Goal: Task Accomplishment & Management: Manage account settings

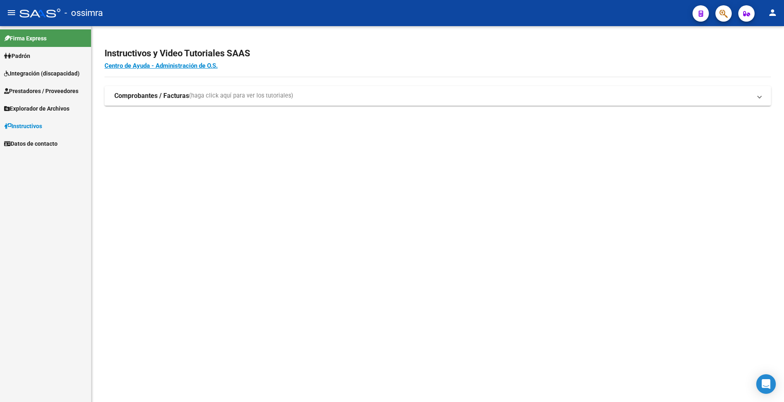
click at [51, 87] on span "Prestadores / Proveedores" at bounding box center [41, 91] width 74 height 9
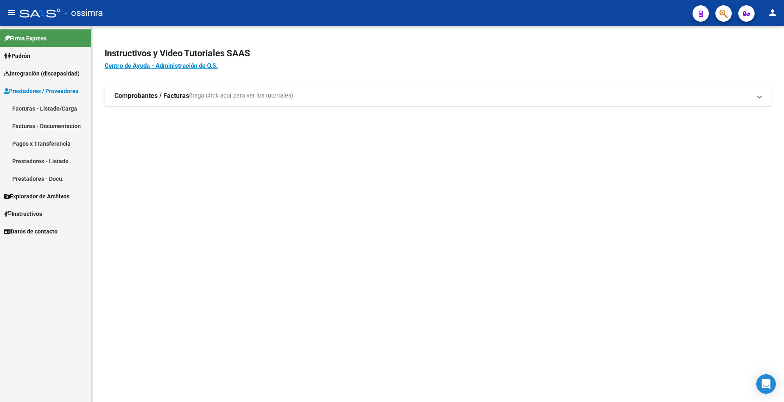
click at [42, 105] on link "Facturas - Listado/Carga" at bounding box center [45, 109] width 91 height 18
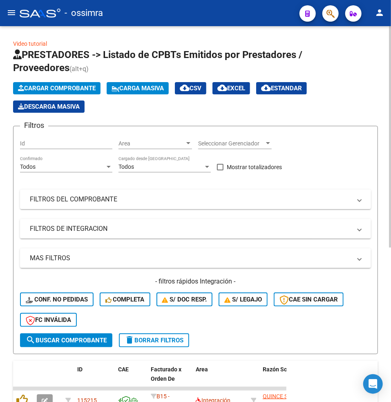
click at [43, 196] on mat-panel-title "FILTROS DEL COMPROBANTE" at bounding box center [190, 199] width 321 height 9
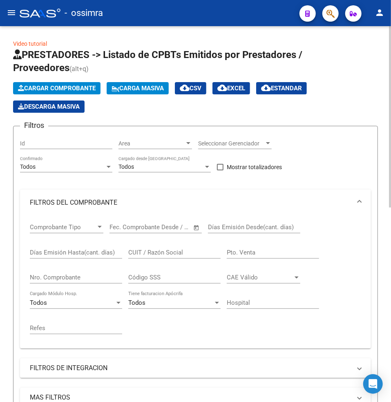
click at [41, 280] on input "Nro. Comprobante" at bounding box center [76, 277] width 92 height 7
paste input "4114"
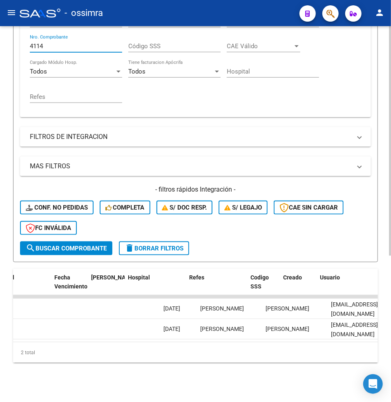
scroll to position [0, 1474]
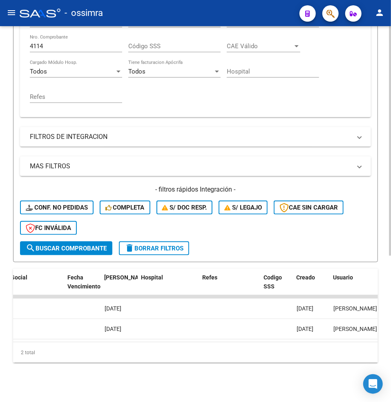
click at [45, 42] on input "4114" at bounding box center [76, 45] width 92 height 7
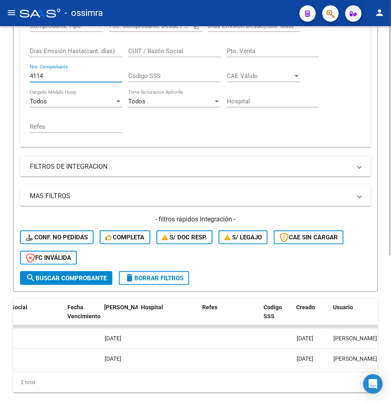
drag, startPoint x: 45, startPoint y: 38, endPoint x: 21, endPoint y: 35, distance: 23.5
click at [22, 35] on div "Comprobante Tipo Comprobante Tipo Start date – End date Fec. Comprobante Desde …" at bounding box center [195, 80] width 351 height 133
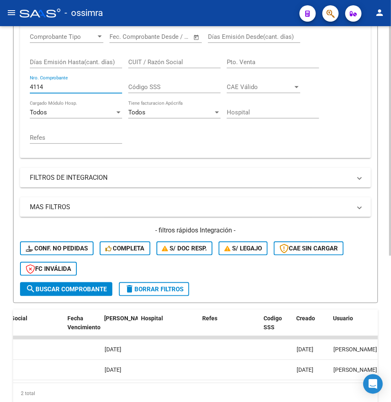
paste input "1903"
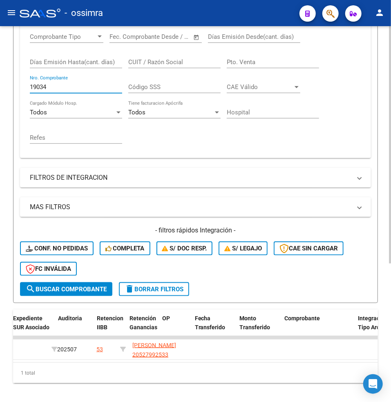
scroll to position [0, 0]
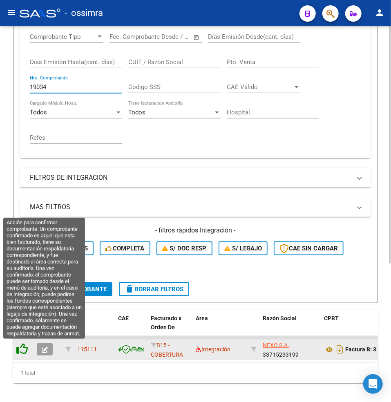
type input "19034"
click at [20, 347] on icon at bounding box center [21, 348] width 11 height 11
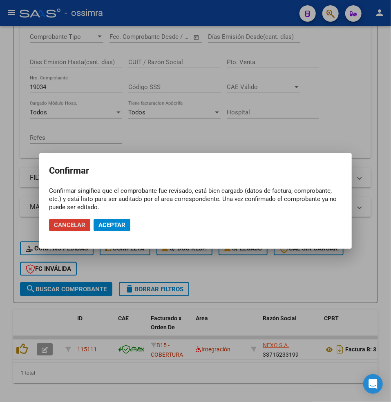
click at [118, 223] on span "Aceptar" at bounding box center [111, 224] width 27 height 7
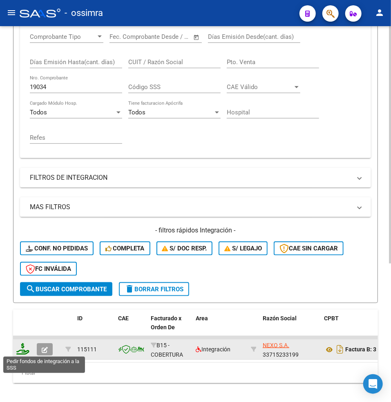
click at [22, 350] on icon at bounding box center [22, 348] width 13 height 11
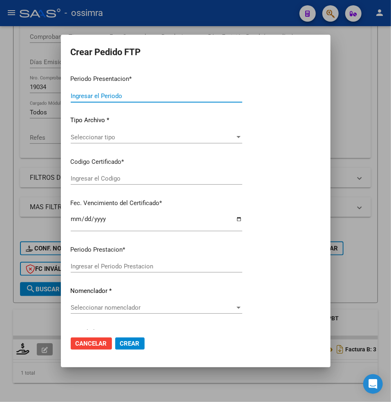
type input "202507"
type input "$ 543.493,63"
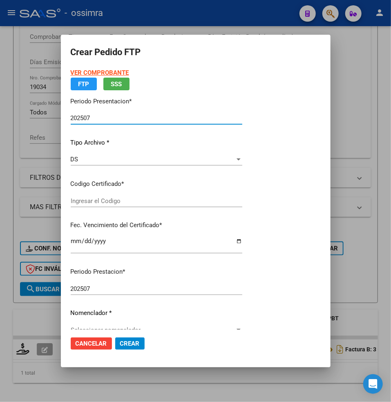
type input "ARG02000527992532022103120271031TUC138"
type input "[DATE]"
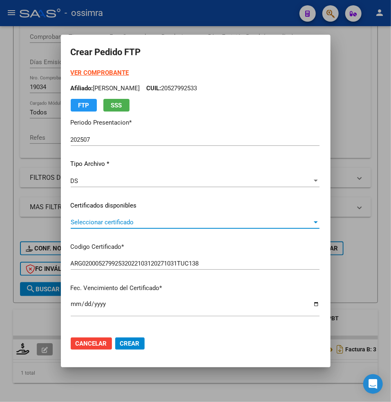
click at [90, 221] on span "Seleccionar certificado" at bounding box center [191, 221] width 241 height 7
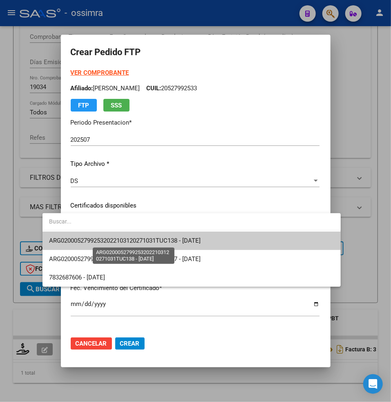
click at [92, 242] on span "ARG02000527992532022103120271031TUC138 - [DATE]" at bounding box center [124, 240] width 151 height 7
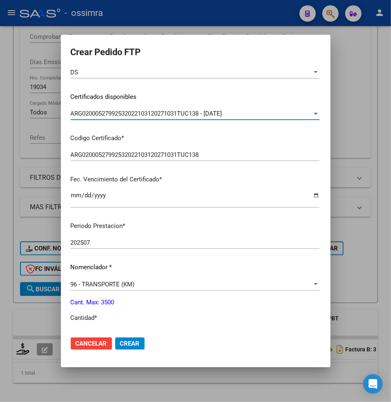
scroll to position [163, 0]
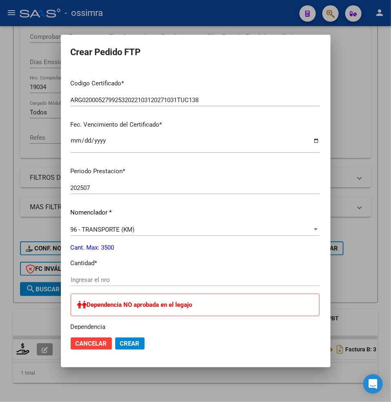
click at [80, 278] on input "Ingresar el nro" at bounding box center [195, 279] width 249 height 7
paste input "1003"
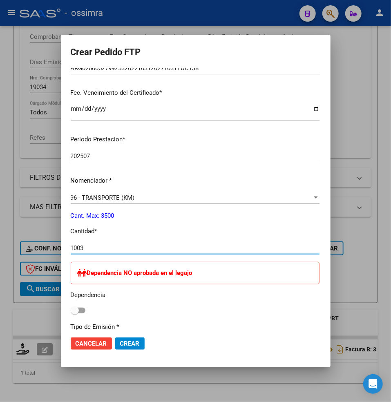
type input "1003"
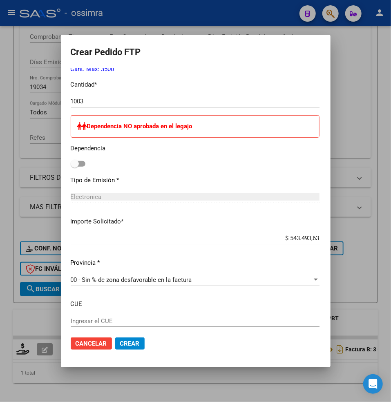
scroll to position [381, 0]
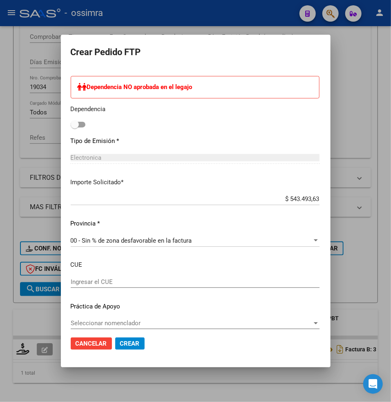
click at [120, 342] on span "Crear" at bounding box center [130, 343] width 20 height 7
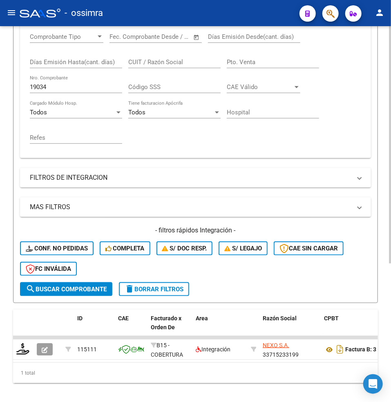
drag, startPoint x: 33, startPoint y: 87, endPoint x: 17, endPoint y: 87, distance: 16.3
click at [17, 87] on form "Filtros Id Area Area Seleccionar Gerenciador Seleccionar Gerenciador Todos Conf…" at bounding box center [195, 119] width 365 height 368
drag, startPoint x: 51, startPoint y: 87, endPoint x: 20, endPoint y: 86, distance: 30.6
click at [20, 86] on div "Comprobante Tipo Comprobante Tipo Start date – End date Fec. Comprobante Desde …" at bounding box center [195, 91] width 351 height 133
paste input "792"
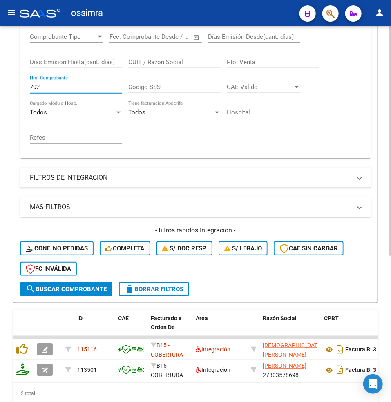
type input "792"
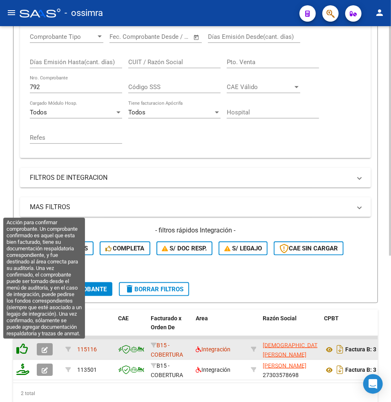
click at [23, 347] on icon at bounding box center [21, 348] width 11 height 11
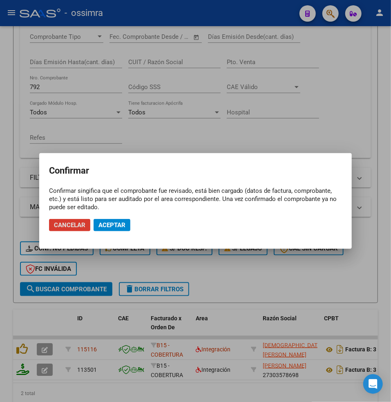
click at [114, 225] on span "Aceptar" at bounding box center [111, 224] width 27 height 7
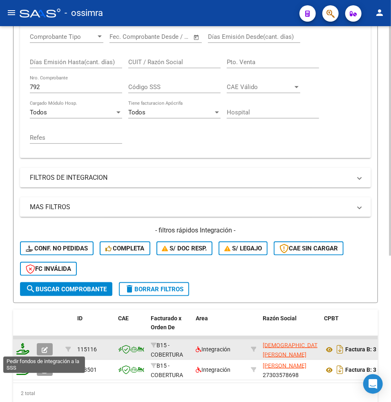
click at [21, 346] on icon at bounding box center [22, 348] width 13 height 11
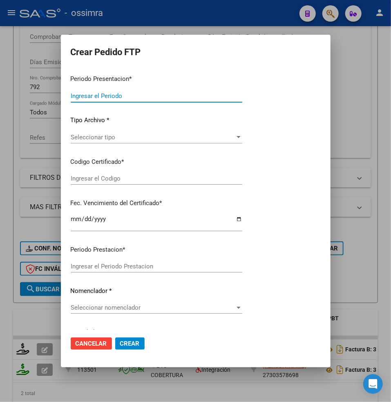
type input "202507"
type input "$ 1.054.264,96"
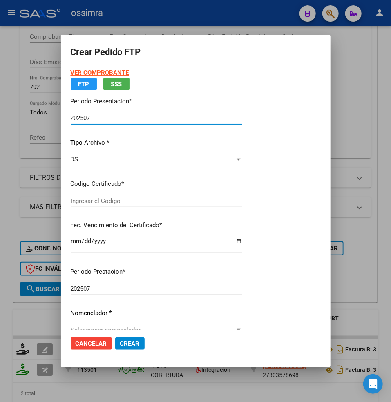
type input "ARG02000557247462020051220250512TUC136"
type input "[DATE]"
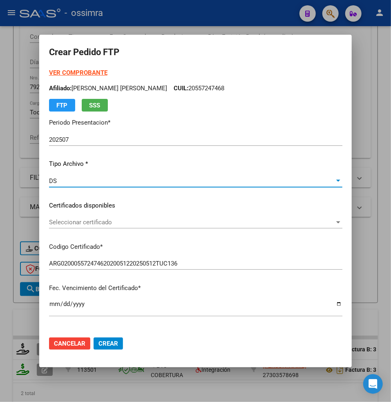
click at [91, 178] on div "DS" at bounding box center [192, 180] width 286 height 7
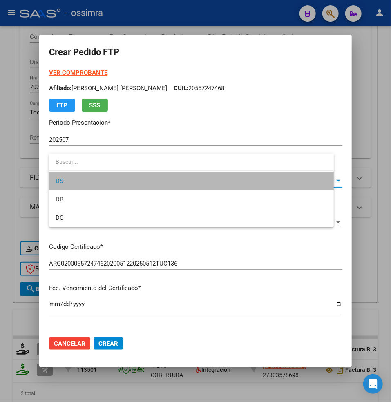
click at [91, 178] on span "DS" at bounding box center [192, 181] width 272 height 18
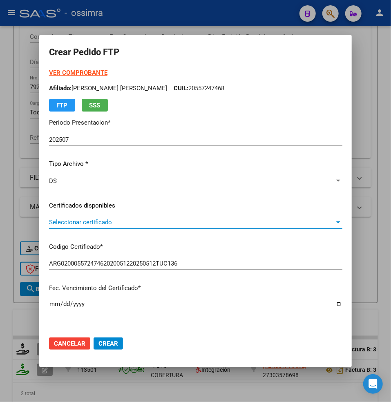
click at [90, 217] on div "Seleccionar certificado Seleccionar certificado" at bounding box center [195, 222] width 293 height 12
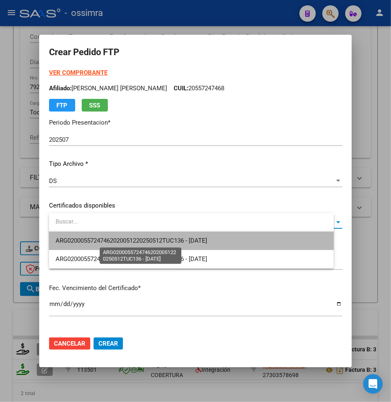
click at [96, 241] on span "ARG02000557247462020051220250512TUC136 - [DATE]" at bounding box center [131, 240] width 151 height 7
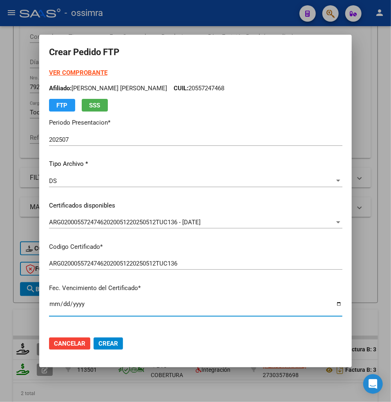
scroll to position [152, 0]
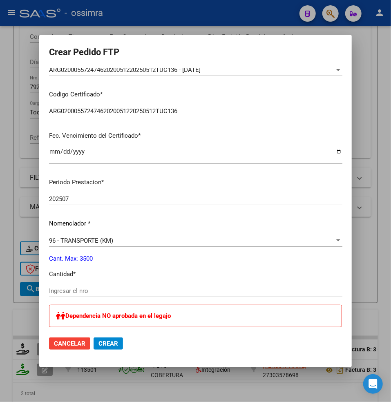
click at [98, 291] on input "Ingresar el nro" at bounding box center [195, 290] width 293 height 7
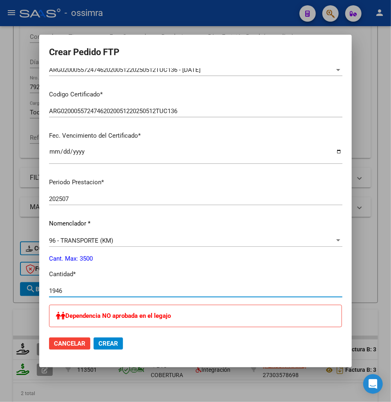
type input "1946"
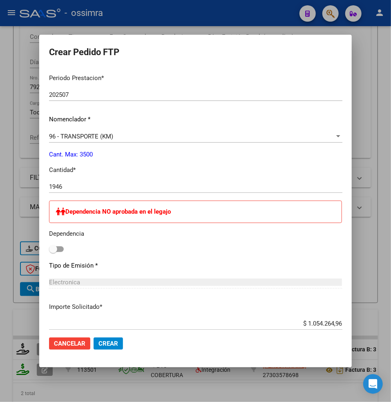
scroll to position [280, 0]
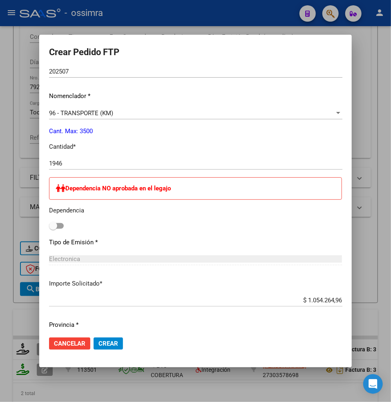
click at [118, 343] on span "Crear" at bounding box center [108, 343] width 20 height 7
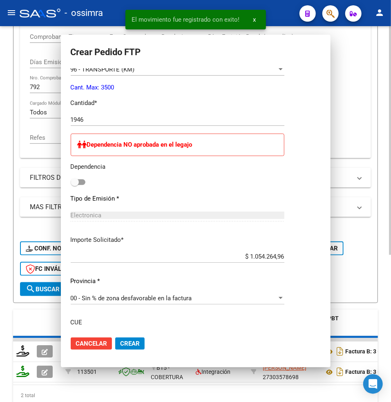
scroll to position [0, 0]
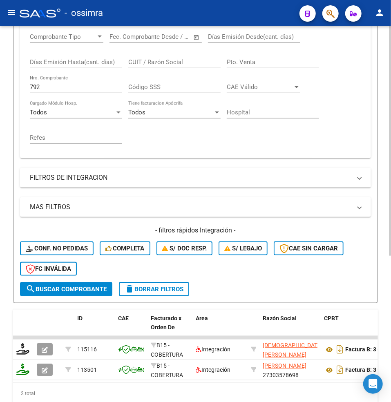
drag, startPoint x: 49, startPoint y: 91, endPoint x: 40, endPoint y: 90, distance: 9.5
click at [40, 90] on div "792 Nro. Comprobante" at bounding box center [76, 85] width 92 height 18
drag, startPoint x: 40, startPoint y: 90, endPoint x: -1, endPoint y: 84, distance: 41.3
click at [0, 84] on html "menu - ossimra person Firma Express Padrón Afiliados Empadronados Padrón Ágil A…" at bounding box center [195, 201] width 391 height 402
paste input "19029"
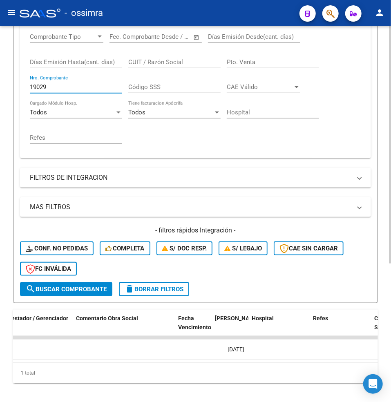
scroll to position [0, 1330]
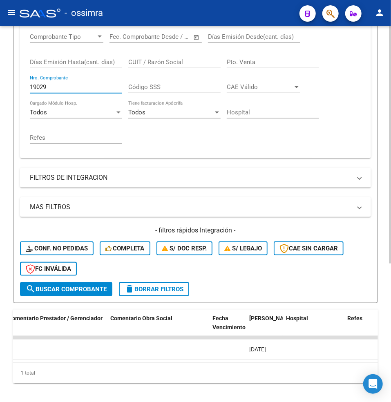
drag, startPoint x: 47, startPoint y: 87, endPoint x: 13, endPoint y: 87, distance: 34.3
click at [13, 87] on form "Filtros Id Area Area Seleccionar Gerenciador Seleccionar Gerenciador Todos Conf…" at bounding box center [195, 119] width 365 height 368
paste input "4286"
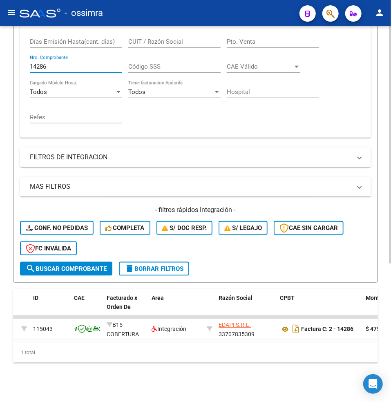
scroll to position [0, 0]
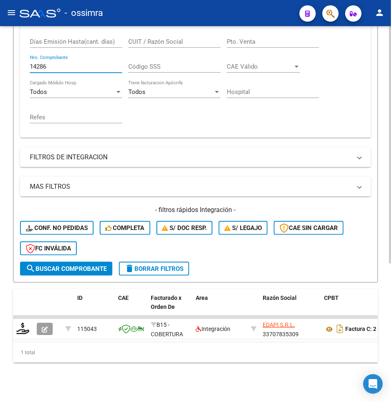
drag, startPoint x: 50, startPoint y: 59, endPoint x: 9, endPoint y: 57, distance: 41.3
click at [32, 63] on input "14286" at bounding box center [76, 66] width 92 height 7
type input "1"
paste input "270"
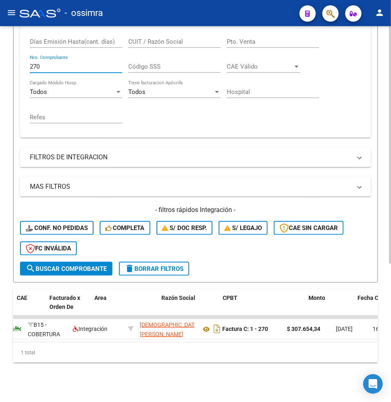
scroll to position [0, 101]
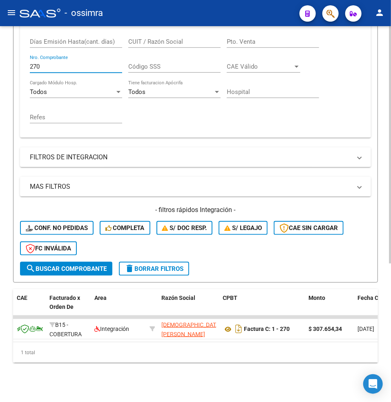
drag, startPoint x: 48, startPoint y: 57, endPoint x: 4, endPoint y: 57, distance: 44.5
click at [4, 58] on div "Video tutorial PRESTADORES -> Listado de CPBTs Emitidos por Prestadores / Prove…" at bounding box center [195, 108] width 391 height 586
paste input "1075"
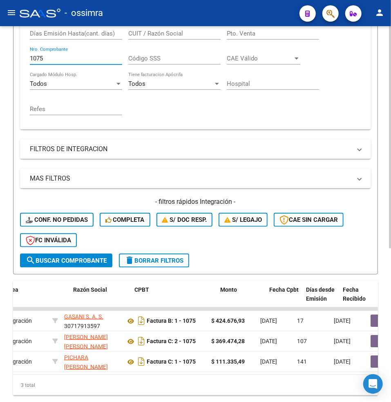
scroll to position [0, 0]
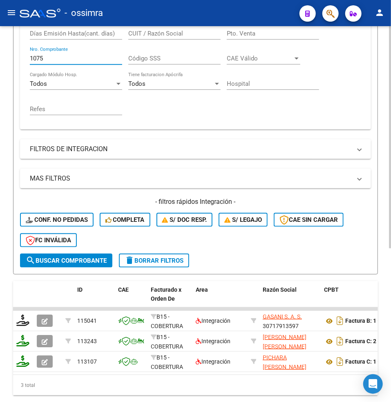
drag, startPoint x: 50, startPoint y: 59, endPoint x: 5, endPoint y: 57, distance: 44.6
click at [5, 57] on div "Video tutorial PRESTADORES -> Listado de CPBTs Emitidos por Prestadores / Prove…" at bounding box center [195, 120] width 391 height 627
paste input "269"
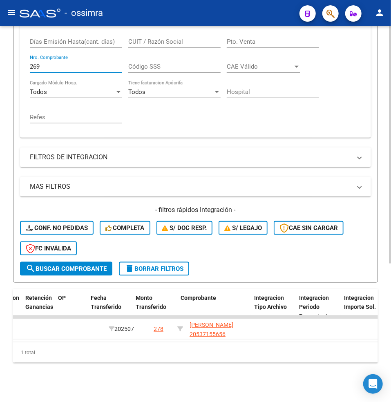
scroll to position [0, 755]
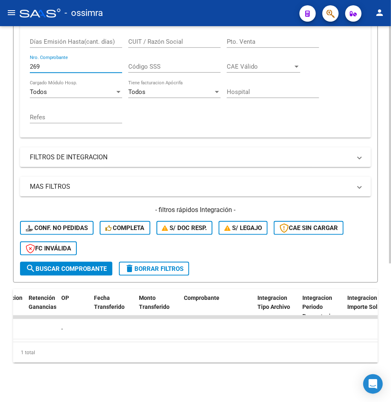
drag, startPoint x: 51, startPoint y: 58, endPoint x: 0, endPoint y: 45, distance: 52.4
click at [4, 51] on div "Video tutorial PRESTADORES -> Listado de CPBTs Emitidos por Prestadores / Prove…" at bounding box center [195, 108] width 391 height 586
paste input "9951"
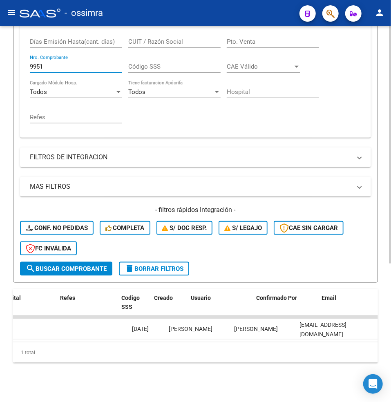
scroll to position [0, 1247]
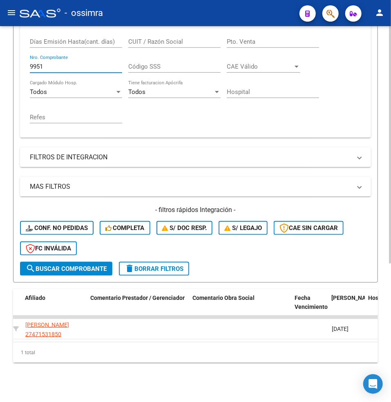
drag, startPoint x: 46, startPoint y: 59, endPoint x: 2, endPoint y: 53, distance: 45.0
click at [2, 53] on div "Video tutorial PRESTADORES -> Listado de CPBTs Emitidos por Prestadores / Prove…" at bounding box center [195, 108] width 391 height 586
paste input "74"
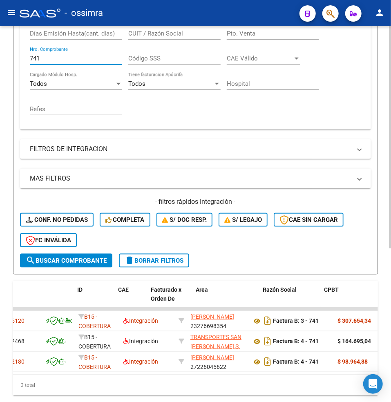
scroll to position [0, 0]
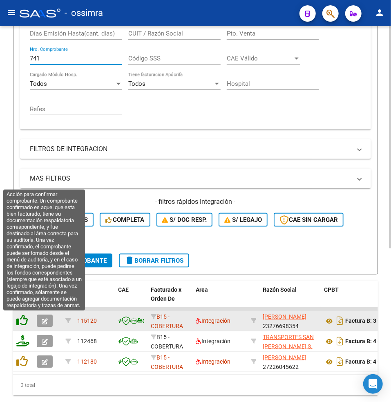
type input "741"
click at [22, 318] on icon at bounding box center [21, 319] width 11 height 11
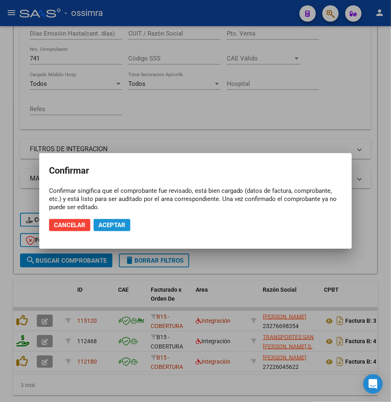
click at [115, 225] on span "Aceptar" at bounding box center [111, 224] width 27 height 7
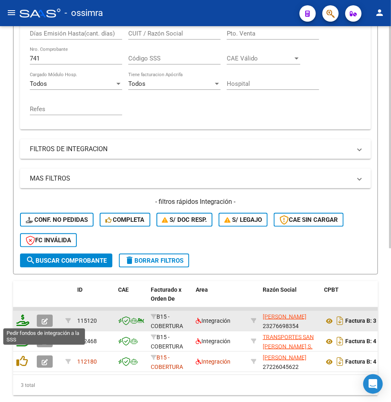
click at [25, 320] on icon at bounding box center [22, 319] width 13 height 11
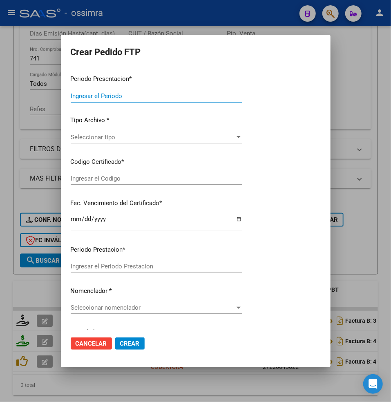
type input "202507"
type input "202505"
type input "$ 307.654,34"
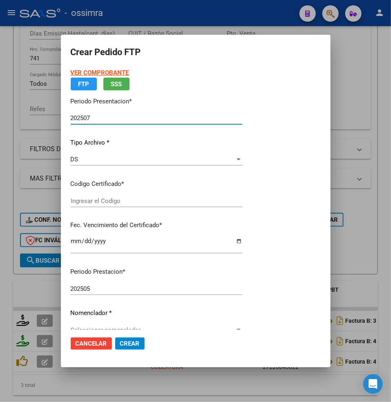
type input "ARG01000492076742024030820290308TUC139"
type input "[DATE]"
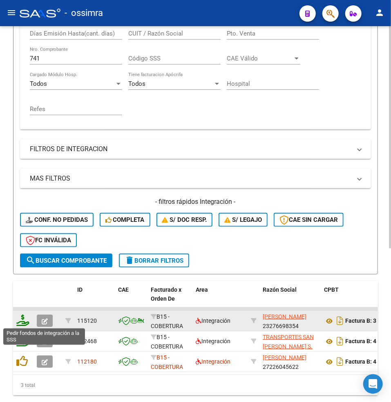
click at [25, 319] on icon at bounding box center [22, 319] width 13 height 11
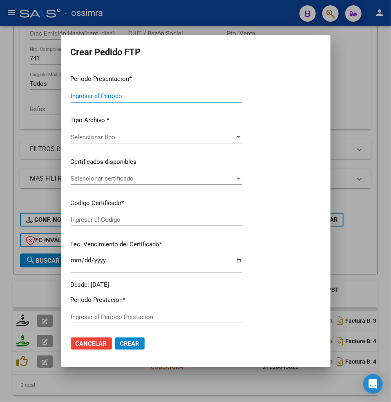
type input "202507"
type input "202505"
type input "$ 307.654,34"
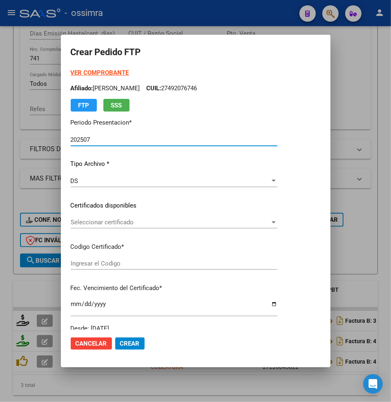
type input "ARG01000492076742024030820290308TUC139"
type input "[DATE]"
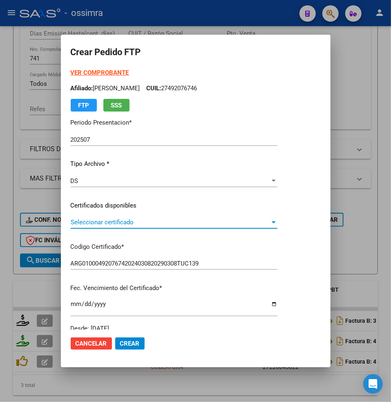
click at [7, 133] on div at bounding box center [195, 201] width 391 height 402
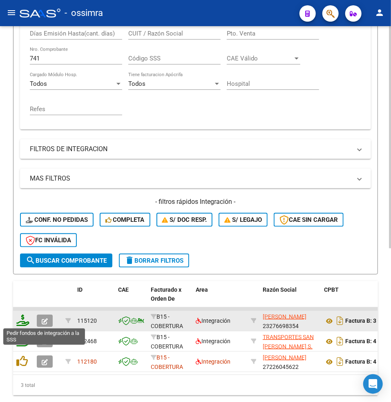
click at [22, 320] on icon at bounding box center [22, 319] width 13 height 11
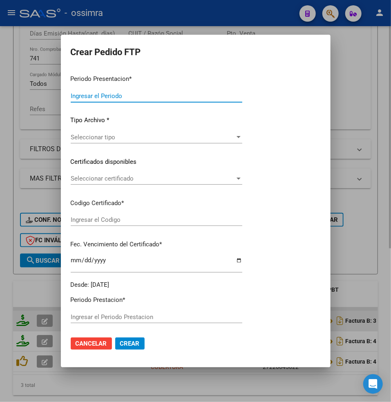
type input "202507"
type input "202505"
type input "$ 307.654,34"
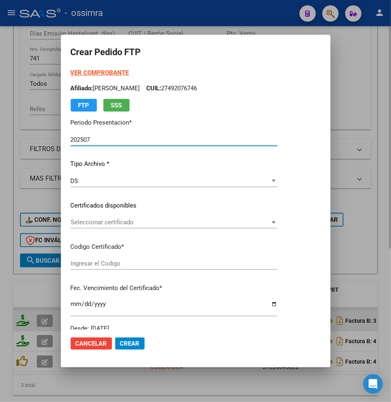
type input "ARG01000492076742024030820290308TUC139"
type input "[DATE]"
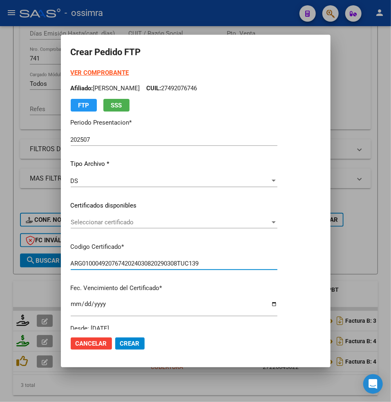
click at [115, 222] on span "Seleccionar certificado" at bounding box center [170, 221] width 199 height 7
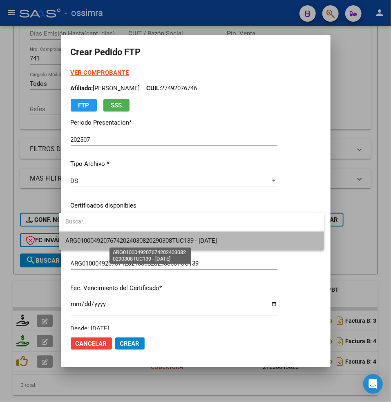
click at [127, 238] on span "ARG01000492076742024030820290308TUC139 - [DATE]" at bounding box center [140, 240] width 151 height 7
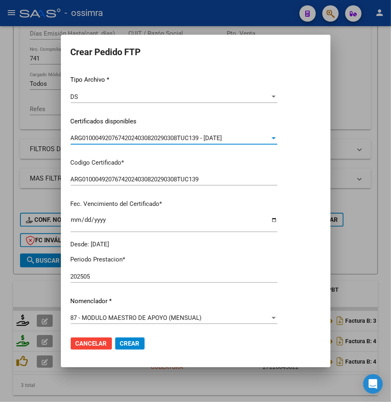
scroll to position [163, 0]
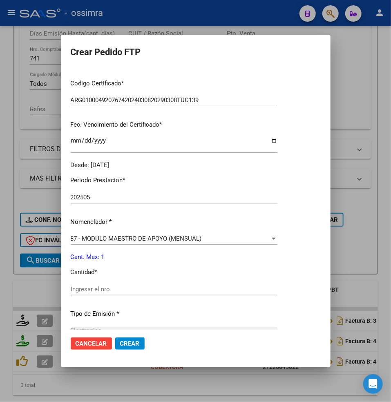
click at [82, 285] on input "Ingresar el nro" at bounding box center [174, 288] width 207 height 7
type input "1"
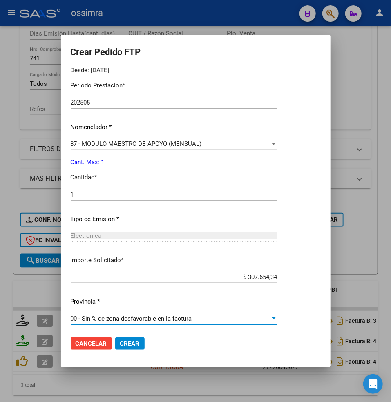
scroll to position [261, 0]
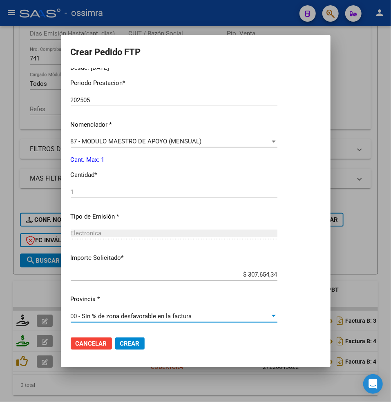
click at [129, 341] on span "Crear" at bounding box center [130, 343] width 20 height 7
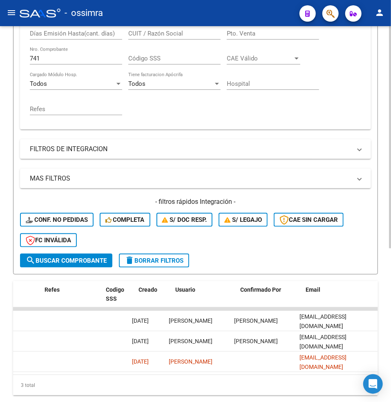
scroll to position [0, 0]
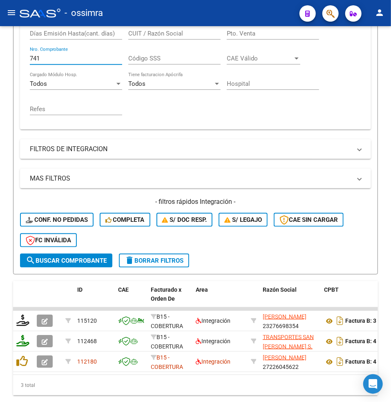
drag, startPoint x: 42, startPoint y: 56, endPoint x: -16, endPoint y: 55, distance: 58.4
click at [0, 55] on html "menu - ossimra person Firma Express Padrón Afiliados Empadronados Padrón Ágil A…" at bounding box center [195, 201] width 391 height 402
paste input "995"
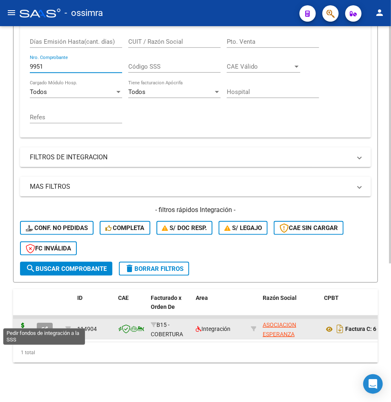
type input "9951"
click at [25, 323] on icon at bounding box center [22, 328] width 13 height 11
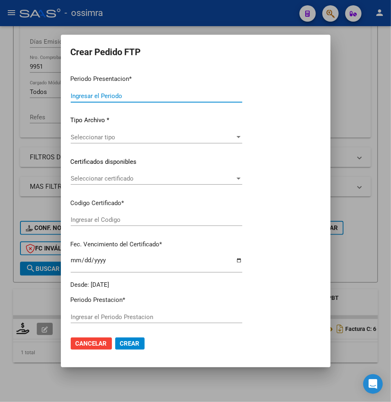
type input "202507"
type input "$ 369.474,28"
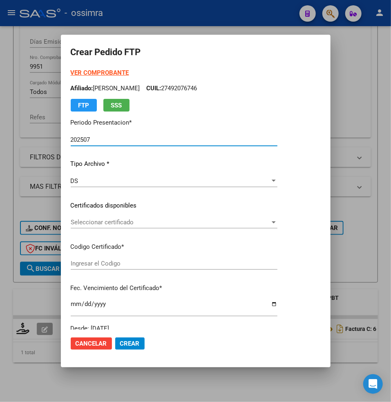
type input "ARG01000471531852022070620290706MZA202"
type input "[DATE]"
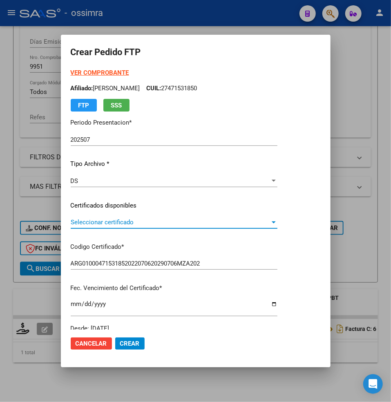
click at [96, 223] on span "Seleccionar certificado" at bounding box center [170, 221] width 199 height 7
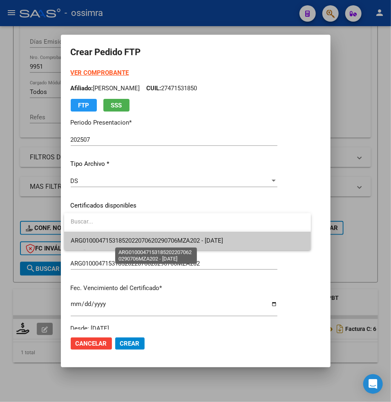
click at [116, 242] on span "ARG01000471531852022070620290706MZA202 - [DATE]" at bounding box center [147, 240] width 153 height 7
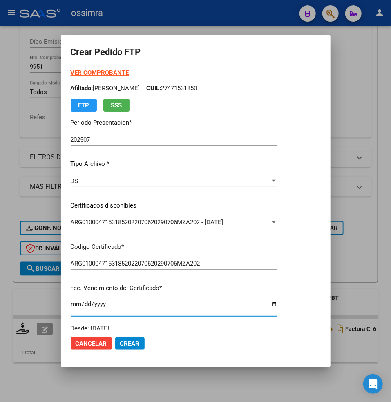
scroll to position [162, 0]
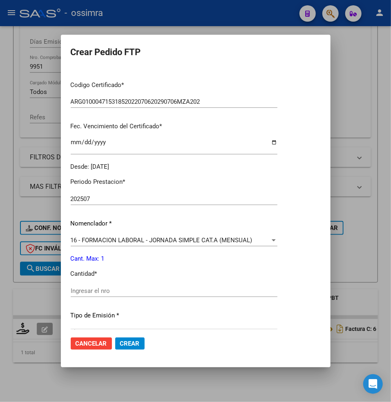
click at [89, 289] on input "Ingresar el nro" at bounding box center [174, 290] width 207 height 7
type input "1"
click at [127, 342] on span "Crear" at bounding box center [130, 343] width 20 height 7
click at [76, 65] on form "Crear Pedido FTP VER COMPROBANTE ARCA Padrón Afiliado: [PERSON_NAME] AILEN CUIL…" at bounding box center [196, 201] width 250 height 313
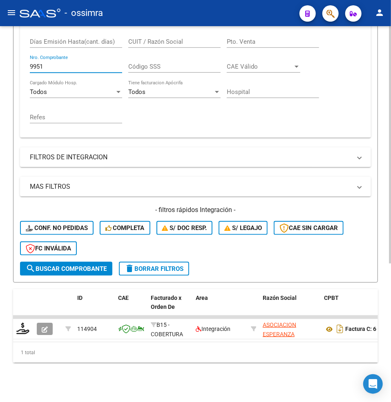
drag, startPoint x: 58, startPoint y: 62, endPoint x: 5, endPoint y: 49, distance: 54.0
click at [3, 61] on div "Video tutorial PRESTADORES -> Listado de CPBTs Emitidos por Prestadores / Prove…" at bounding box center [195, 108] width 391 height 586
paste input "1074"
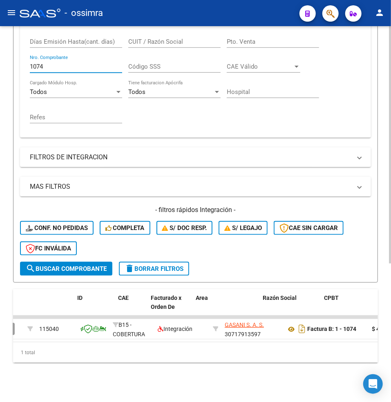
scroll to position [0, 0]
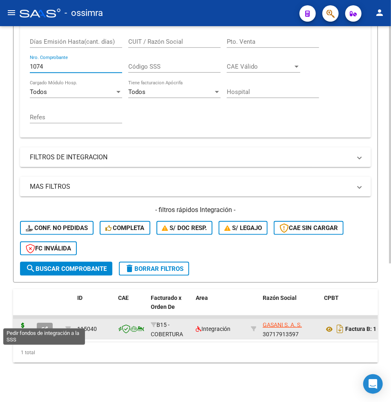
type input "1074"
click at [23, 323] on icon at bounding box center [22, 328] width 13 height 11
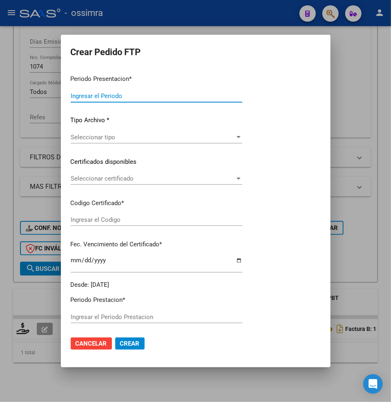
type input "202507"
type input "$ 475.830,36"
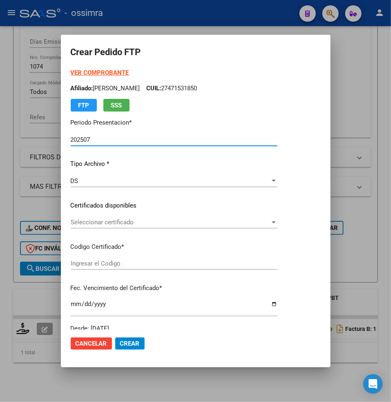
type input "ARG02000489740042017070620220706SGO116"
type input "[DATE]"
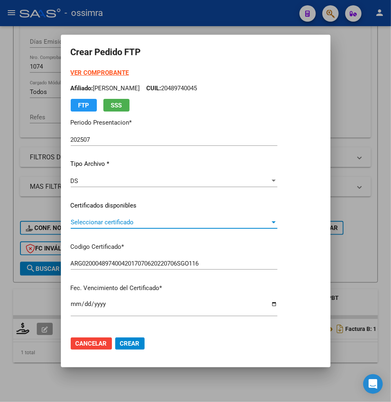
click at [81, 224] on span "Seleccionar certificado" at bounding box center [170, 221] width 199 height 7
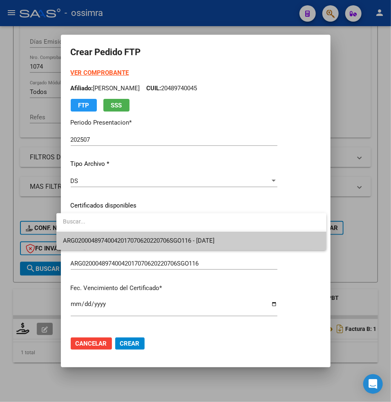
click at [96, 234] on span "ARG02000489740042017070620220706SGO116 - [DATE]" at bounding box center [191, 241] width 256 height 18
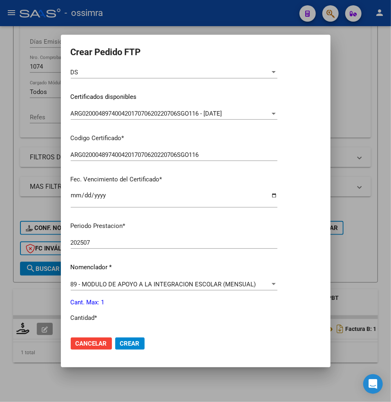
scroll to position [163, 0]
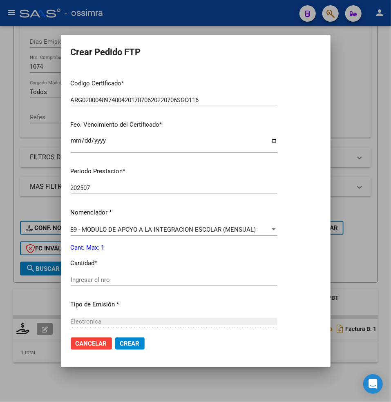
click at [71, 283] on input "Ingresar el nro" at bounding box center [174, 279] width 207 height 7
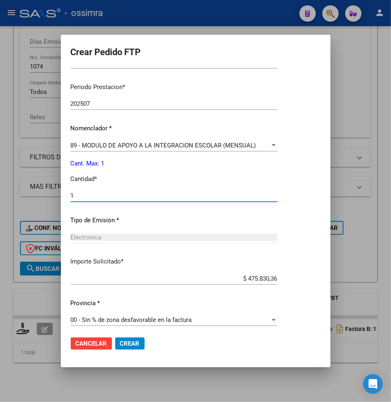
scroll to position [252, 0]
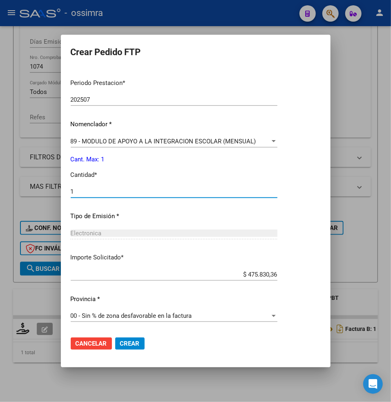
type input "1"
click at [127, 340] on span "Crear" at bounding box center [130, 343] width 20 height 7
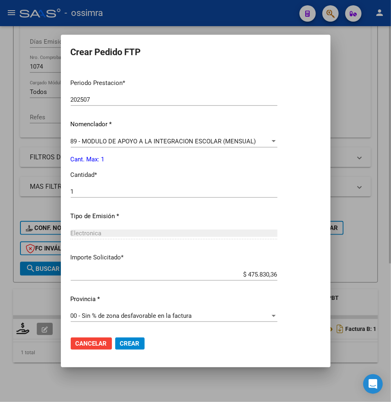
click at [14, 74] on div at bounding box center [195, 201] width 391 height 402
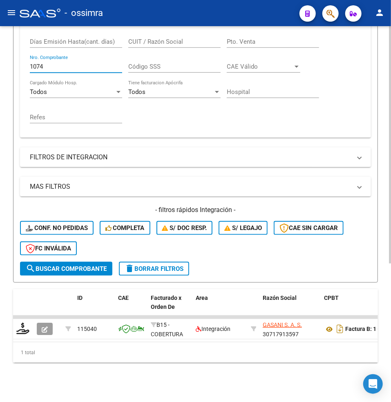
drag, startPoint x: 49, startPoint y: 61, endPoint x: 1, endPoint y: 49, distance: 49.5
click at [1, 49] on div "Video tutorial PRESTADORES -> Listado de CPBTs Emitidos por Prestadores / Prove…" at bounding box center [195, 108] width 391 height 586
paste input "997"
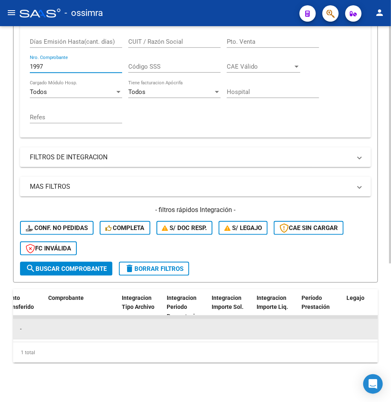
scroll to position [0, 691]
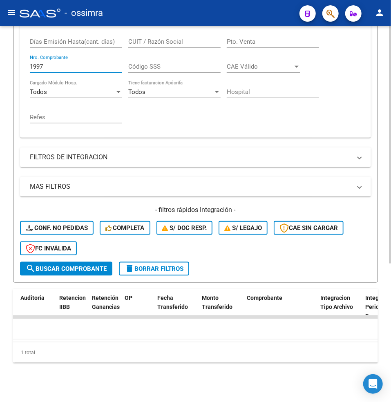
drag, startPoint x: 46, startPoint y: 60, endPoint x: 14, endPoint y: 31, distance: 43.4
click at [3, 46] on div "Video tutorial PRESTADORES -> Listado de CPBTs Emitidos por Prestadores / Prove…" at bounding box center [195, 108] width 391 height 586
paste input "420"
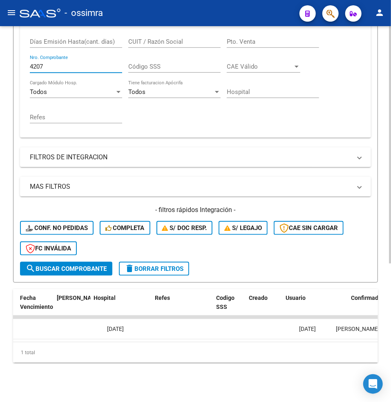
scroll to position [0, 1639]
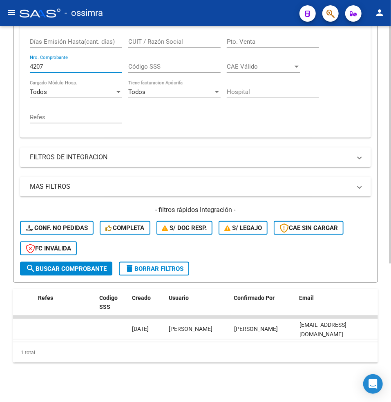
drag, startPoint x: 42, startPoint y: 56, endPoint x: 22, endPoint y: 38, distance: 27.5
click at [17, 51] on form "Filtros Id Area Area Seleccionar Gerenciador Seleccionar Gerenciador Todos Conf…" at bounding box center [195, 99] width 365 height 368
paste input "1131"
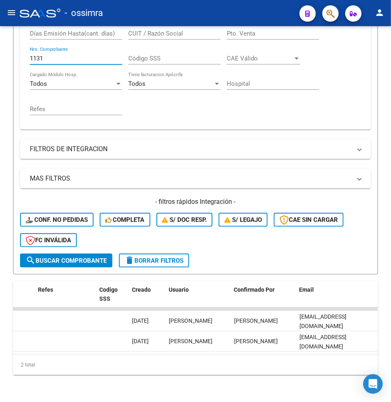
drag, startPoint x: 41, startPoint y: 56, endPoint x: -19, endPoint y: 56, distance: 60.4
click at [0, 56] on html "menu - ossimra person Firma Express Padrón Afiliados Empadronados Padrón Ágil A…" at bounding box center [195, 201] width 391 height 402
drag, startPoint x: 46, startPoint y: 60, endPoint x: 16, endPoint y: 56, distance: 30.9
click at [16, 56] on form "Filtros Id Area Area Seleccionar Gerenciador Seleccionar Gerenciador Todos Conf…" at bounding box center [195, 91] width 365 height 368
paste input "704"
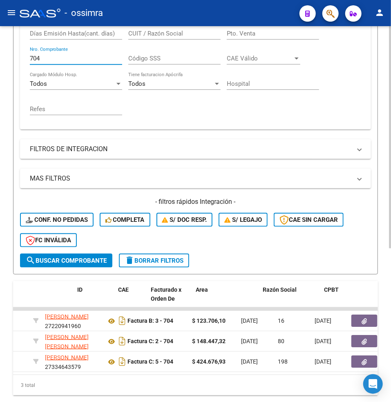
scroll to position [0, 0]
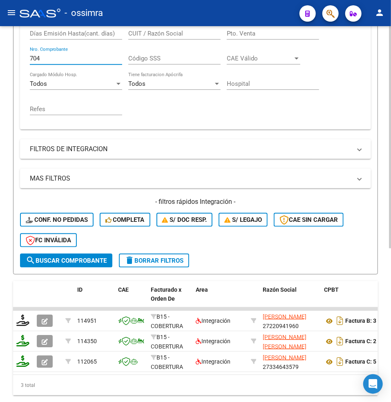
drag, startPoint x: 47, startPoint y: 61, endPoint x: 16, endPoint y: 55, distance: 30.8
click at [13, 57] on form "Filtros Id Area Area Seleccionar Gerenciador Seleccionar Gerenciador Todos Conf…" at bounding box center [195, 91] width 365 height 368
paste input "14563"
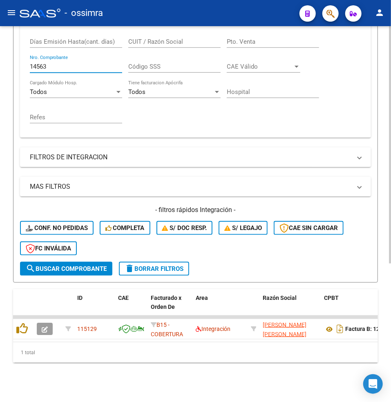
type input "14563"
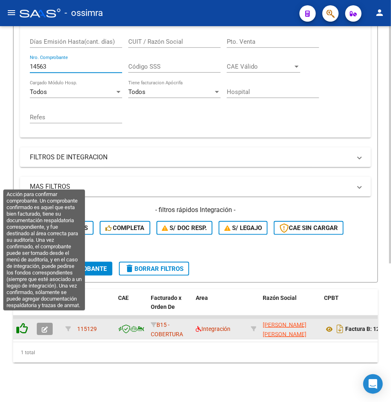
click at [24, 323] on icon at bounding box center [21, 328] width 11 height 11
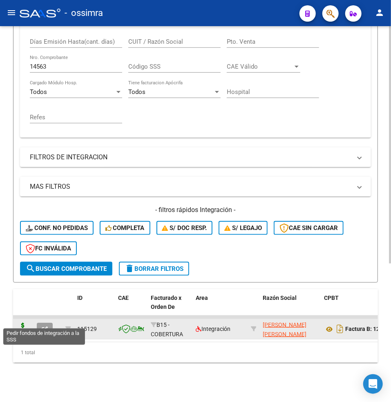
click at [23, 323] on icon at bounding box center [22, 328] width 13 height 11
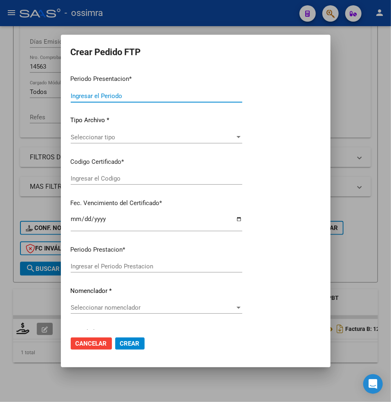
type input "202507"
type input "$ 260.908,16"
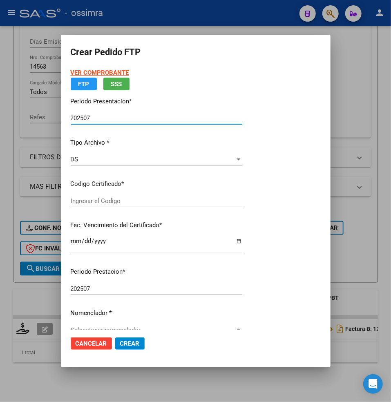
type input "ARG01000588083722025032620260326TUC138"
type input "[DATE]"
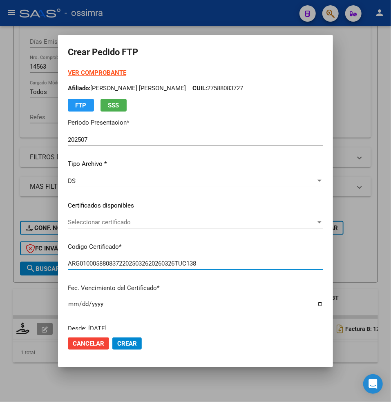
click at [94, 221] on span "Seleccionar certificado" at bounding box center [192, 221] width 248 height 7
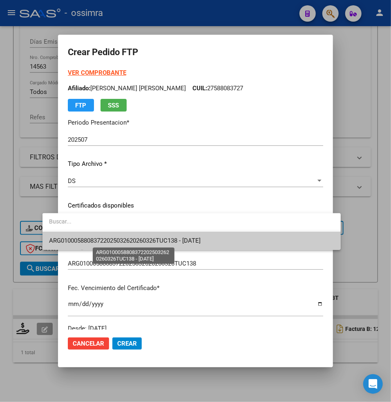
click at [101, 238] on span "ARG01000588083722025032620260326TUC138 - [DATE]" at bounding box center [124, 240] width 151 height 7
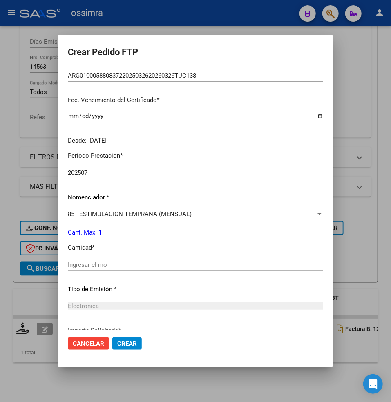
scroll to position [216, 0]
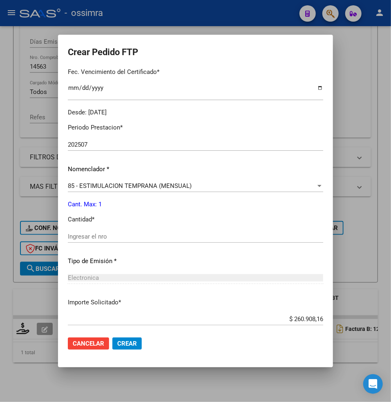
click at [76, 235] on input "Ingresar el nro" at bounding box center [195, 236] width 255 height 7
type input "1"
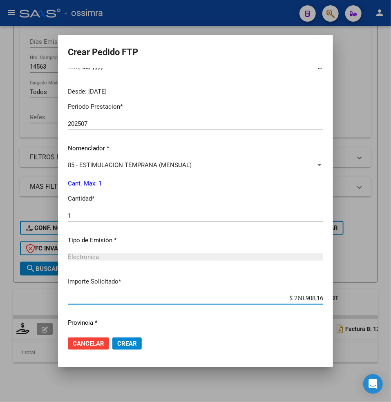
scroll to position [261, 0]
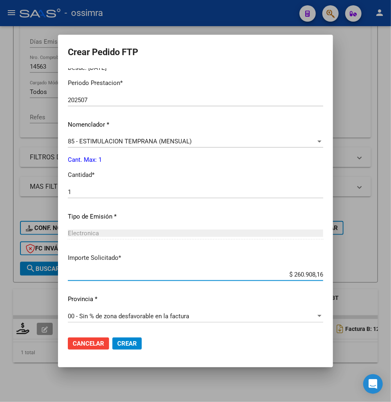
click at [117, 340] on span "Crear" at bounding box center [127, 343] width 20 height 7
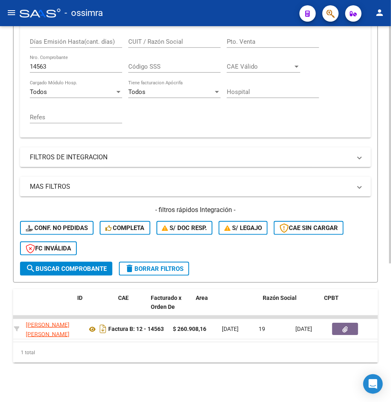
scroll to position [0, 0]
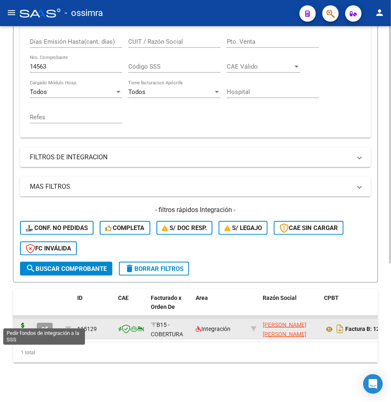
click at [25, 323] on icon at bounding box center [22, 328] width 13 height 11
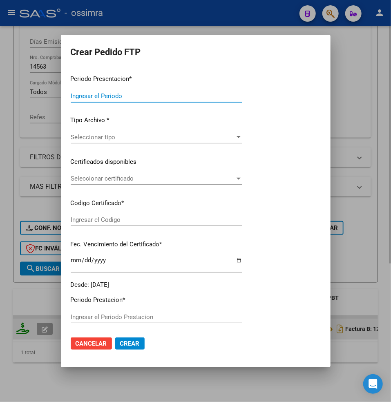
type input "202507"
type input "$ 260.908,16"
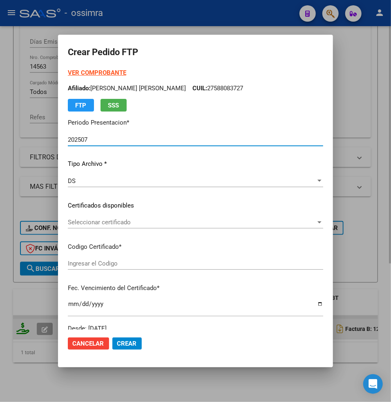
type input "ARG01000588083722025032620260326TUC138"
type input "[DATE]"
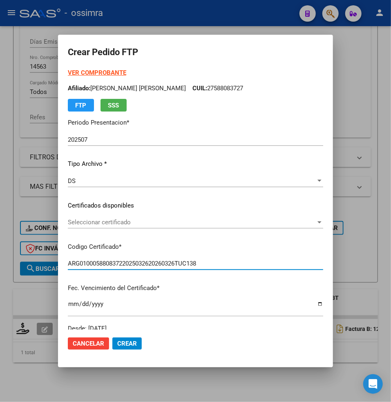
click at [70, 221] on span "Seleccionar certificado" at bounding box center [192, 221] width 248 height 7
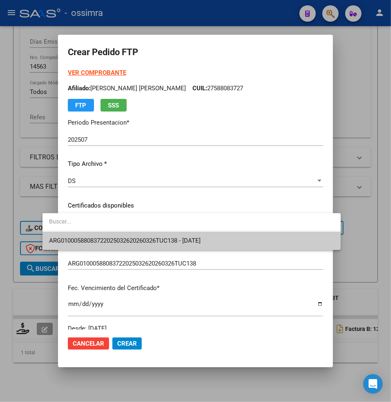
click at [82, 234] on span "ARG01000588083722025032620260326TUC138 - [DATE]" at bounding box center [191, 241] width 285 height 18
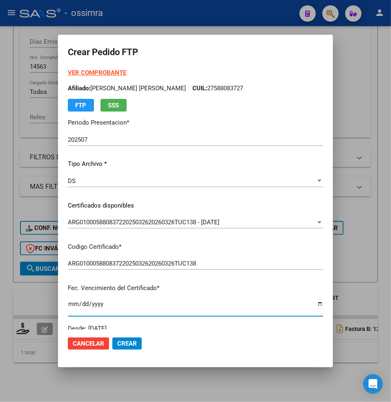
scroll to position [162, 0]
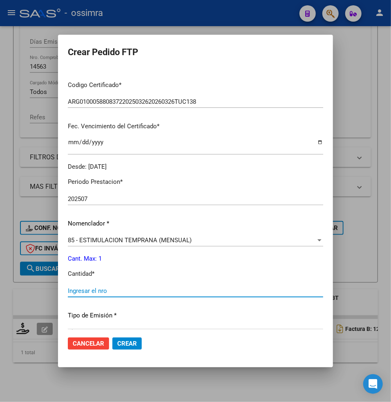
click at [68, 290] on input "Ingresar el nro" at bounding box center [195, 290] width 255 height 7
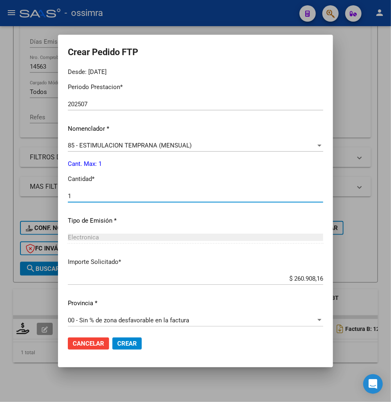
scroll to position [261, 0]
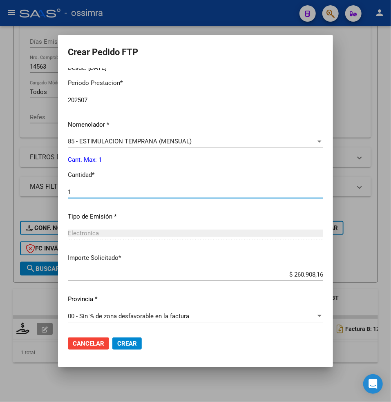
type input "1"
click at [117, 342] on span "Crear" at bounding box center [127, 343] width 20 height 7
click at [147, 226] on div "Periodo Prestacion * 202507 Ingresar el Periodo Prestacion Nomenclador * 85 - E…" at bounding box center [195, 200] width 255 height 257
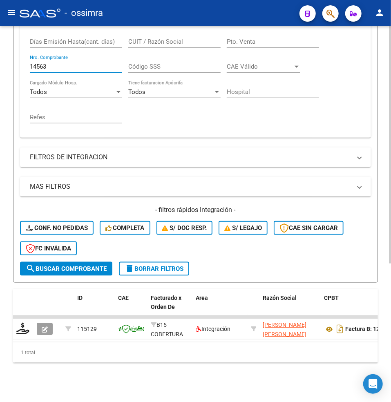
drag, startPoint x: 58, startPoint y: 60, endPoint x: 12, endPoint y: 58, distance: 45.8
click at [12, 58] on div "Video tutorial PRESTADORES -> Listado de CPBTs Emitidos por Prestadores / Prove…" at bounding box center [195, 108] width 391 height 586
paste input "9045"
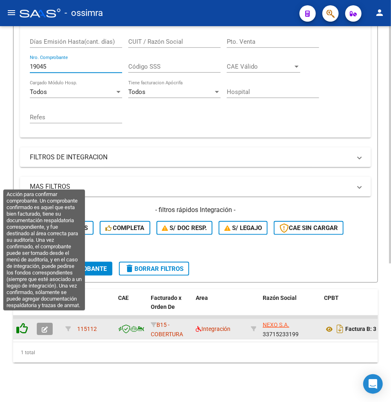
type input "19045"
click at [25, 323] on icon at bounding box center [21, 328] width 11 height 11
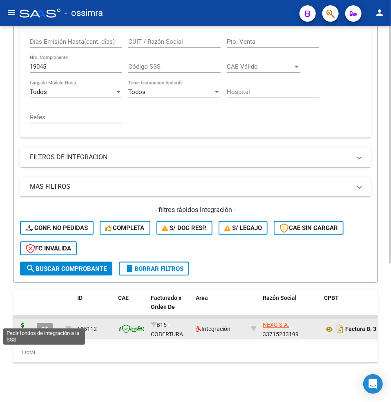
click at [23, 323] on icon at bounding box center [22, 328] width 13 height 11
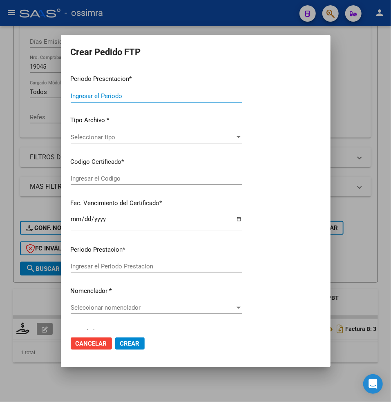
type input "202507"
type input "$ 307.177,93"
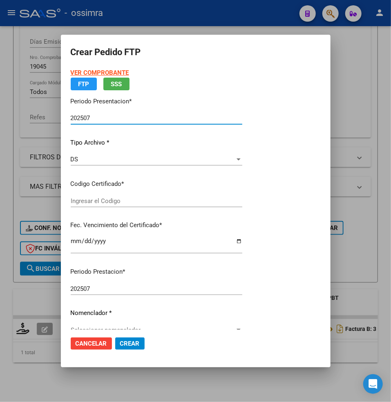
type input "ARG01000668327752018111220221112TUC137"
type input "[DATE]"
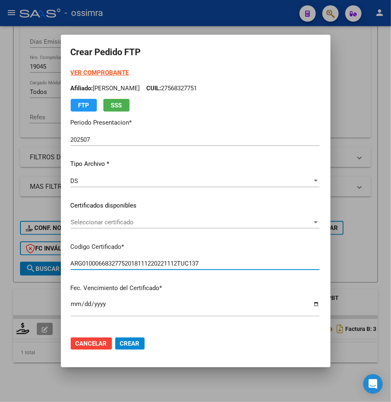
click at [87, 221] on span "Seleccionar certificado" at bounding box center [191, 221] width 241 height 7
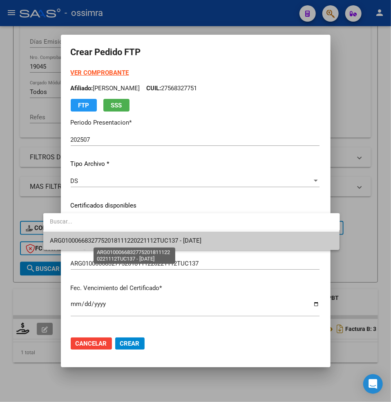
click at [110, 239] on span "ARG01000668327752018111220221112TUC137 - [DATE]" at bounding box center [125, 240] width 151 height 7
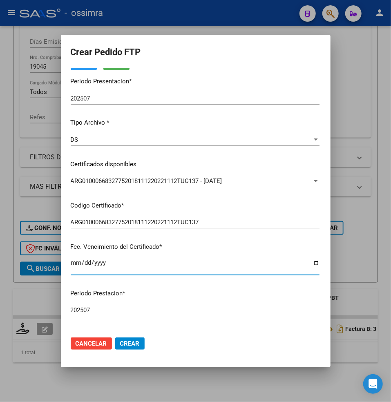
scroll to position [163, 0]
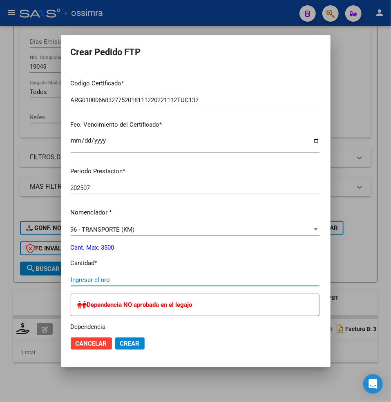
click at [71, 277] on input "Ingresar el nro" at bounding box center [195, 279] width 249 height 7
paste input "252"
type input "252"
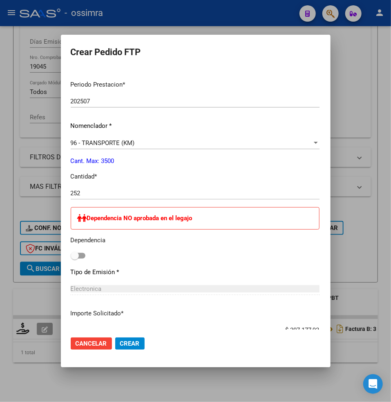
scroll to position [272, 0]
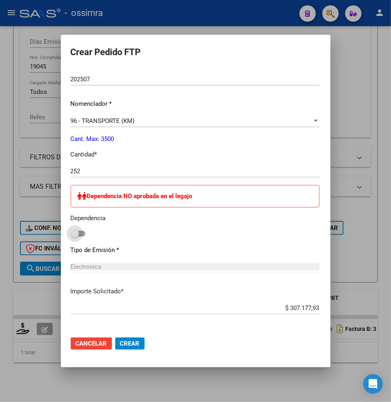
click at [71, 232] on span at bounding box center [78, 234] width 15 height 6
click at [74, 236] on input "checkbox" at bounding box center [74, 236] width 0 height 0
checkbox input "true"
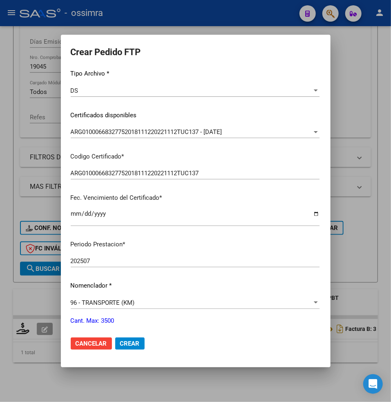
scroll to position [54, 0]
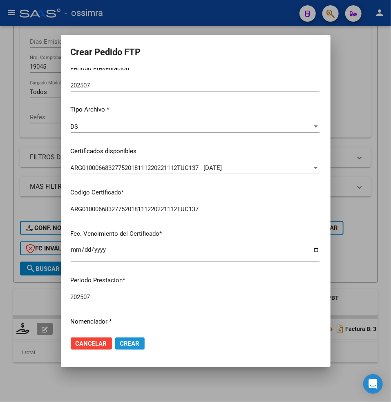
click at [120, 340] on span "Crear" at bounding box center [130, 343] width 20 height 7
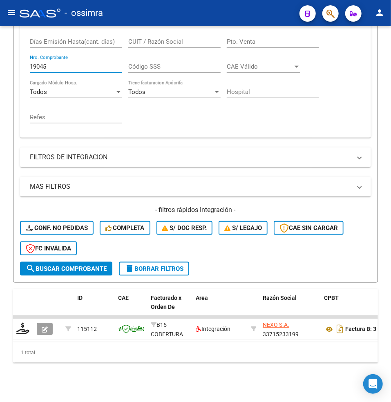
drag, startPoint x: 59, startPoint y: 60, endPoint x: -9, endPoint y: 59, distance: 68.2
click at [0, 59] on html "menu - ossimra person Firma Express Padrón Afiliados Empadronados Padrón Ágil A…" at bounding box center [195, 201] width 391 height 402
paste input "091"
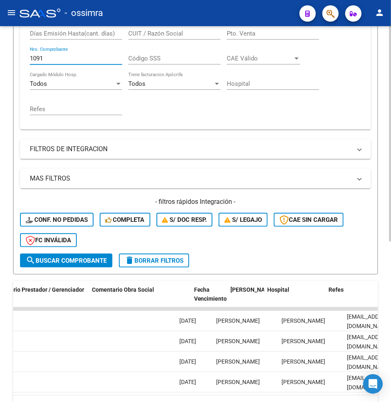
scroll to position [0, 1348]
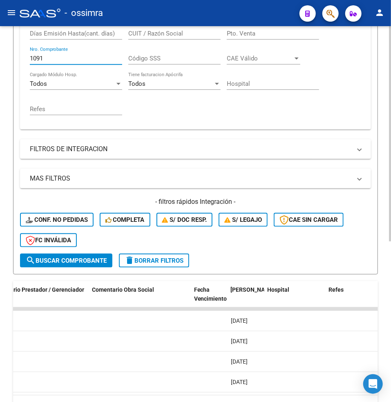
drag, startPoint x: 46, startPoint y: 58, endPoint x: 3, endPoint y: 54, distance: 42.6
click at [3, 54] on div "Video tutorial PRESTADORES -> Listado de CPBTs Emitidos por Prestadores / Prove…" at bounding box center [195, 131] width 391 height 648
paste input "333"
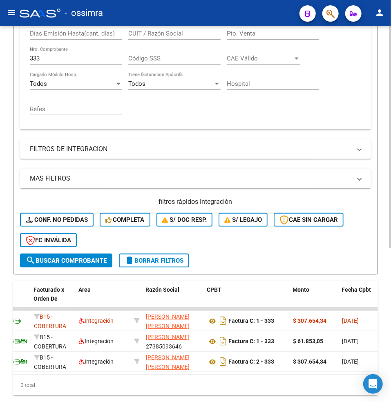
scroll to position [164, 0]
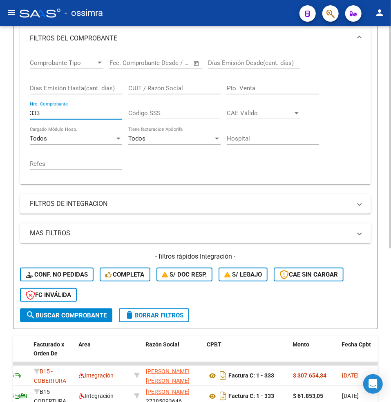
drag, startPoint x: 46, startPoint y: 114, endPoint x: 15, endPoint y: 110, distance: 31.8
click at [15, 110] on form "Filtros Id Area Area Seleccionar Gerenciador Seleccionar Gerenciador Todos Conf…" at bounding box center [195, 146] width 365 height 368
paste input "9950"
click at [79, 314] on span "search Buscar Comprobante" at bounding box center [66, 315] width 81 height 7
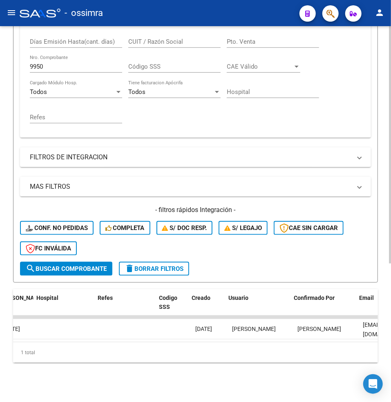
scroll to position [0, 1639]
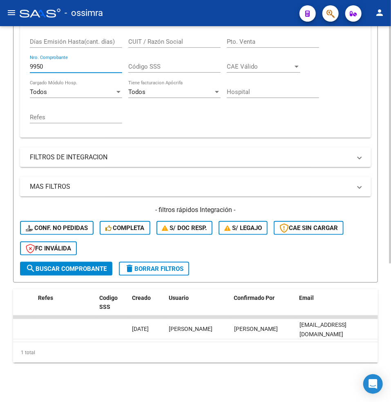
drag, startPoint x: 47, startPoint y: 59, endPoint x: 14, endPoint y: 54, distance: 33.8
click at [14, 54] on form "Filtros Id Area Area Seleccionar Gerenciador Seleccionar Gerenciador Todos Conf…" at bounding box center [195, 99] width 365 height 368
paste input "794"
type input "794"
click at [61, 262] on button "search Buscar Comprobante" at bounding box center [66, 269] width 92 height 14
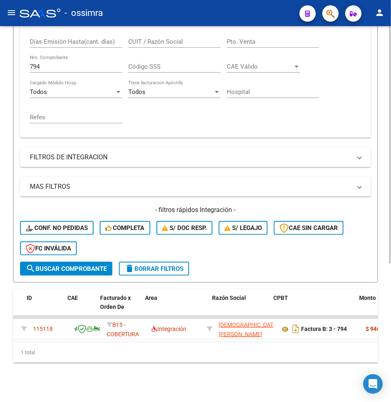
scroll to position [0, 0]
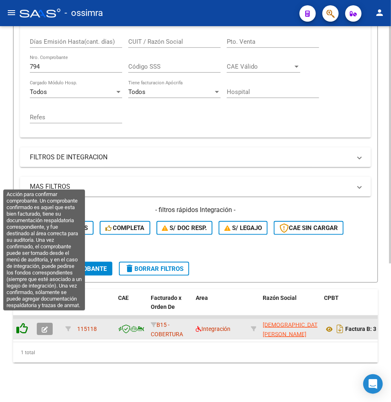
click at [25, 323] on icon at bounding box center [21, 328] width 11 height 11
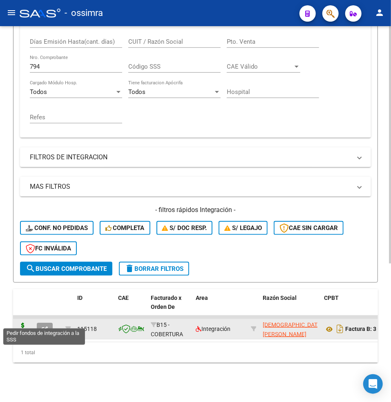
click at [25, 323] on icon at bounding box center [22, 328] width 13 height 11
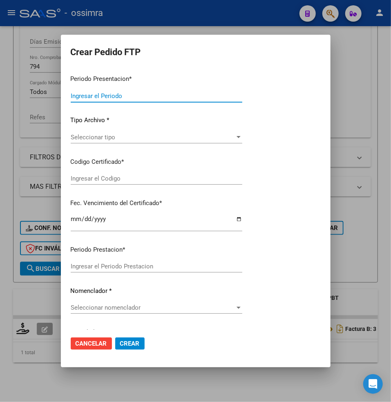
type input "202507"
type input "$ 946.996,48"
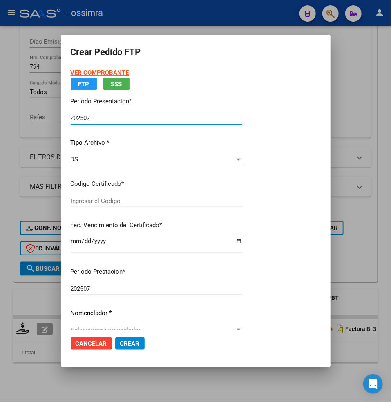
type input "ARG02000553120642021031820250318TUC137"
type input "[DATE]"
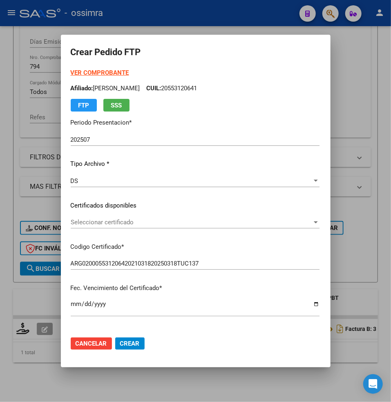
click at [76, 223] on span "Seleccionar certificado" at bounding box center [191, 221] width 241 height 7
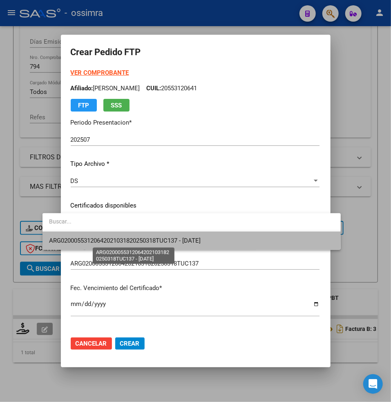
click at [91, 237] on span "ARG02000553120642021031820250318TUC137 - [DATE]" at bounding box center [124, 240] width 151 height 7
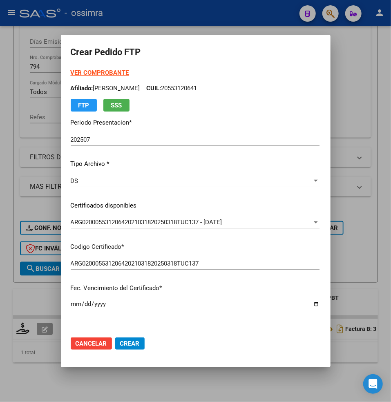
scroll to position [152, 0]
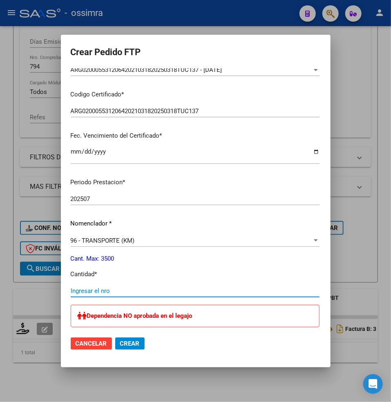
click at [71, 292] on input "Ingresar el nro" at bounding box center [195, 290] width 249 height 7
paste input "1748"
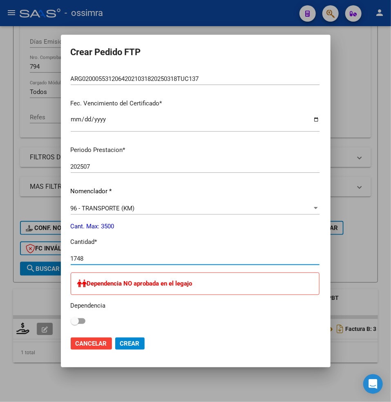
scroll to position [207, 0]
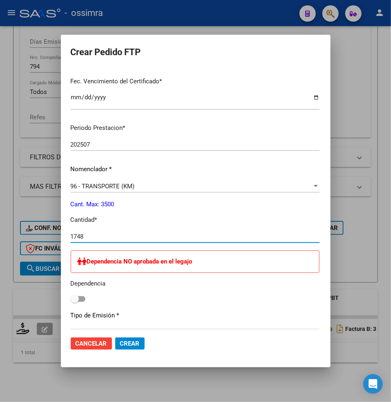
type input "1748"
click at [120, 340] on span "Crear" at bounding box center [130, 343] width 20 height 7
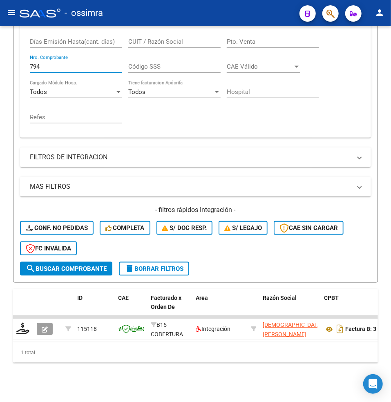
drag, startPoint x: 46, startPoint y: 55, endPoint x: -3, endPoint y: 56, distance: 49.0
click at [0, 56] on html "menu - ossimra person Firma Express Padrón Afiliados Empadronados Padrón Ágil A…" at bounding box center [195, 201] width 391 height 402
paste input "1787"
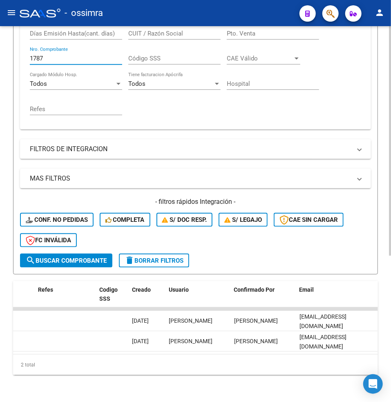
scroll to position [0, 1601]
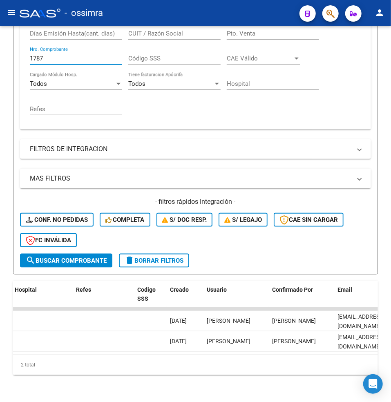
drag, startPoint x: 52, startPoint y: 57, endPoint x: -11, endPoint y: 57, distance: 62.9
click at [0, 57] on html "menu - ossimra person Firma Express Padrón Afiliados Empadronados Padrón Ágil A…" at bounding box center [195, 201] width 391 height 402
paste input "501"
type input "501"
click at [77, 260] on span "search Buscar Comprobante" at bounding box center [66, 260] width 81 height 7
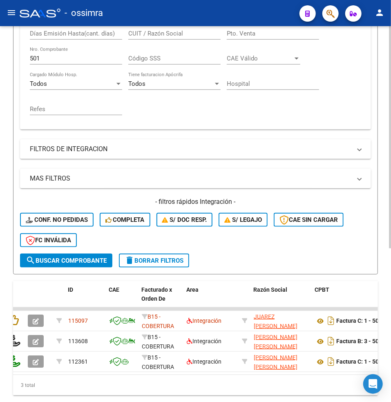
scroll to position [0, 0]
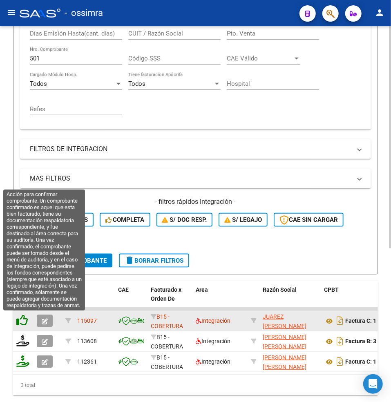
click at [20, 320] on icon at bounding box center [21, 319] width 11 height 11
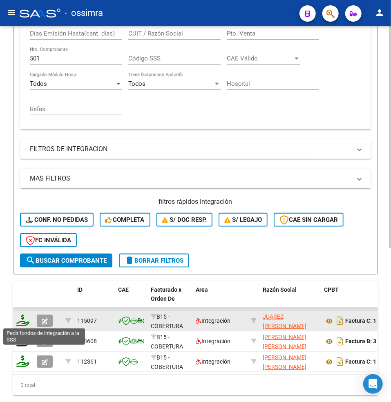
click at [20, 319] on icon at bounding box center [22, 319] width 13 height 11
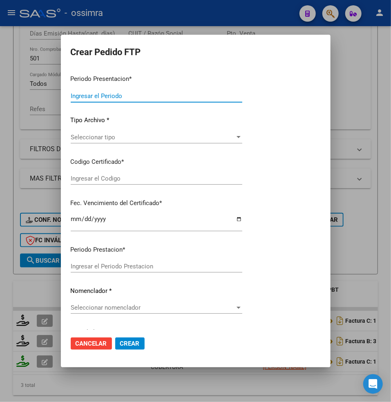
type input "202507"
type input "$ 307.654,34"
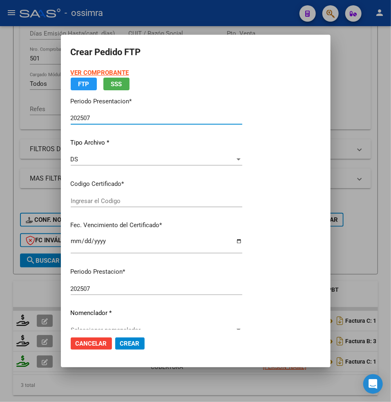
type input "ARG02000527342802022030820270308TUC138"
type input "[DATE]"
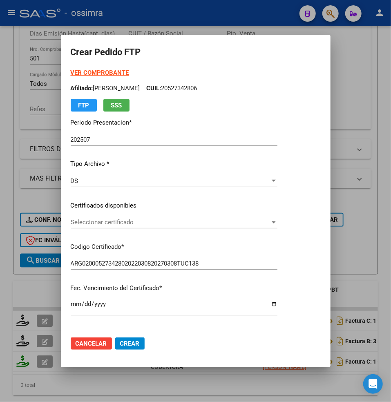
click at [115, 223] on span "Seleccionar certificado" at bounding box center [170, 221] width 199 height 7
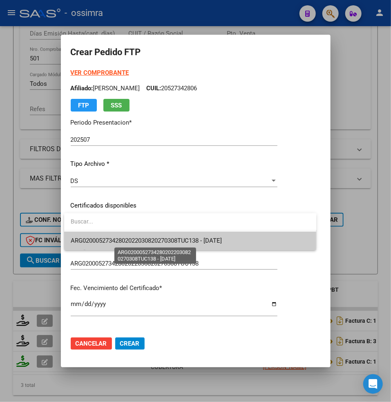
click at [119, 240] on span "ARG02000527342802022030820270308TUC138 - [DATE]" at bounding box center [146, 240] width 151 height 7
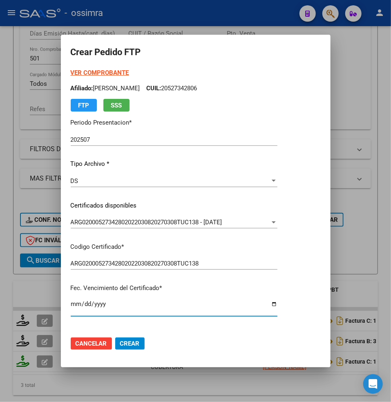
scroll to position [152, 0]
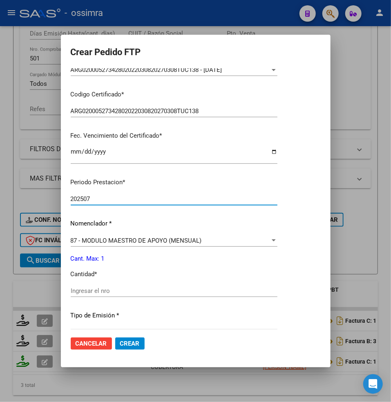
click at [82, 292] on input "Ingresar el nro" at bounding box center [174, 290] width 207 height 7
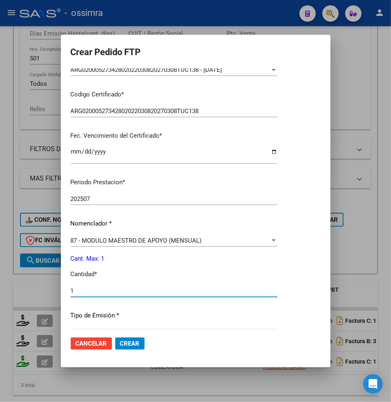
type input "1"
click at [127, 345] on span "Crear" at bounding box center [130, 343] width 20 height 7
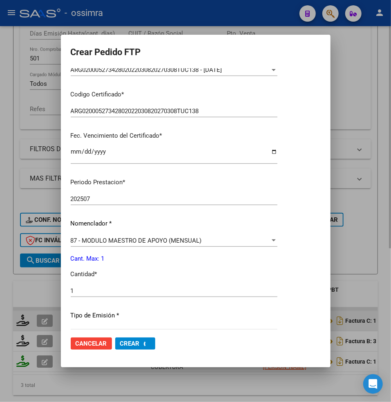
scroll to position [158, 0]
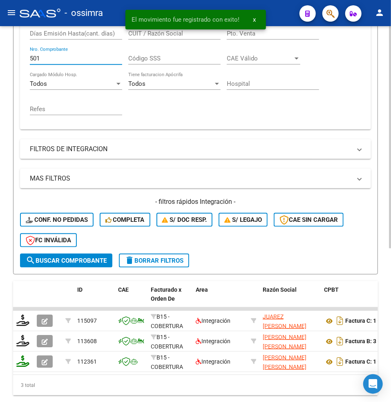
drag, startPoint x: 44, startPoint y: 59, endPoint x: 13, endPoint y: 49, distance: 32.2
click at [4, 59] on div "Video tutorial PRESTADORES -> Listado de CPBTs Emitidos por Prestadores / Prove…" at bounding box center [195, 120] width 391 height 627
paste input "4208"
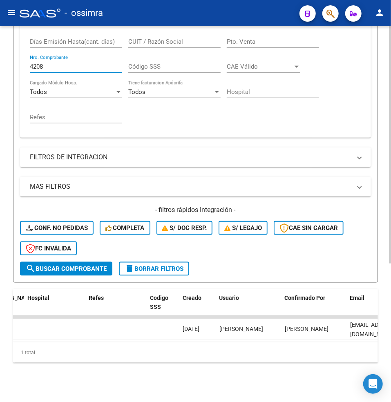
scroll to position [0, 1190]
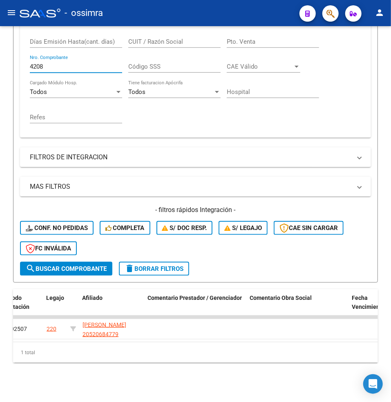
drag, startPoint x: 46, startPoint y: 58, endPoint x: -8, endPoint y: 52, distance: 54.2
click at [0, 52] on html "menu - ossimra person Firma Express Padrón Afiliados Empadronados Padrón Ágil A…" at bounding box center [195, 201] width 391 height 402
paste input "1799"
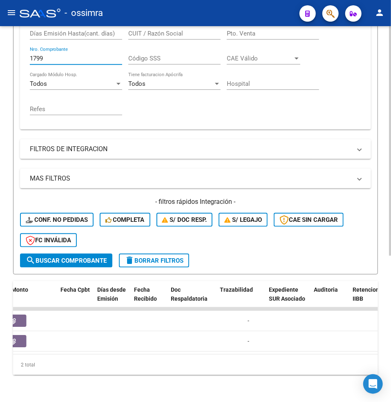
scroll to position [0, 0]
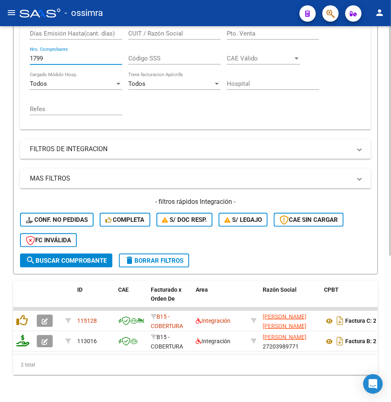
type input "1799"
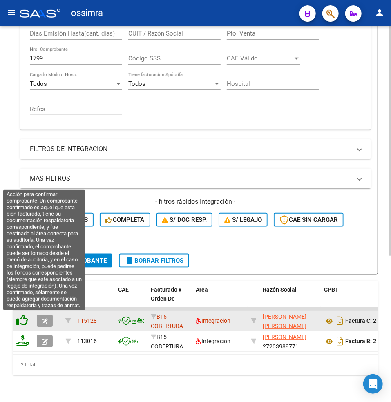
click at [19, 319] on icon at bounding box center [21, 319] width 11 height 11
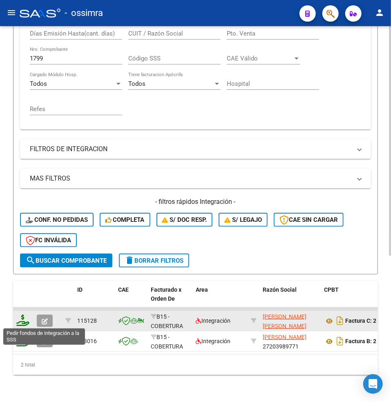
click at [19, 320] on icon at bounding box center [22, 319] width 13 height 11
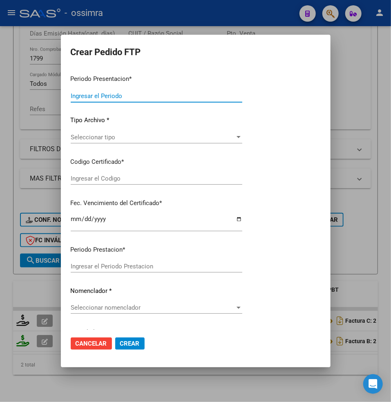
type input "202507"
type input "$ 86.969,36"
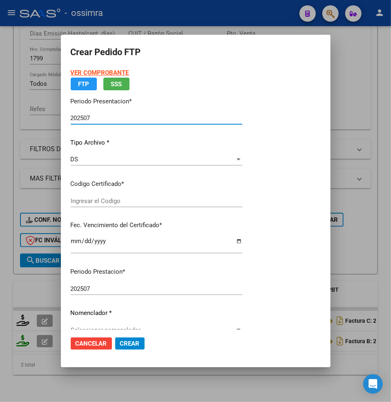
type input "ARG01000598093152024022220270222TUC138"
type input "[DATE]"
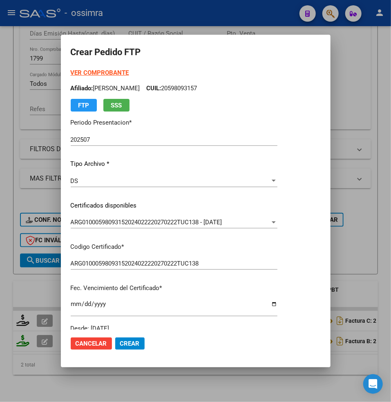
scroll to position [162, 0]
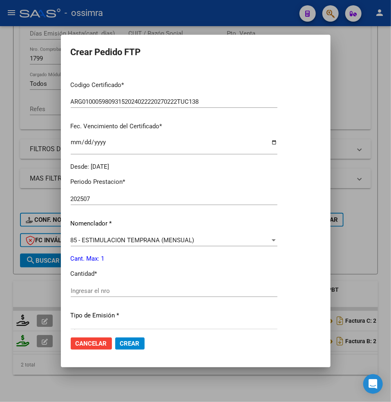
click at [81, 290] on input "Ingresar el nro" at bounding box center [174, 290] width 207 height 7
type input "1"
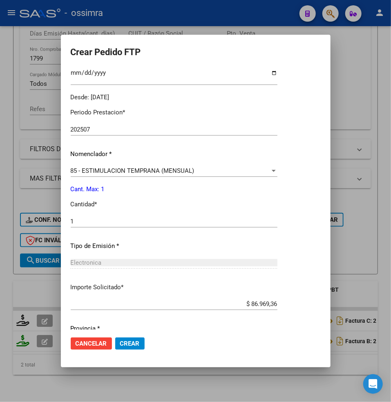
scroll to position [261, 0]
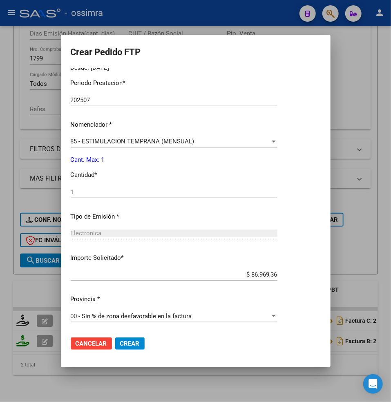
click at [131, 342] on span "Crear" at bounding box center [130, 343] width 20 height 7
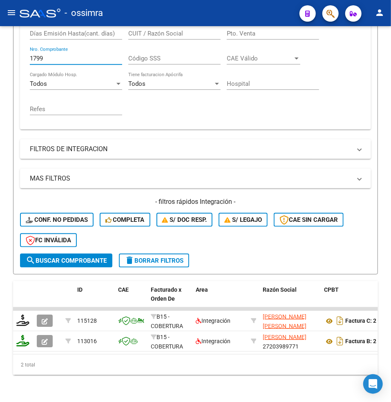
drag, startPoint x: 48, startPoint y: 60, endPoint x: -6, endPoint y: 47, distance: 54.9
click at [0, 47] on html "menu - ossimra person Firma Express Padrón Afiliados Empadronados Padrón Ágil A…" at bounding box center [195, 201] width 391 height 402
paste input "793"
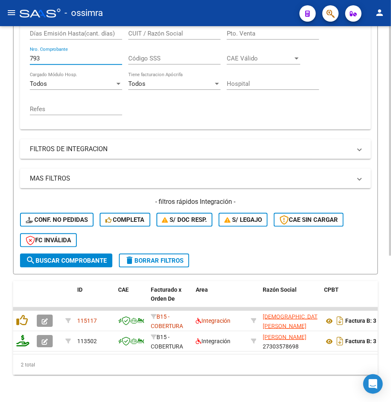
type input "793"
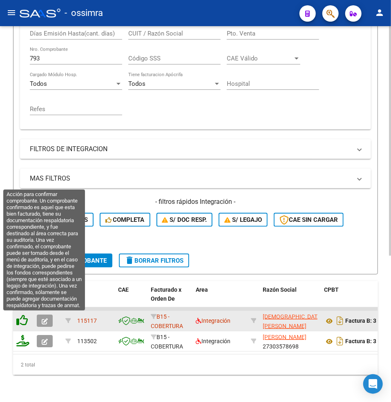
click at [19, 319] on icon at bounding box center [21, 319] width 11 height 11
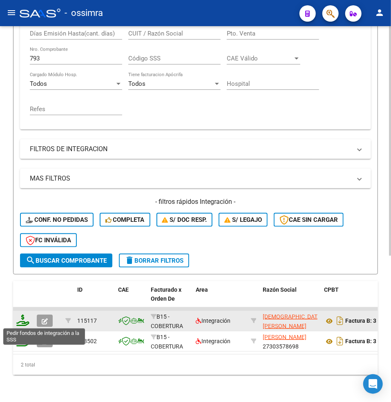
click at [20, 321] on icon at bounding box center [22, 319] width 13 height 11
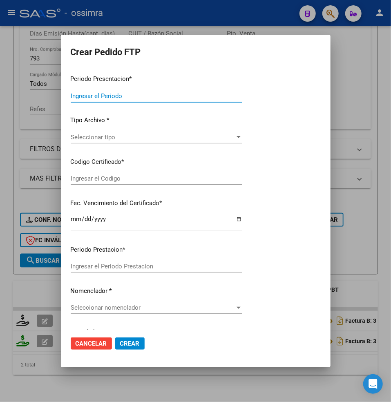
type input "202507"
type input "$ 273.047,04"
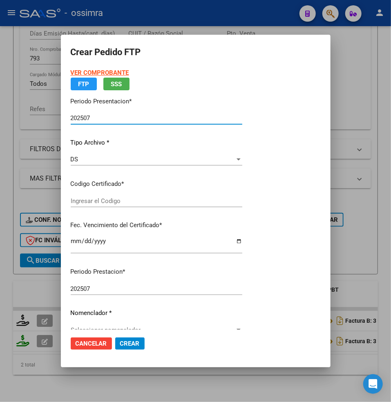
type input "ARG01000598093152024022220270222TUC138"
type input "[DATE]"
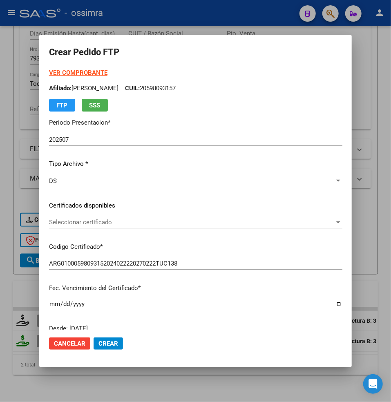
click at [76, 170] on div "VER COMPROBANTE ARCA Padrón Afiliado: [PERSON_NAME] CUIL: 20598093157 FTP SSS P…" at bounding box center [195, 200] width 293 height 265
click at [77, 177] on div "DS" at bounding box center [192, 180] width 286 height 7
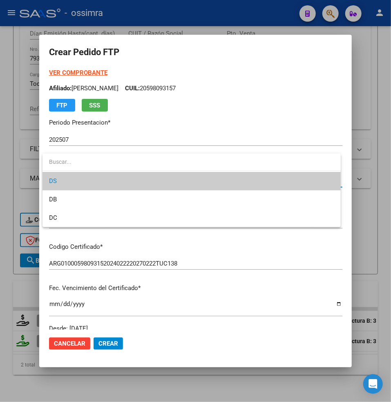
click at [72, 182] on span "DS" at bounding box center [191, 181] width 285 height 18
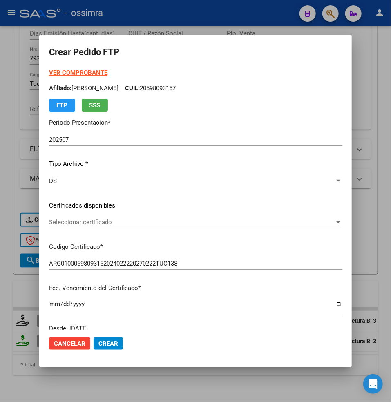
click at [78, 218] on div "Seleccionar certificado Seleccionar certificado" at bounding box center [195, 222] width 293 height 12
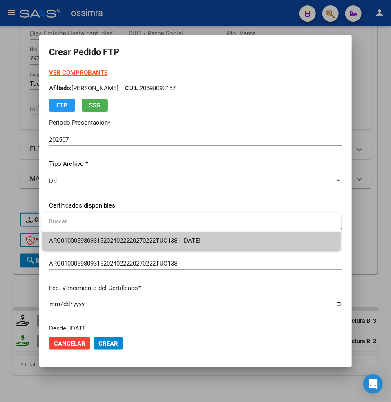
click at [93, 235] on span "ARG01000598093152024022220270222TUC138 - [DATE]" at bounding box center [191, 241] width 285 height 18
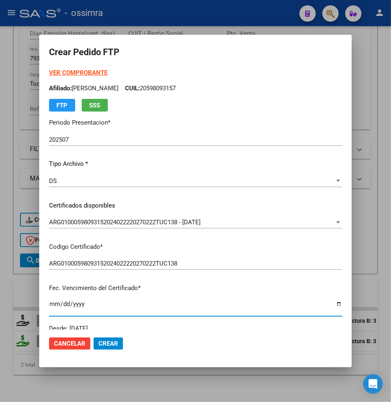
scroll to position [162, 0]
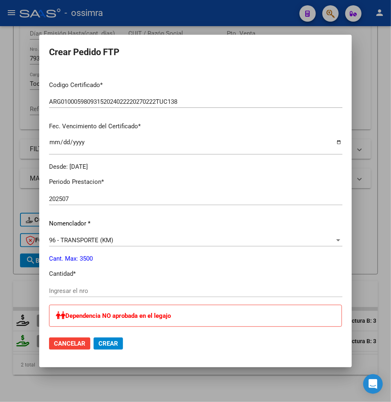
click at [62, 287] on div "Ingresar el nro" at bounding box center [195, 291] width 293 height 12
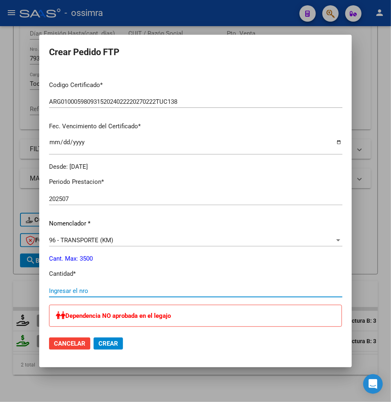
paste input "504"
type input "504"
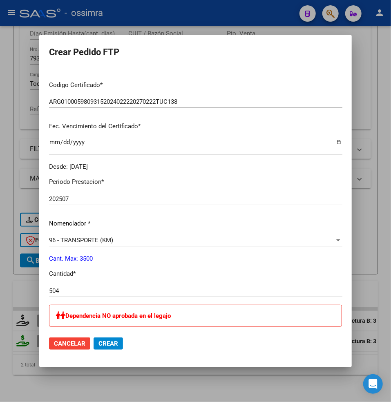
click at [105, 345] on span "Crear" at bounding box center [108, 343] width 20 height 7
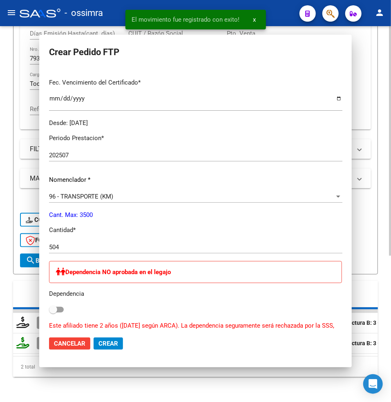
scroll to position [118, 0]
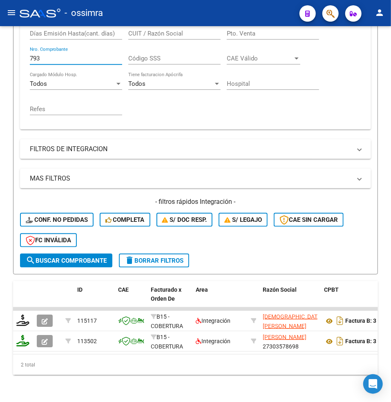
drag, startPoint x: 40, startPoint y: 59, endPoint x: -36, endPoint y: 49, distance: 76.2
click at [0, 49] on html "menu - ossimra person Firma Express Padrón Afiliados Empadronados Padrón Ágil A…" at bounding box center [195, 201] width 391 height 402
paste input "1904"
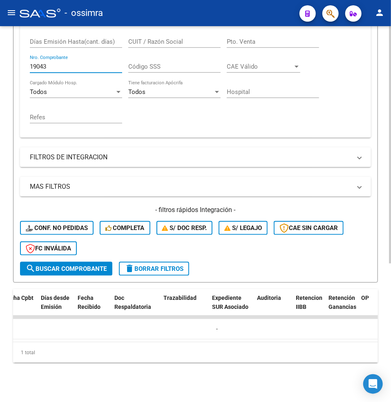
scroll to position [0, 417]
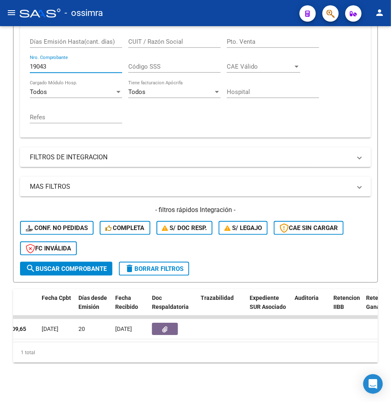
drag, startPoint x: 53, startPoint y: 58, endPoint x: -25, endPoint y: 46, distance: 78.5
click at [0, 46] on html "menu - ossimra person Firma Express Padrón Afiliados Empadronados Padrón Ágil A…" at bounding box center [195, 201] width 391 height 402
paste input "4"
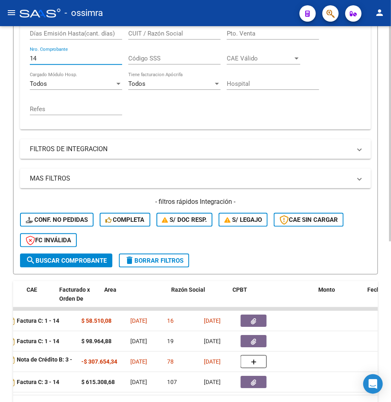
scroll to position [0, 0]
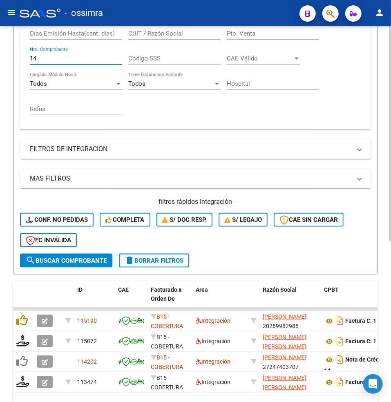
type input "14"
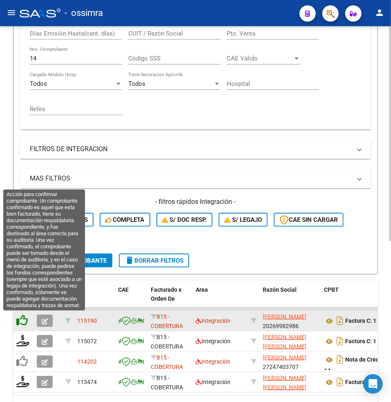
click at [22, 324] on icon at bounding box center [21, 319] width 11 height 11
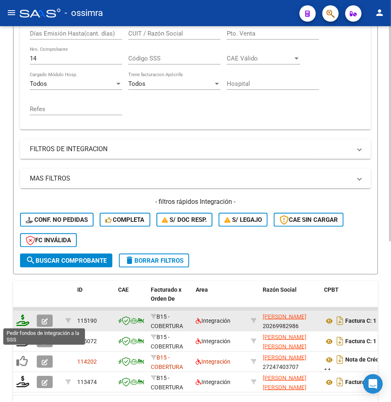
click at [22, 319] on icon at bounding box center [22, 319] width 13 height 11
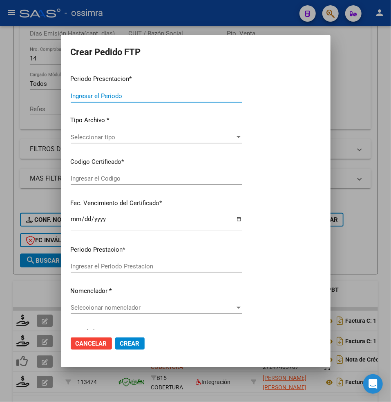
type input "202507"
type input "$ 58.510,08"
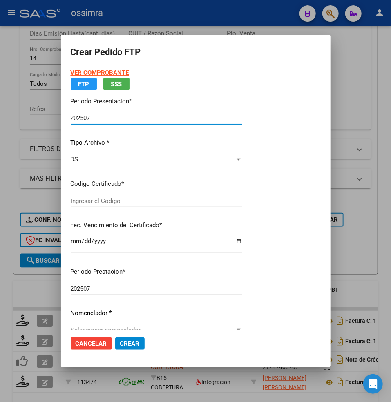
type input "ARG01000535506282019112620221126CTE271"
type input "[DATE]"
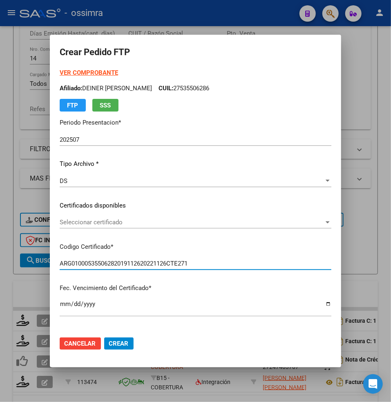
click at [78, 221] on span "Seleccionar certificado" at bounding box center [192, 221] width 264 height 7
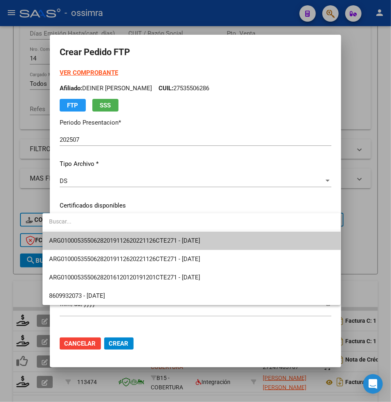
click at [86, 238] on span "ARG01000535506282019112620221126CTE271 - [DATE]" at bounding box center [124, 240] width 151 height 7
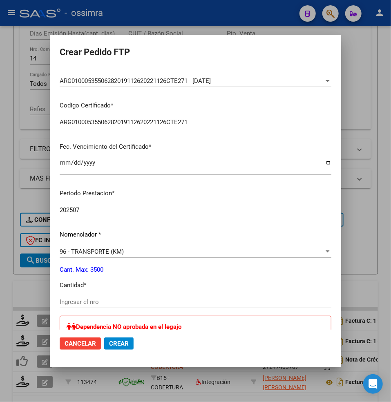
scroll to position [163, 0]
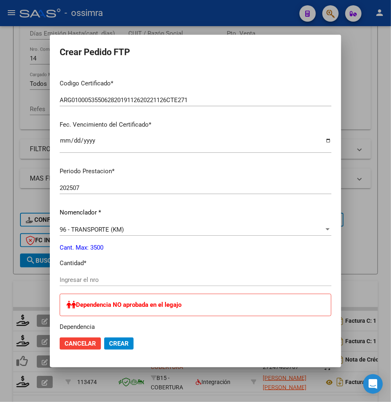
click at [76, 283] on div "Ingresar el nro" at bounding box center [196, 280] width 272 height 12
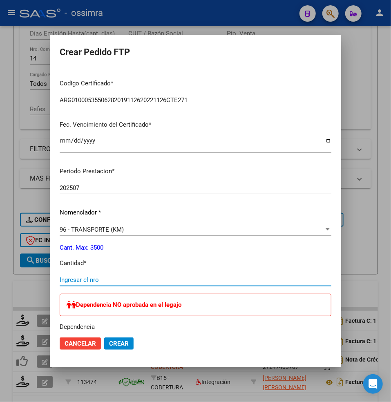
click at [76, 279] on input "Ingresar el nro" at bounding box center [196, 279] width 272 height 7
paste input "216"
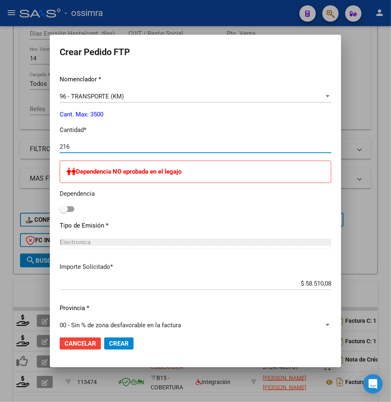
scroll to position [327, 0]
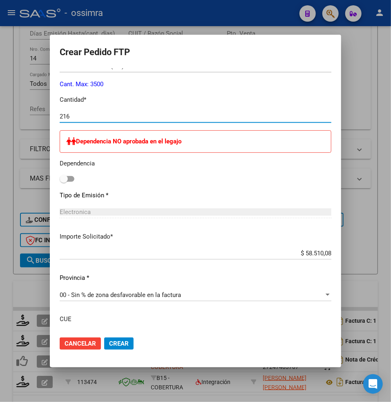
type input "216"
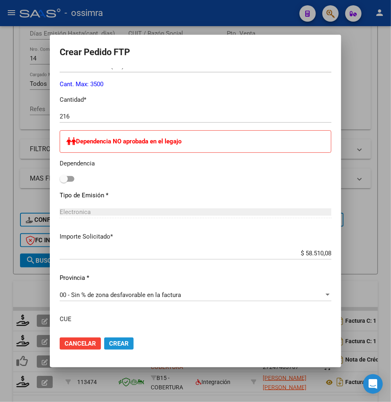
click at [109, 344] on span "Crear" at bounding box center [119, 343] width 20 height 7
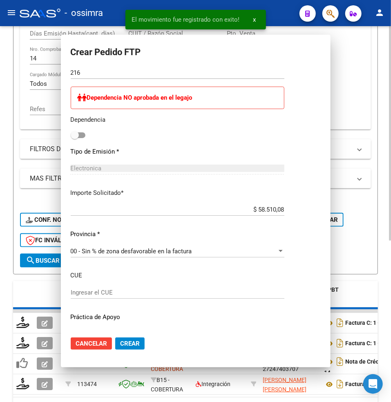
scroll to position [283, 0]
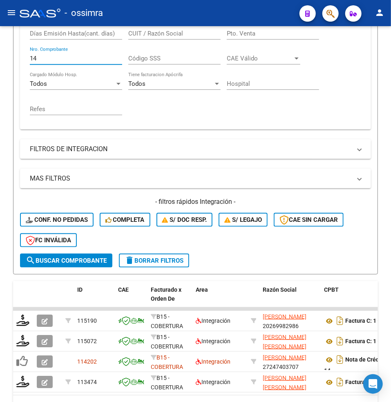
drag, startPoint x: 46, startPoint y: 60, endPoint x: -19, endPoint y: 60, distance: 64.5
click at [0, 60] on html "menu - ossimra person Firma Express Padrón Afiliados Empadronados Padrón Ágil A…" at bounding box center [195, 201] width 391 height 402
paste input "86"
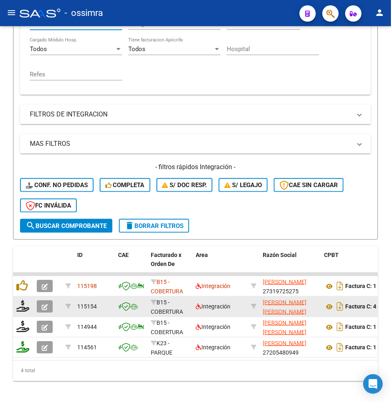
scroll to position [273, 0]
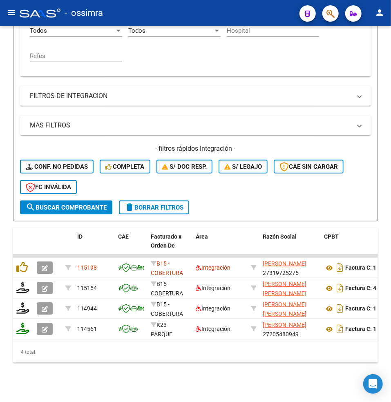
type input "86"
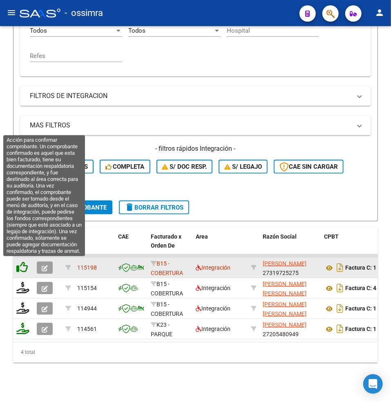
click at [20, 265] on icon at bounding box center [21, 266] width 11 height 11
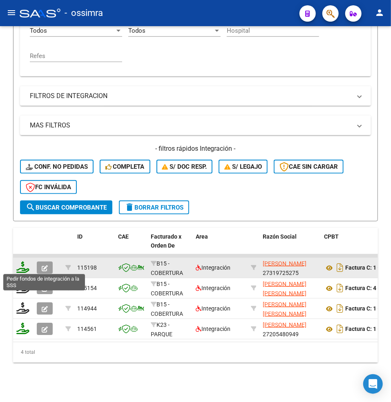
click at [24, 268] on icon at bounding box center [22, 266] width 13 height 11
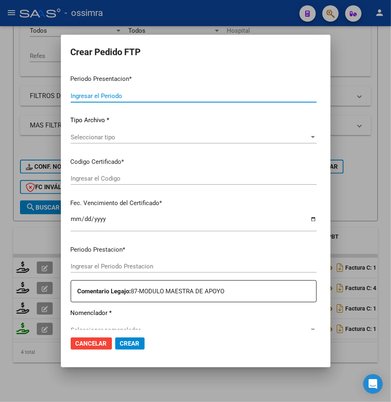
type input "202507"
type input "$ 307.654,34"
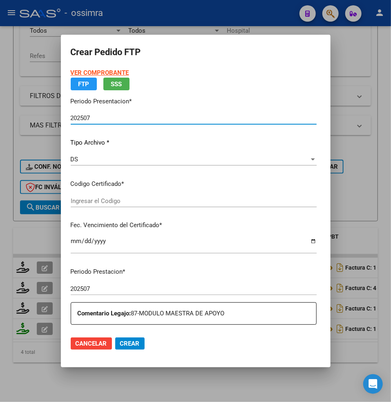
type input "ARG02000562100632017082320200823CTE271"
type input "[DATE]"
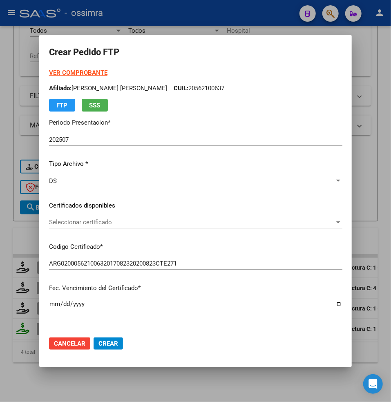
click at [69, 224] on span "Seleccionar certificado" at bounding box center [192, 221] width 286 height 7
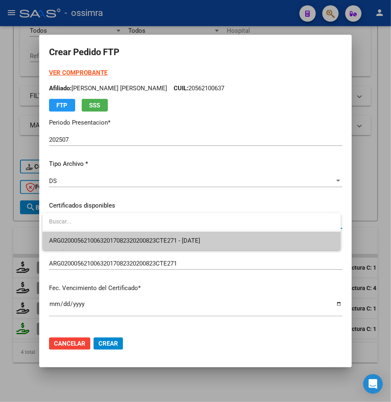
click at [81, 235] on span "ARG02000562100632017082320200823CTE271 - [DATE]" at bounding box center [191, 241] width 285 height 18
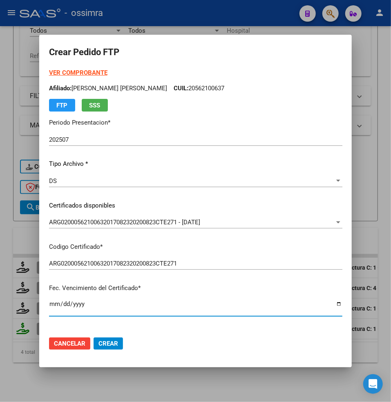
scroll to position [152, 0]
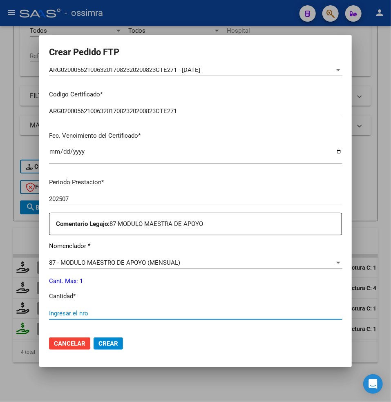
click at [62, 310] on input "Ingresar el nro" at bounding box center [195, 313] width 293 height 7
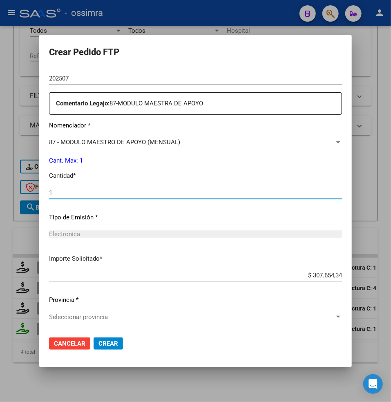
scroll to position [274, 0]
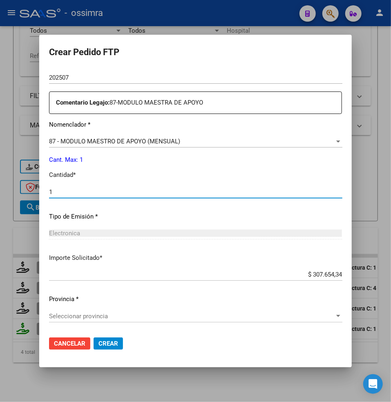
type input "1"
click at [99, 309] on div "Periodo Prestacion * 202507 Ingresar el Periodo Prestacion Comentario Legajo: 8…" at bounding box center [195, 190] width 293 height 280
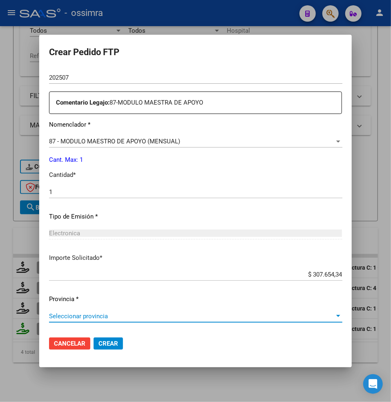
click at [79, 312] on span "Seleccionar provincia" at bounding box center [192, 315] width 286 height 7
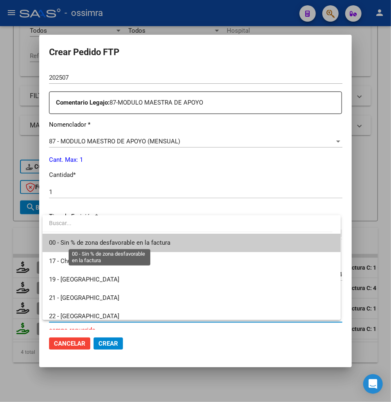
click at [93, 244] on span "00 - Sin % de zona desfavorable en la factura" at bounding box center [109, 242] width 121 height 7
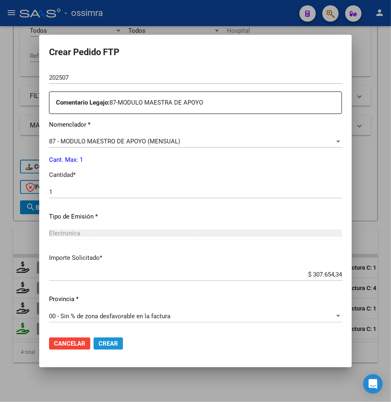
click at [115, 339] on button "Crear" at bounding box center [108, 343] width 29 height 12
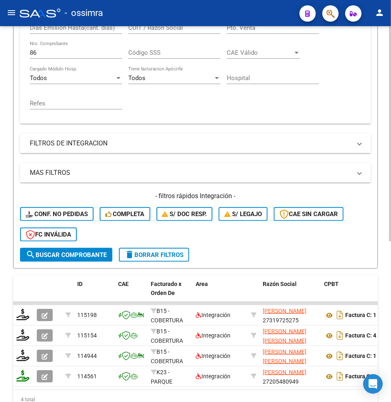
scroll to position [164, 0]
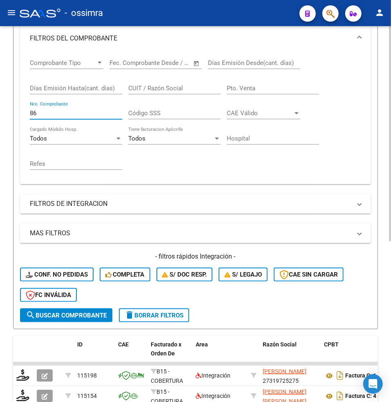
drag, startPoint x: 12, startPoint y: 110, endPoint x: 0, endPoint y: 107, distance: 12.4
click at [0, 107] on div "Video tutorial PRESTADORES -> Listado de CPBTs Emitidos por Prestadores / Prove…" at bounding box center [195, 186] width 391 height 648
paste input "10594"
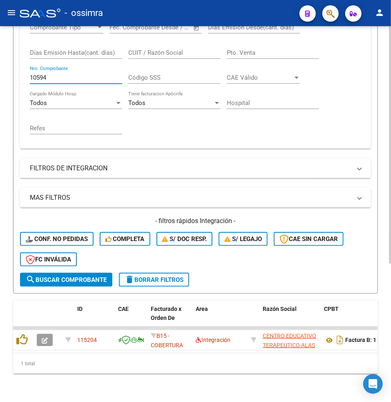
scroll to position [219, 0]
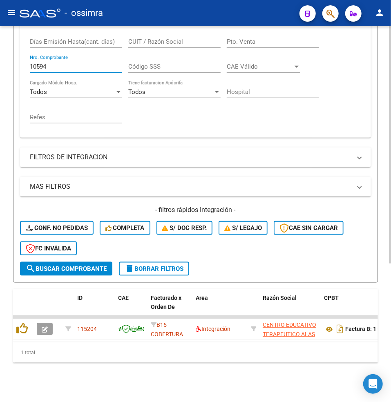
type input "10594"
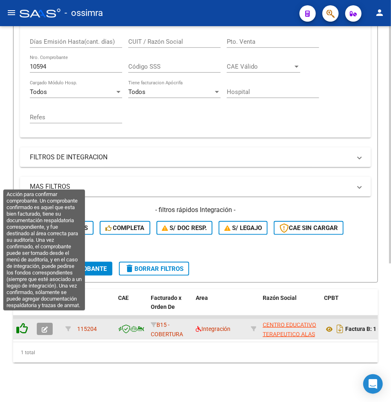
click at [22, 323] on icon at bounding box center [21, 328] width 11 height 11
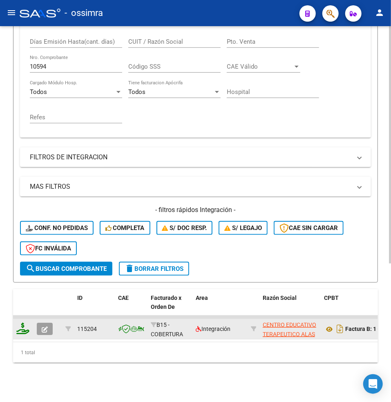
click at [25, 323] on icon at bounding box center [22, 328] width 13 height 11
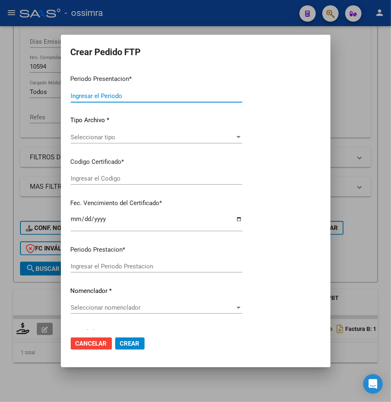
type input "202507"
type input "$ 424.676,93"
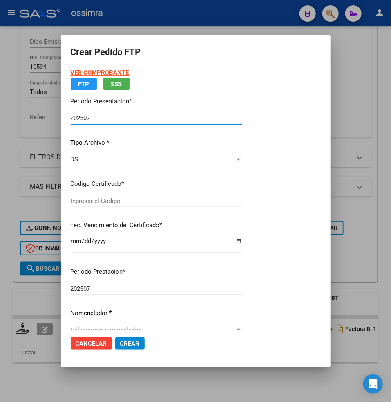
type input "ARG02000572717422021033020230330СТE271"
type input "[DATE]"
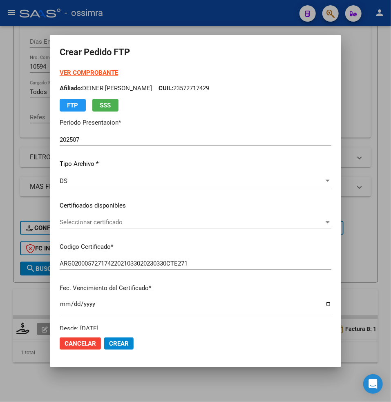
click at [60, 213] on div "VER COMPROBANTE ARCA Padrón Afiliado: DEINER SANTIAGO [PERSON_NAME] CUIL: 23572…" at bounding box center [196, 200] width 272 height 265
click at [60, 222] on span "Seleccionar certificado" at bounding box center [192, 221] width 264 height 7
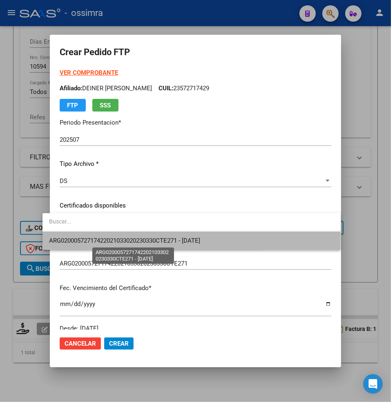
click at [95, 237] on span "ARG02000572717422021033020230330СТE271 - [DATE]" at bounding box center [124, 240] width 151 height 7
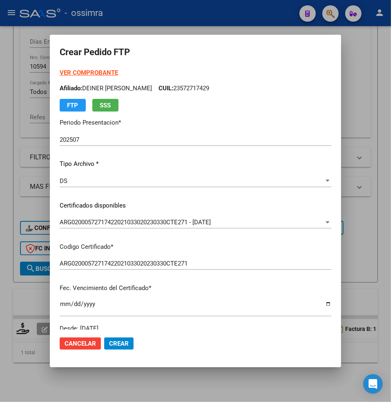
scroll to position [162, 0]
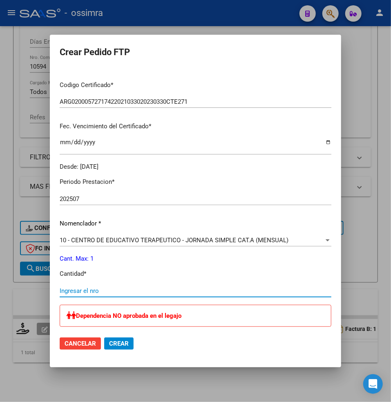
click at [67, 290] on input "Ingresar el nro" at bounding box center [196, 290] width 272 height 7
type input "1"
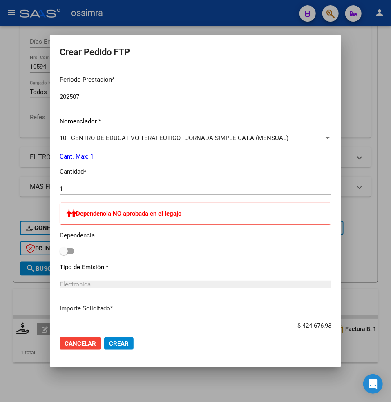
scroll to position [315, 0]
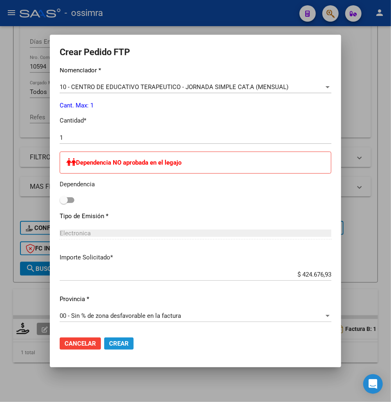
click at [109, 344] on span "Crear" at bounding box center [119, 343] width 20 height 7
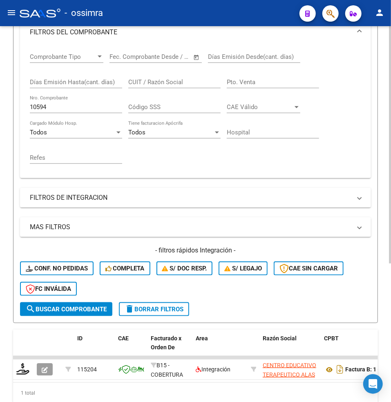
scroll to position [56, 0]
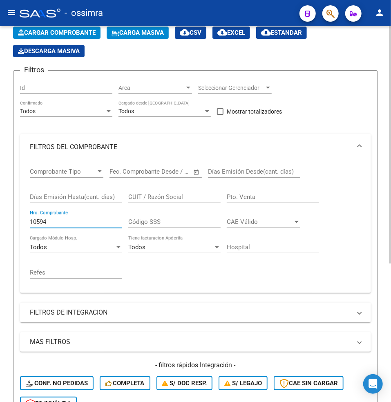
drag, startPoint x: 50, startPoint y: 224, endPoint x: 12, endPoint y: 217, distance: 38.6
click at [12, 219] on div "Video tutorial PRESTADORES -> Listado de CPBTs Emitidos por Prestadores / Prove…" at bounding box center [195, 264] width 391 height 586
paste input "563"
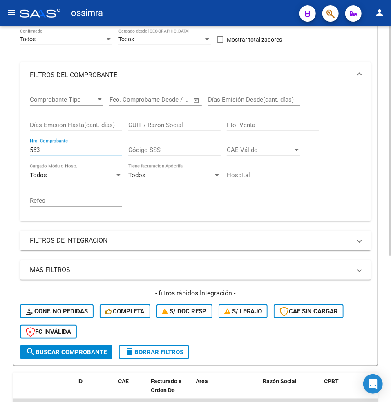
scroll to position [239, 0]
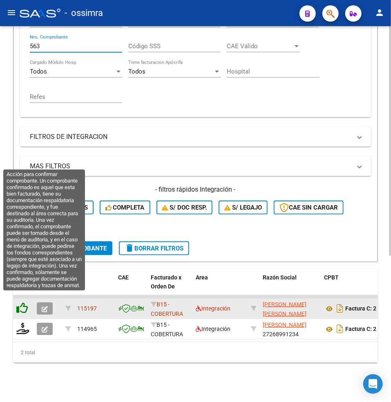
type input "563"
click at [21, 303] on icon at bounding box center [21, 307] width 11 height 11
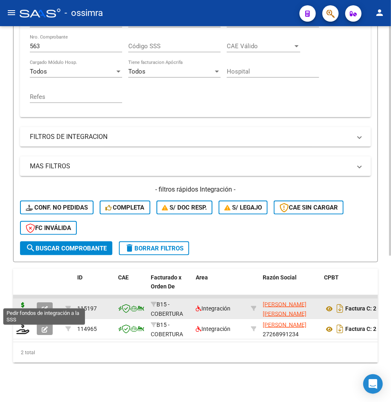
click at [24, 302] on icon at bounding box center [22, 307] width 13 height 11
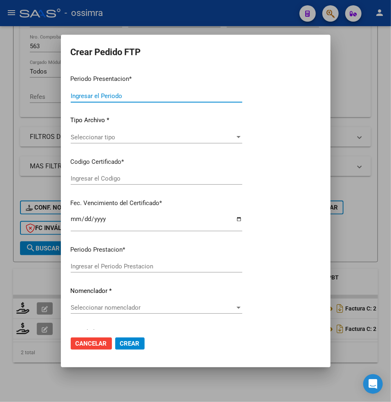
type input "202507"
type input "$ 197.929,76"
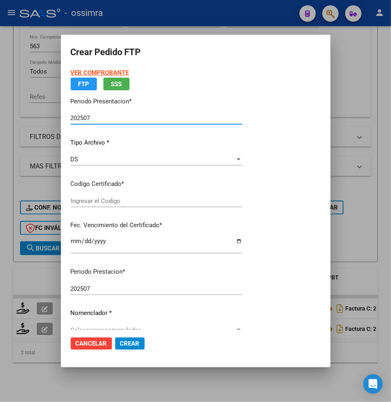
type input "ARG01000504431242023020820260208CTE271"
type input "[DATE]"
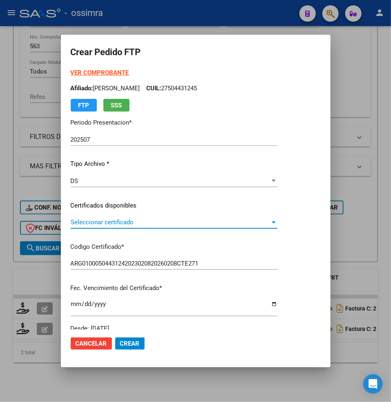
click at [78, 221] on span "Seleccionar certificado" at bounding box center [170, 221] width 199 height 7
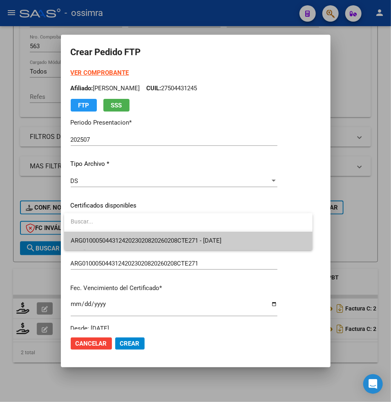
click at [100, 236] on span "ARG01000504431242023020820260208CTE271 - [DATE]" at bounding box center [188, 241] width 235 height 18
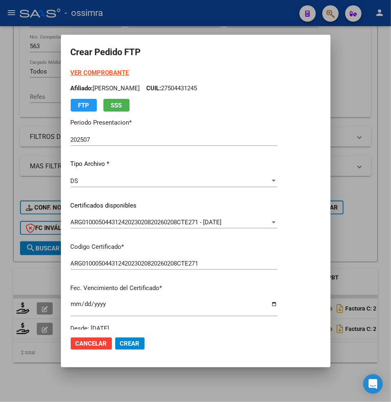
scroll to position [162, 0]
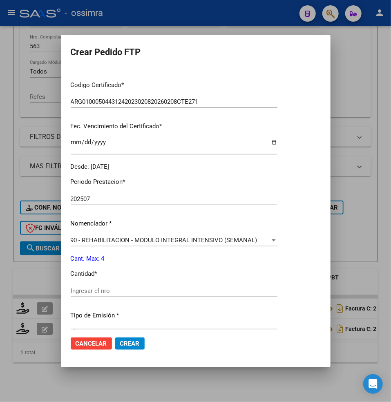
click at [108, 292] on input "Ingresar el nro" at bounding box center [174, 290] width 207 height 7
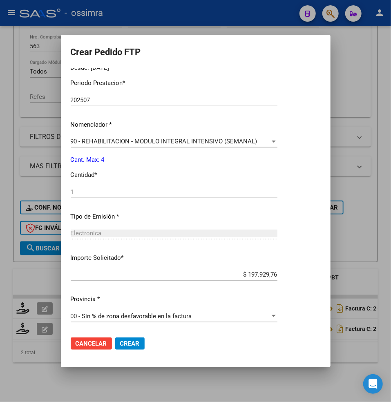
drag, startPoint x: 85, startPoint y: 198, endPoint x: 80, endPoint y: 196, distance: 5.5
click at [80, 196] on div "1 Ingresar el nro" at bounding box center [174, 196] width 207 height 20
drag, startPoint x: 78, startPoint y: 190, endPoint x: 63, endPoint y: 190, distance: 15.5
click at [64, 190] on mat-dialog-content "VER COMPROBANTE ARCA Padrón Afiliado: [PERSON_NAME] CUIL: 27504431245 FTP SSS P…" at bounding box center [196, 198] width 270 height 261
type input "4"
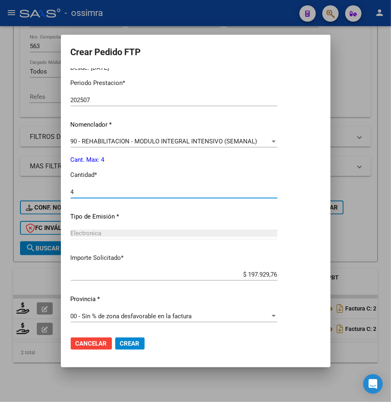
click at [115, 337] on button "Crear" at bounding box center [129, 343] width 29 height 12
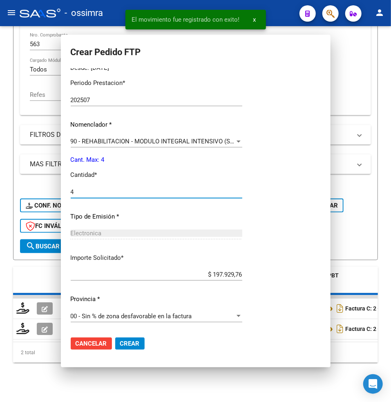
scroll to position [0, 0]
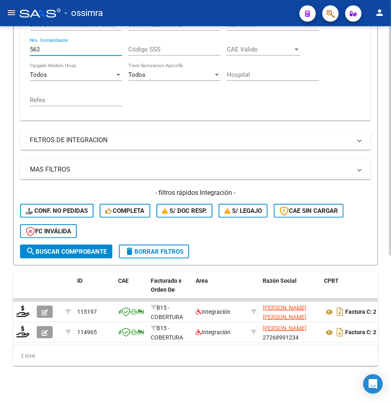
drag, startPoint x: 48, startPoint y: 35, endPoint x: 5, endPoint y: 32, distance: 43.0
click at [5, 32] on div "Video tutorial PRESTADORES -> Listado de CPBTs Emitidos por Prestadores / Prove…" at bounding box center [195, 101] width 391 height 607
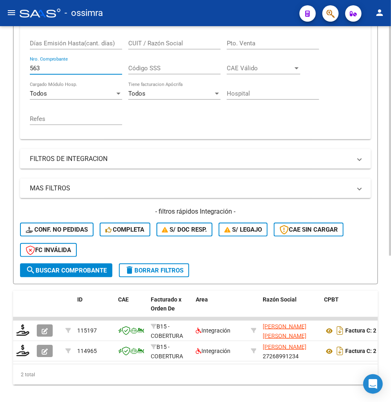
paste input "288"
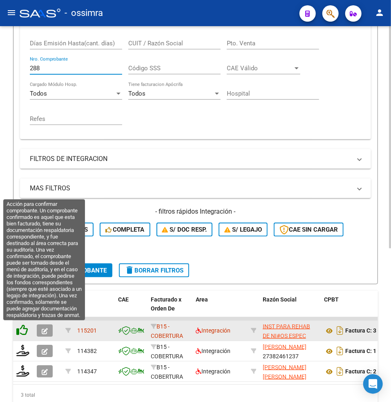
type input "288"
click at [17, 331] on icon at bounding box center [21, 329] width 11 height 11
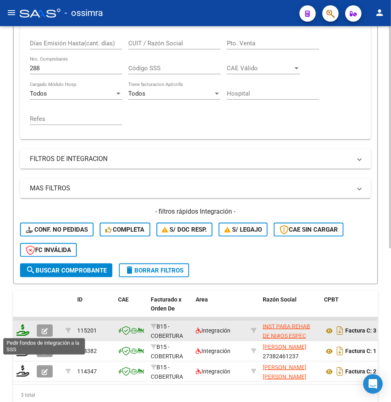
click at [20, 330] on icon at bounding box center [22, 329] width 13 height 11
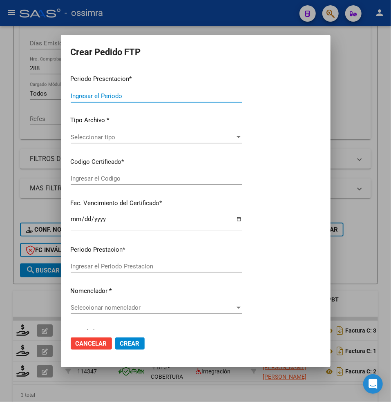
type input "202507"
type input "202506"
type input "$ 261.883,04"
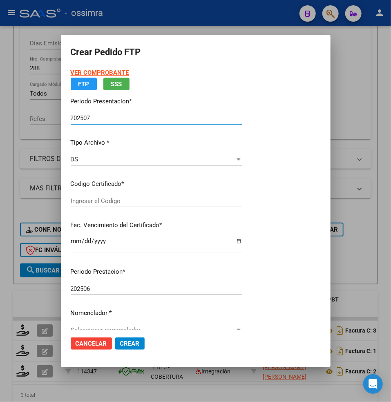
type input "ARG01000565395632018112820211128CTE271"
type input "[DATE]"
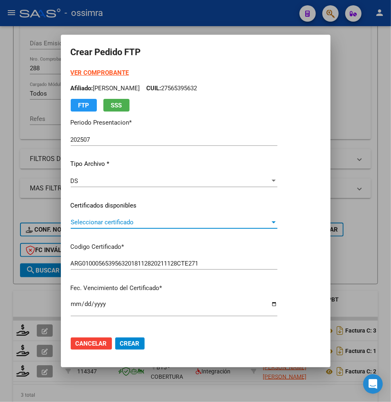
click at [98, 222] on span "Seleccionar certificado" at bounding box center [170, 221] width 199 height 7
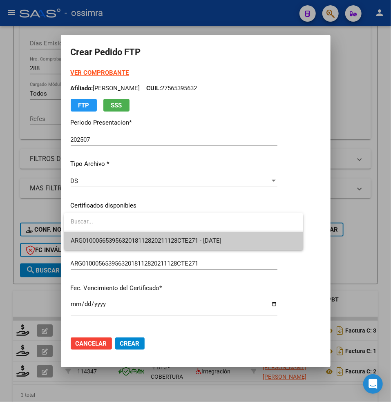
click at [111, 232] on span "ARG01000565395632018112820211128CTE271 - [DATE]" at bounding box center [184, 241] width 226 height 18
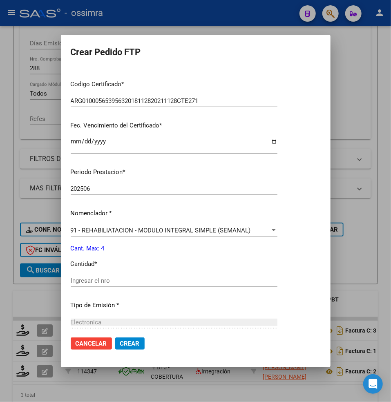
scroll to position [163, 0]
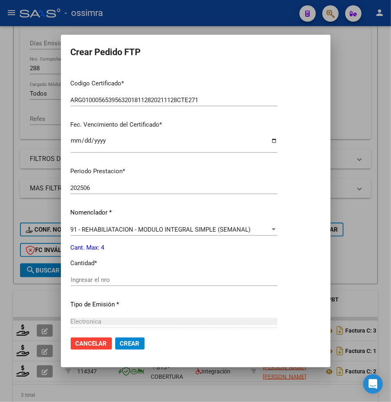
click at [82, 272] on div "Periodo Prestacion * 202506 Ingresar el Periodo Prestacion Nomenclador * 91 - R…" at bounding box center [174, 288] width 207 height 257
click at [84, 283] on input "Ingresar el nro" at bounding box center [174, 279] width 207 height 7
type input "4"
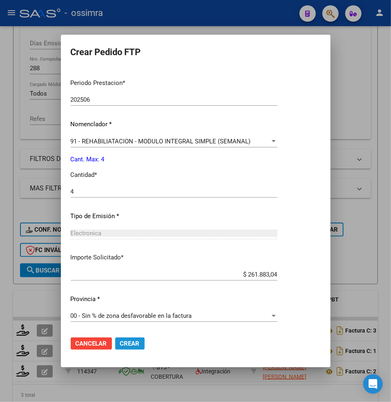
click at [134, 341] on span "Crear" at bounding box center [130, 343] width 20 height 7
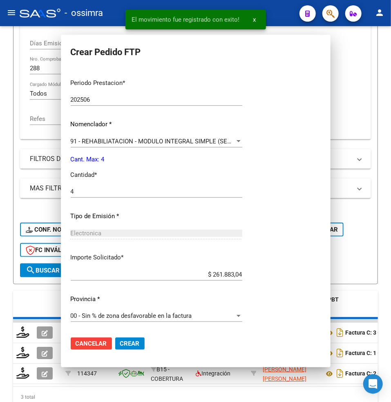
scroll to position [208, 0]
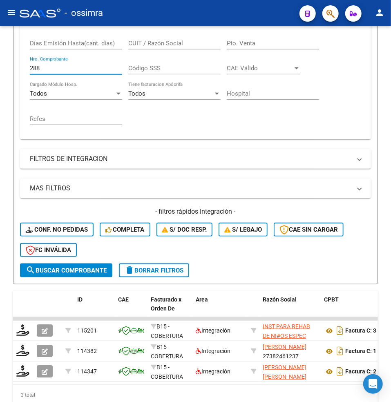
drag, startPoint x: 43, startPoint y: 68, endPoint x: -11, endPoint y: 64, distance: 54.1
click at [0, 64] on html "menu - ossimra person Firma Express Padrón Afiliados Empadronados Padrón Ágil A…" at bounding box center [195, 201] width 391 height 402
paste input "9"
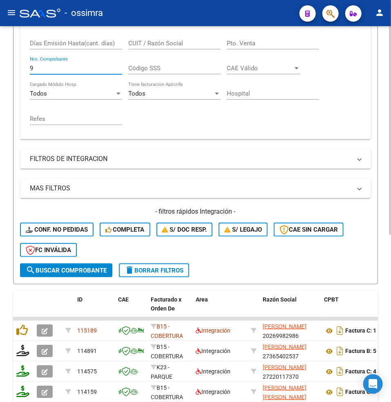
type input "9"
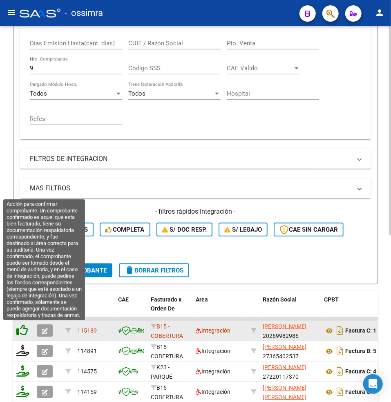
click at [23, 329] on icon at bounding box center [21, 329] width 11 height 11
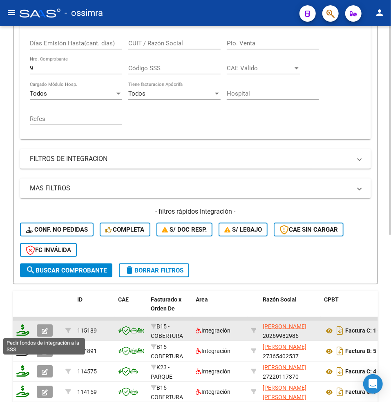
click at [23, 332] on icon at bounding box center [22, 329] width 13 height 11
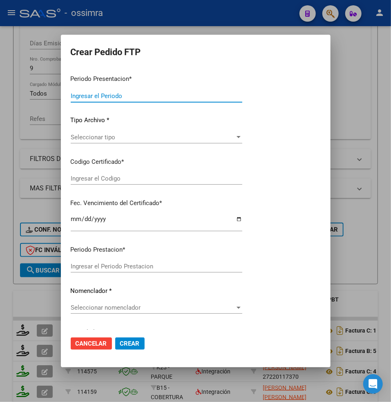
type input "202507"
type input "202506"
type input "$ 136.523,52"
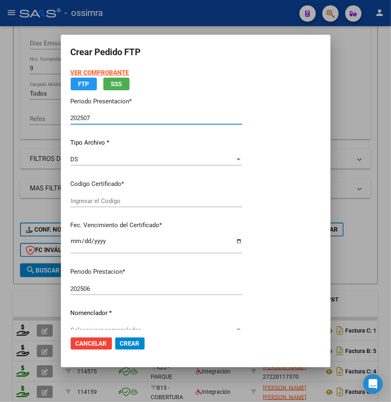
type input "ARG02000572717422021033020230330СТE271"
type input "[DATE]"
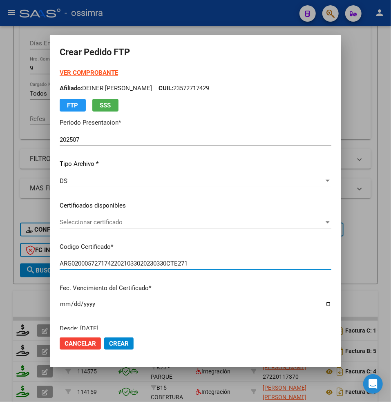
click at [91, 218] on div "Seleccionar certificado Seleccionar certificado" at bounding box center [196, 222] width 272 height 12
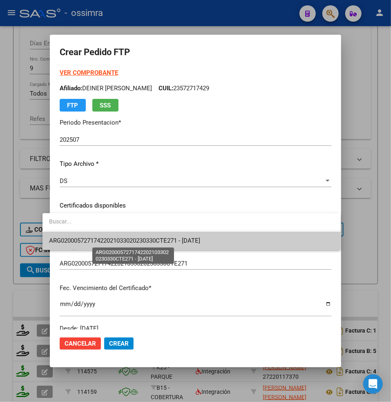
click at [108, 241] on span "ARG02000572717422021033020230330СТE271 - [DATE]" at bounding box center [124, 240] width 151 height 7
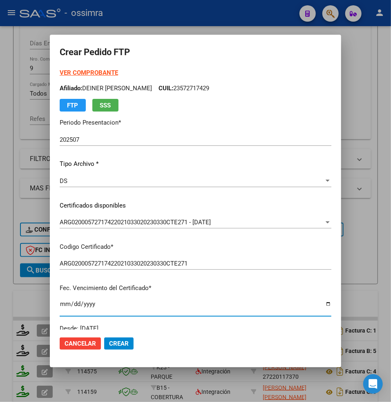
scroll to position [162, 0]
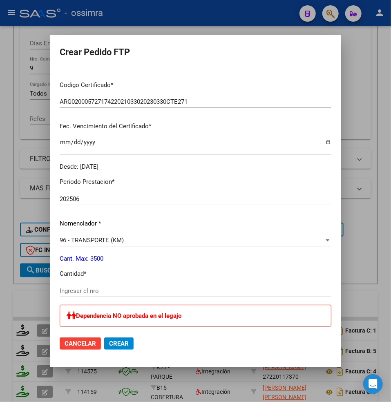
click at [69, 290] on input "Ingresar el nro" at bounding box center [196, 290] width 272 height 7
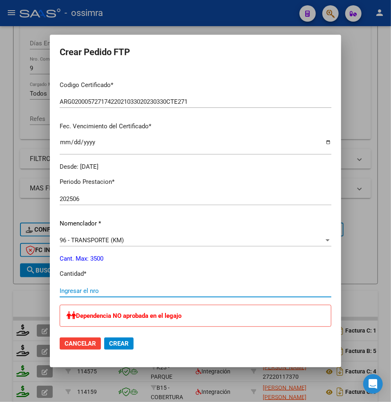
paste input "252"
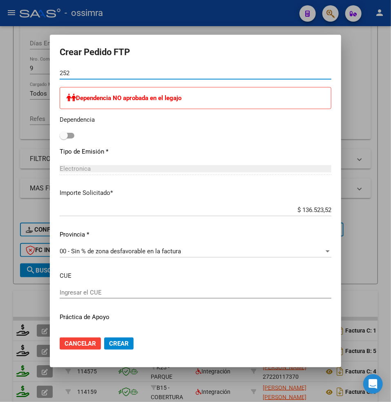
scroll to position [397, 0]
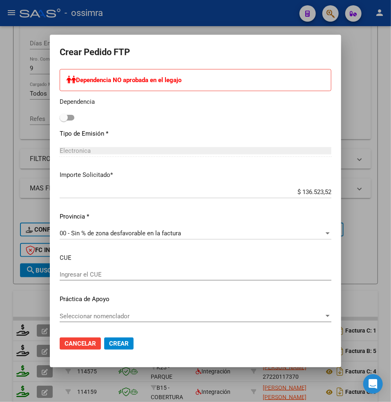
type input "252"
click at [108, 348] on button "Crear" at bounding box center [118, 343] width 29 height 12
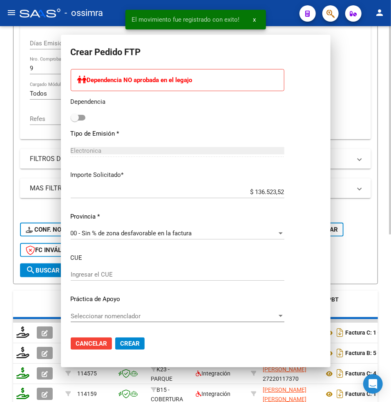
scroll to position [0, 0]
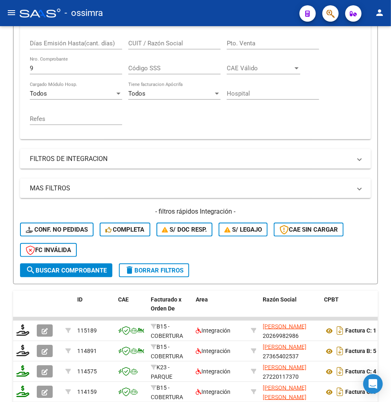
drag, startPoint x: 40, startPoint y: 69, endPoint x: -6, endPoint y: 60, distance: 46.2
click at [0, 60] on html "menu - ossimra person Firma Express Padrón Afiliados Empadronados Padrón Ágil A…" at bounding box center [195, 201] width 391 height 402
paste input "1064"
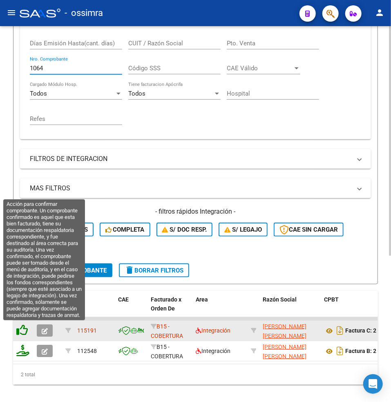
type input "1064"
click at [22, 327] on icon at bounding box center [21, 329] width 11 height 11
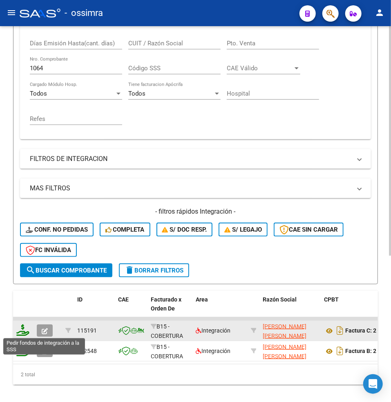
click at [21, 332] on icon at bounding box center [22, 329] width 13 height 11
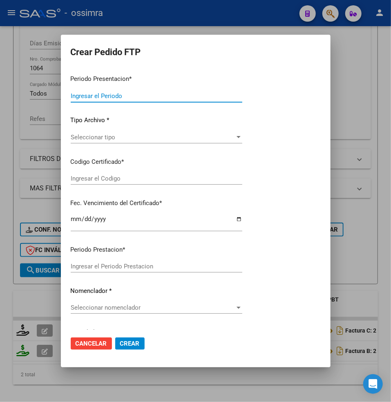
type input "202507"
type input "$ 98.964,88"
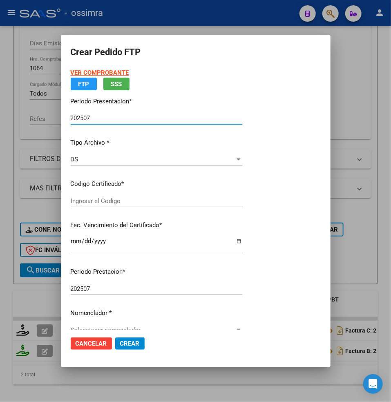
type input "ARG02000509148672023022820270228СТE271"
type input "[DATE]"
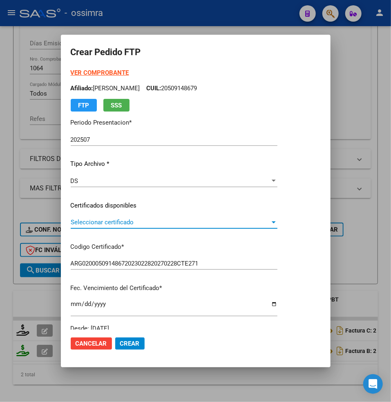
click at [95, 222] on span "Seleccionar certificado" at bounding box center [170, 221] width 199 height 7
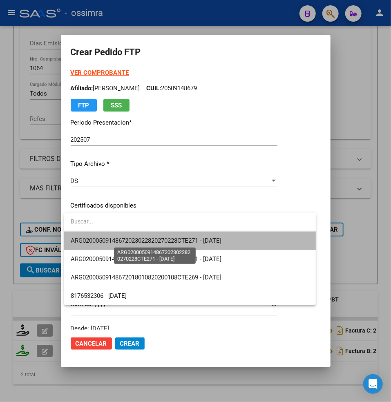
click at [98, 238] on span "ARG02000509148672023022820270228СТE271 - [DATE]" at bounding box center [146, 240] width 151 height 7
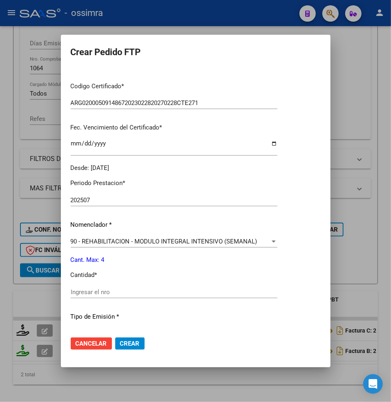
scroll to position [163, 0]
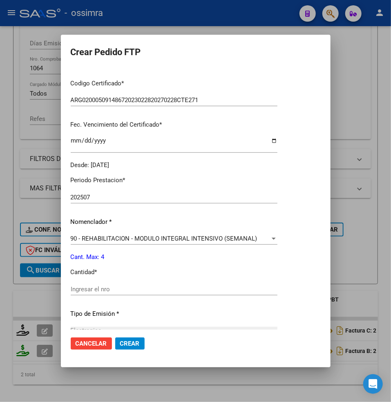
click at [151, 227] on div "Periodo Prestacion * 202507 Ingresar el Periodo Prestacion Nomenclador * 90 - R…" at bounding box center [174, 297] width 207 height 257
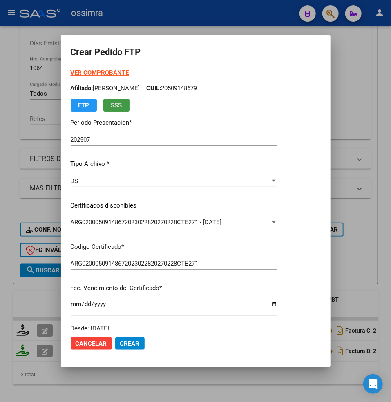
click at [134, 193] on div "DS Seleccionar tipo" at bounding box center [174, 185] width 207 height 20
click at [133, 200] on div "VER COMPROBANTE ARCA Padrón Afiliado: [PERSON_NAME]: 20509148679 FTP SSS Period…" at bounding box center [174, 200] width 207 height 265
click at [137, 214] on div "VER COMPROBANTE ARCA Padrón Afiliado: [PERSON_NAME]: 20509148679 FTP SSS Period…" at bounding box center [174, 200] width 207 height 265
click at [139, 221] on span "ARG02000509148672023022820270228СТE271 - [DATE]" at bounding box center [146, 221] width 151 height 7
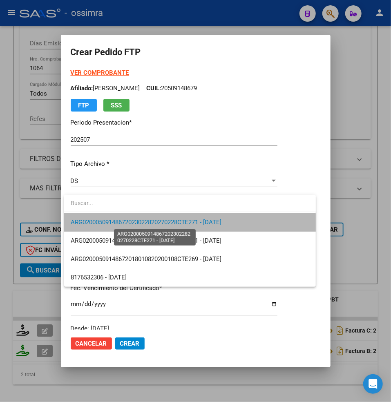
click at [143, 224] on span "ARG02000509148672023022820270228СТE271 - [DATE]" at bounding box center [146, 221] width 151 height 7
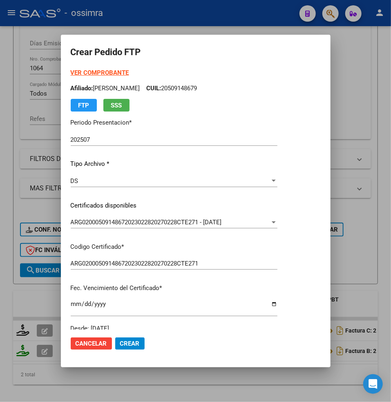
scroll to position [162, 0]
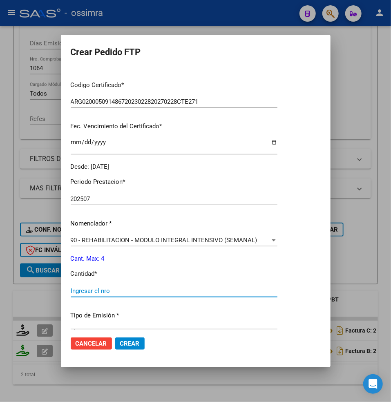
click at [81, 293] on input "Ingresar el nro" at bounding box center [174, 290] width 207 height 7
type input "4"
click at [127, 340] on span "Crear" at bounding box center [130, 343] width 20 height 7
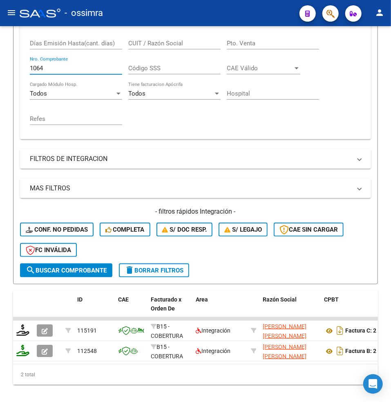
drag, startPoint x: 42, startPoint y: 70, endPoint x: -19, endPoint y: 64, distance: 61.6
click at [0, 64] on html "menu - ossimra person Firma Express Padrón Afiliados Empadronados Padrón Ágil A…" at bounding box center [195, 201] width 391 height 402
paste input "3263"
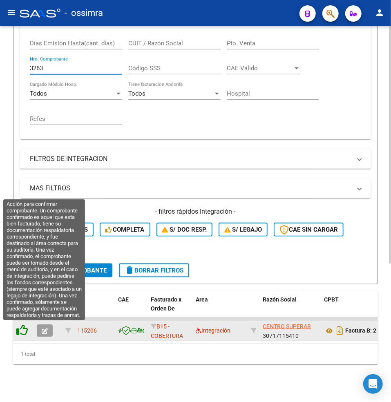
type input "3263"
click at [20, 327] on icon at bounding box center [21, 329] width 11 height 11
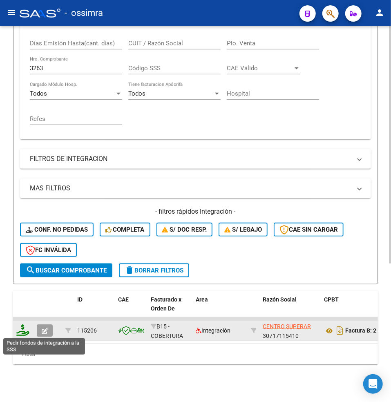
click at [20, 332] on icon at bounding box center [22, 329] width 13 height 11
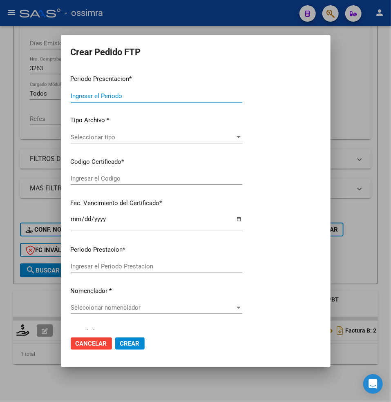
type input "202507"
type input "$ 261.883,04"
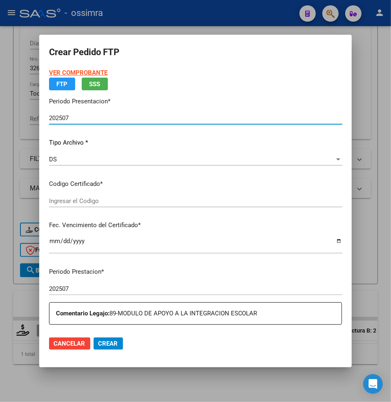
type input "ARG01000531643122022042920260429CTE269"
type input "[DATE]"
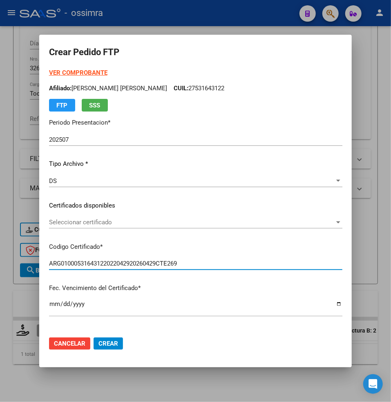
click at [81, 221] on span "Seleccionar certificado" at bounding box center [192, 221] width 286 height 7
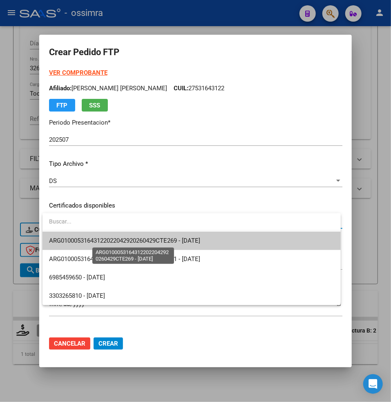
click at [95, 241] on span "ARG01000531643122022042920260429CTE269 - [DATE]" at bounding box center [124, 240] width 151 height 7
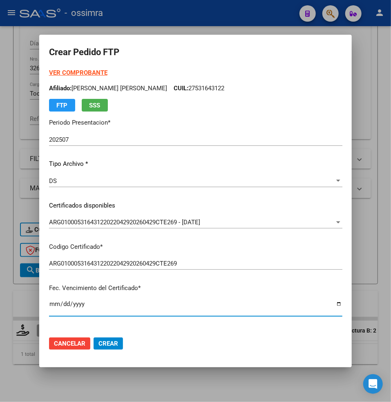
scroll to position [152, 0]
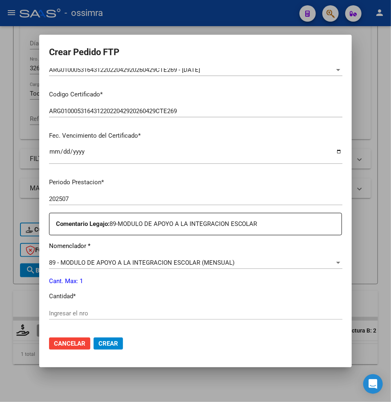
click at [72, 310] on input "Ingresar el nro" at bounding box center [195, 313] width 293 height 7
type input "1"
click at [109, 345] on span "Crear" at bounding box center [108, 343] width 20 height 7
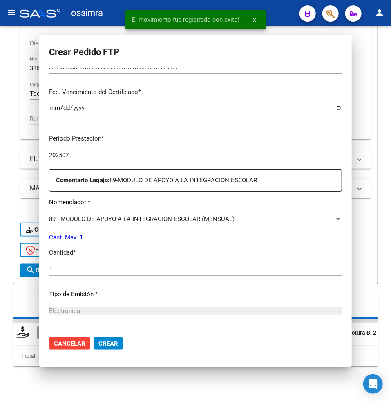
scroll to position [0, 0]
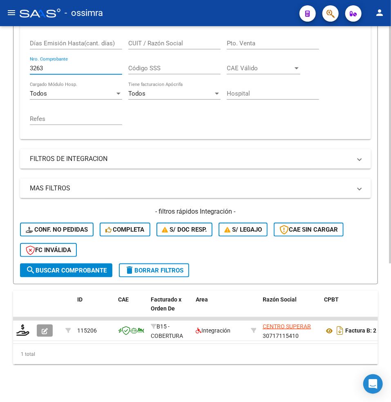
drag, startPoint x: 50, startPoint y: 67, endPoint x: 26, endPoint y: 64, distance: 23.9
click at [33, 69] on input "3263" at bounding box center [76, 68] width 92 height 7
type input "3"
paste input "836"
type input "836"
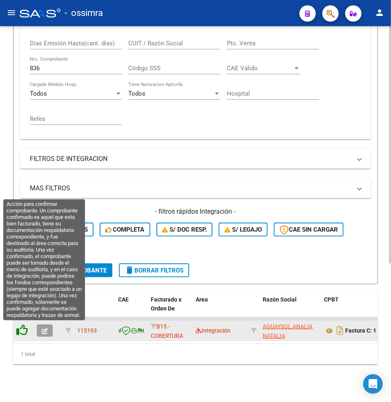
click at [24, 331] on icon at bounding box center [21, 329] width 11 height 11
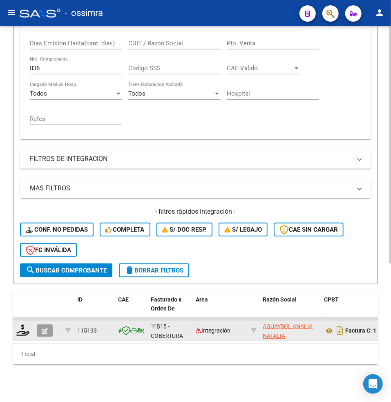
click at [15, 334] on datatable-body-cell at bounding box center [23, 331] width 20 height 20
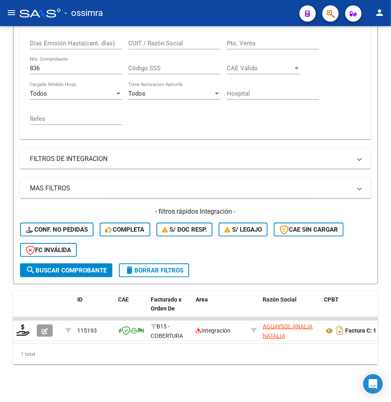
click at [23, 335] on div at bounding box center [23, 330] width 14 height 13
click at [22, 327] on icon at bounding box center [22, 329] width 13 height 11
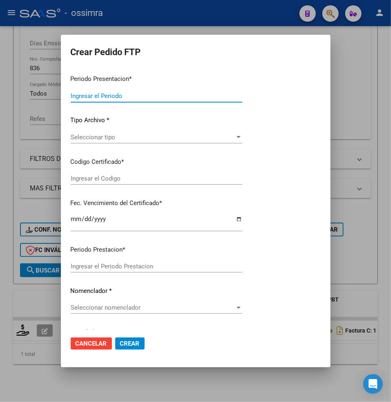
type input "202507"
type input "$ 98.964,88"
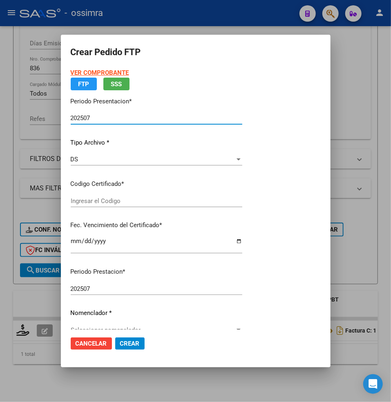
type input "ARG02000510061962021061620250616CTE271"
type input "[DATE]"
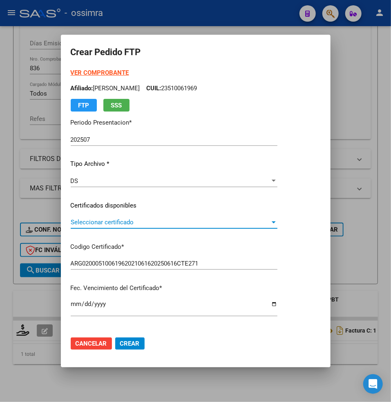
click at [87, 221] on span "Seleccionar certificado" at bounding box center [170, 221] width 199 height 7
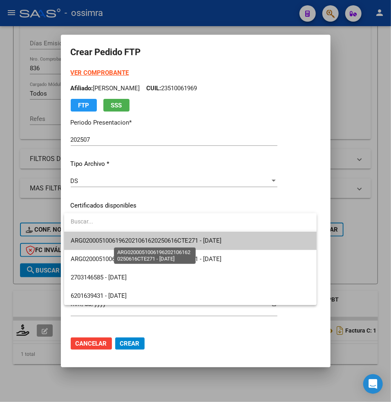
click at [100, 241] on span "ARG02000510061962021061620250616CTE271 - [DATE]" at bounding box center [146, 240] width 151 height 7
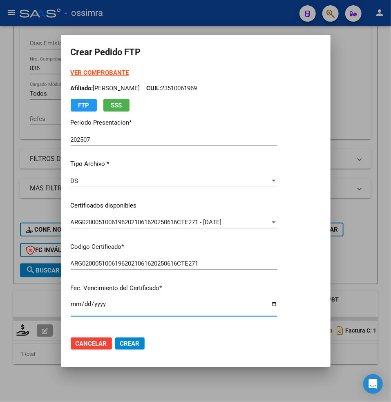
scroll to position [152, 0]
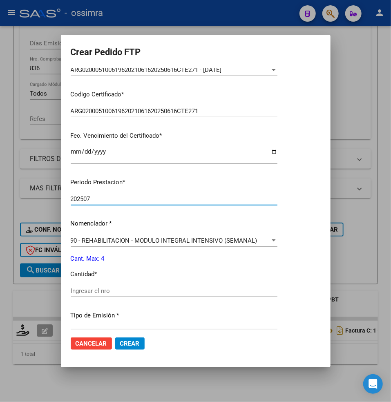
click at [90, 291] on input "Ingresar el nro" at bounding box center [174, 290] width 207 height 7
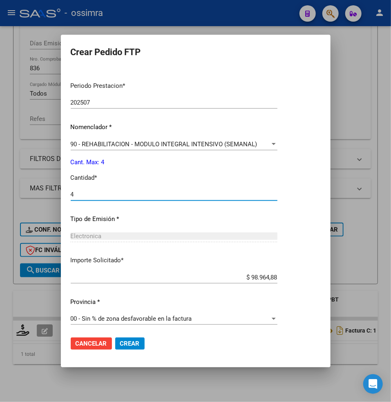
scroll to position [252, 0]
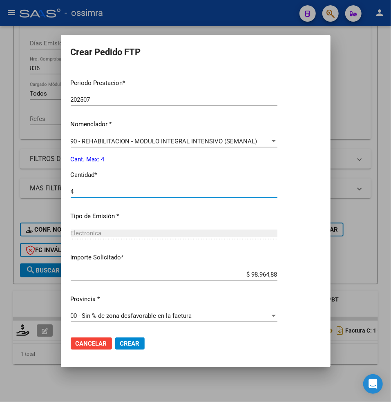
type input "4"
click at [134, 342] on span "Crear" at bounding box center [130, 343] width 20 height 7
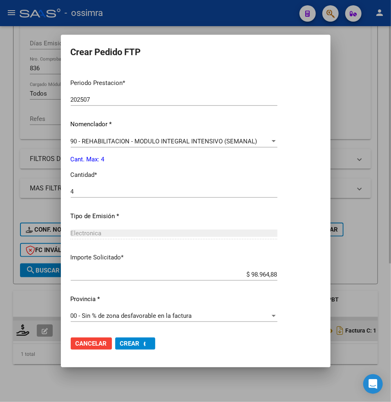
scroll to position [208, 0]
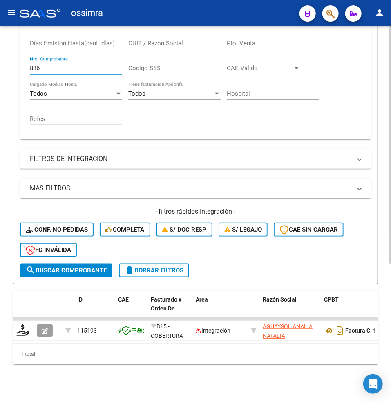
drag, startPoint x: 43, startPoint y: 68, endPoint x: 7, endPoint y: 59, distance: 37.3
click at [7, 60] on div "Video tutorial PRESTADORES -> Listado de CPBTs Emitidos por Prestadores / Prove…" at bounding box center [195, 110] width 391 height 586
paste input "18"
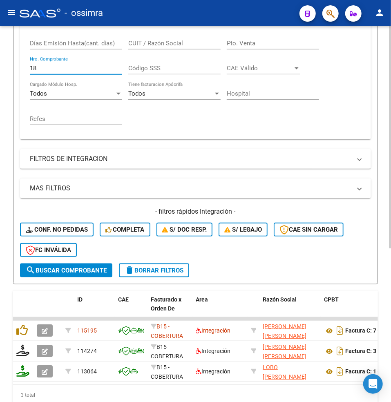
type input "18"
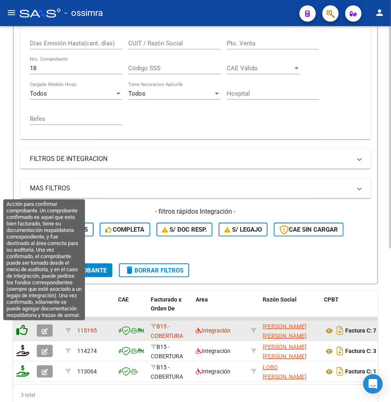
click at [23, 328] on icon at bounding box center [21, 329] width 11 height 11
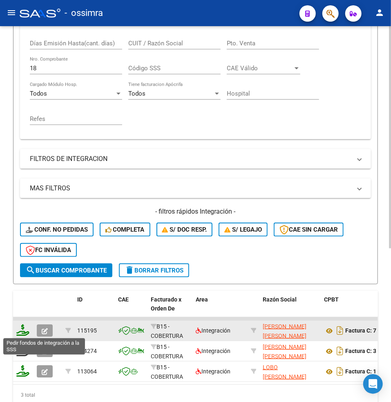
click at [22, 329] on icon at bounding box center [22, 329] width 13 height 11
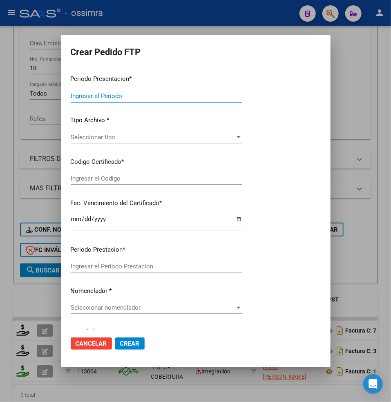
type input "202507"
type input "$ 307.654,34"
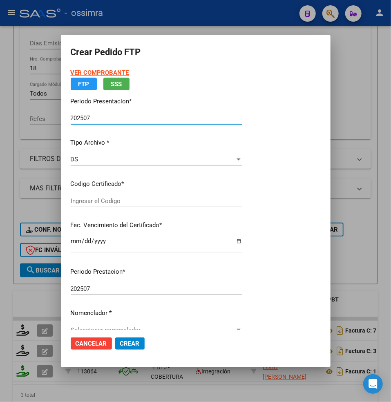
type input "ARG02000535491442018102520211025CTE271"
type input "[DATE]"
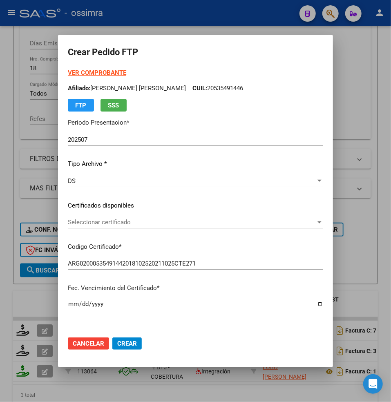
click at [122, 221] on span "Seleccionar certificado" at bounding box center [192, 221] width 248 height 7
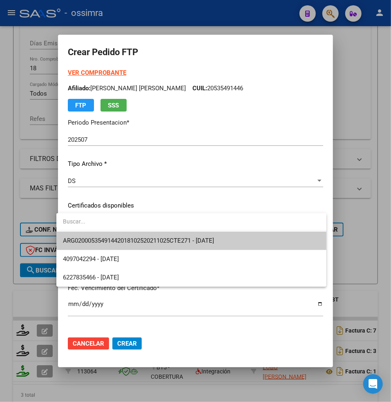
click at [120, 236] on span "ARG02000535491442018102520211025CTE271 - [DATE]" at bounding box center [191, 241] width 257 height 18
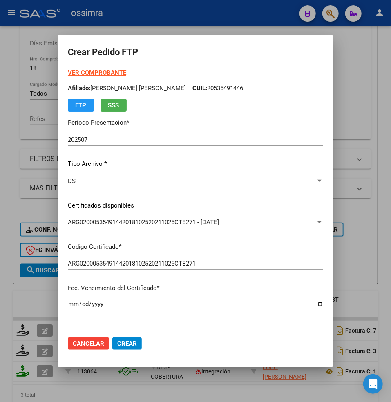
scroll to position [152, 0]
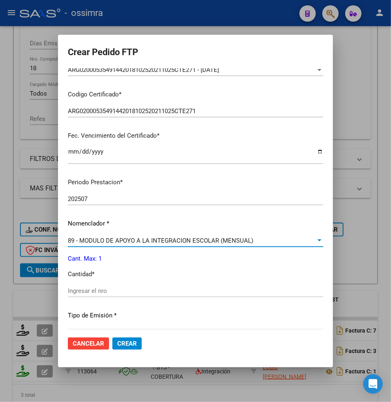
click at [93, 237] on span "89 - MODULO DE APOYO A LA INTEGRACION ESCOLAR (MENSUAL)" at bounding box center [160, 240] width 185 height 7
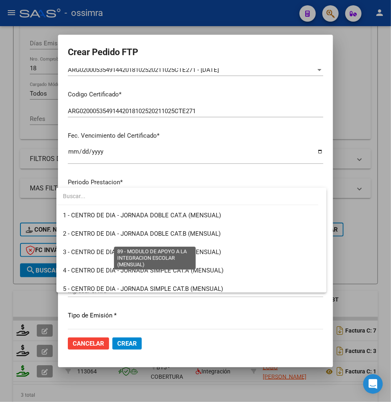
scroll to position [1593, 0]
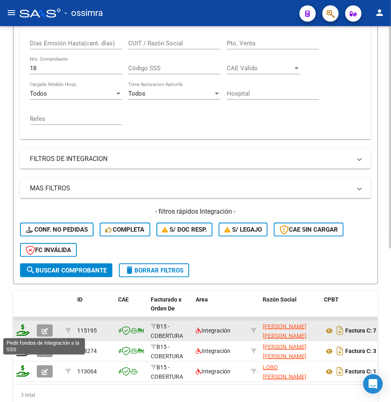
click at [22, 327] on icon at bounding box center [22, 329] width 13 height 11
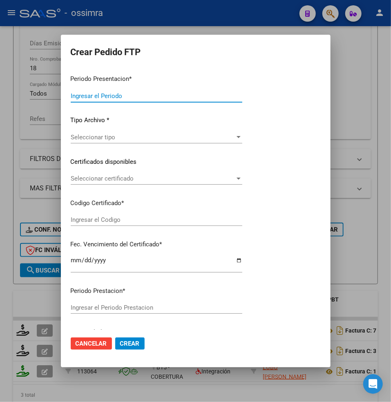
type input "202507"
type input "$ 307.654,34"
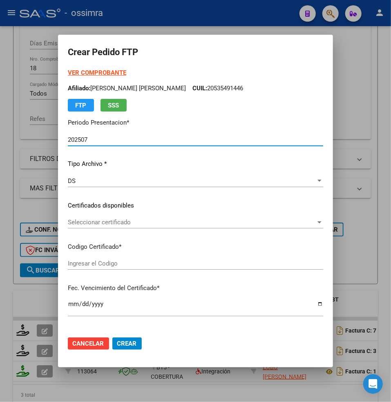
type input "ARG02000535491442018102520211025CTE271"
type input "[DATE]"
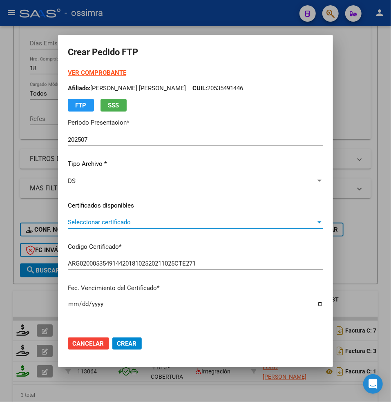
click at [84, 224] on span "Seleccionar certificado" at bounding box center [192, 221] width 248 height 7
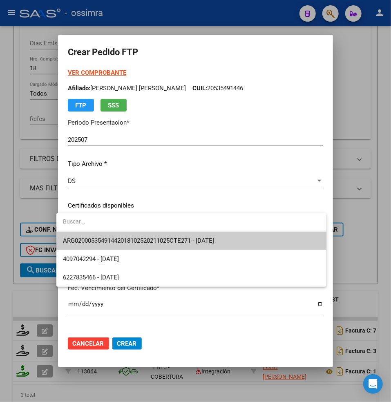
click at [97, 237] on span "ARG02000535491442018102520211025CTE271 - [DATE]" at bounding box center [138, 240] width 151 height 7
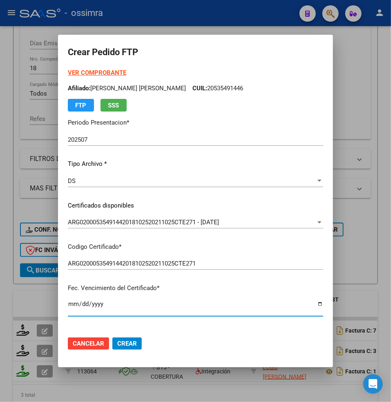
scroll to position [152, 0]
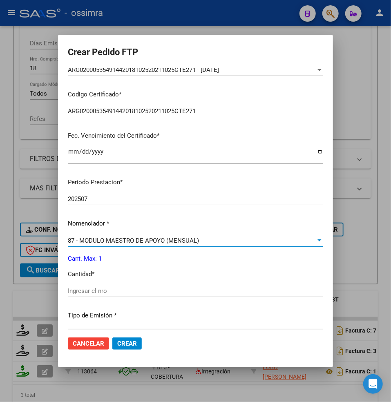
click at [84, 293] on input "Ingresar el nro" at bounding box center [195, 290] width 255 height 7
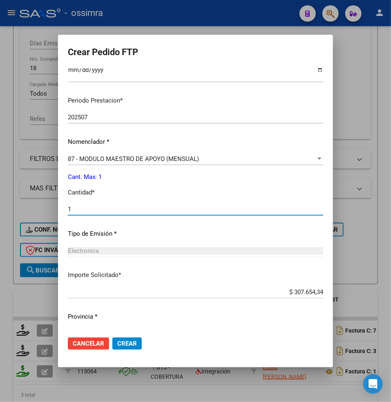
scroll to position [252, 0]
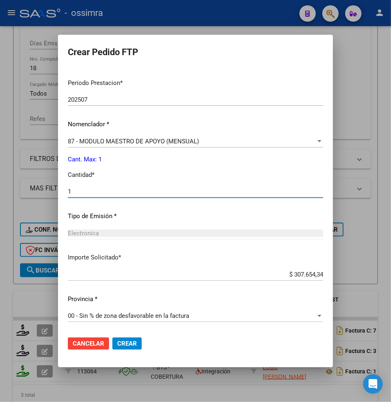
type input "1"
click at [125, 340] on span "Crear" at bounding box center [127, 343] width 20 height 7
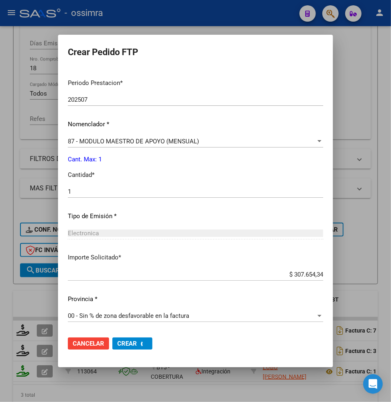
scroll to position [0, 0]
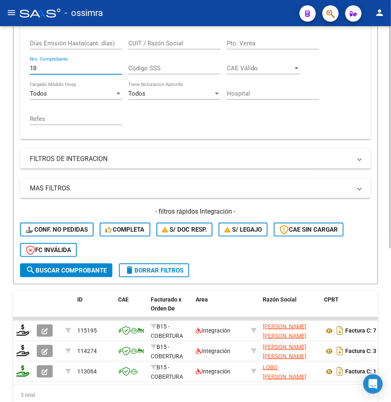
drag, startPoint x: 48, startPoint y: 69, endPoint x: 10, endPoint y: 59, distance: 39.3
click at [10, 59] on div "Video tutorial PRESTADORES -> Listado de CPBTs Emitidos por Prestadores / Prove…" at bounding box center [195, 130] width 391 height 627
paste input "32"
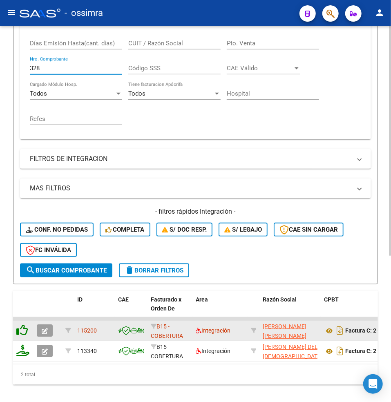
click at [21, 329] on icon at bounding box center [21, 329] width 11 height 11
drag, startPoint x: 41, startPoint y: 67, endPoint x: 16, endPoint y: 67, distance: 24.9
click at [16, 67] on form "Filtros Id Area Area Seleccionar Gerenciador Seleccionar Gerenciador Todos Conf…" at bounding box center [195, 101] width 365 height 368
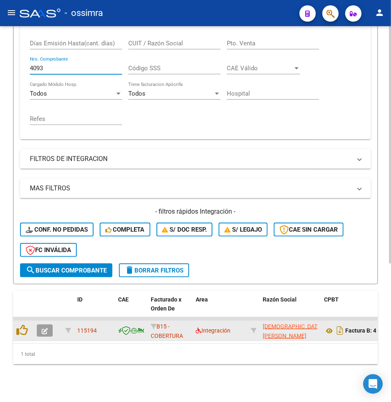
type input "4093"
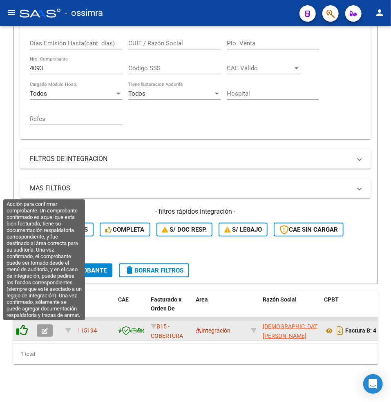
click at [25, 329] on icon at bounding box center [21, 329] width 11 height 11
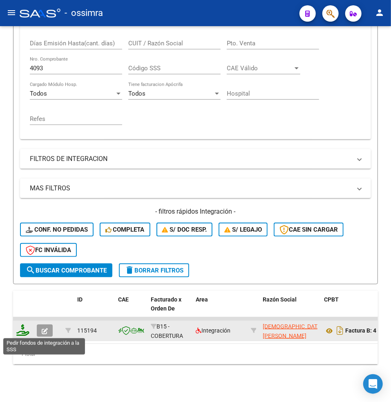
click at [22, 329] on icon at bounding box center [22, 329] width 13 height 11
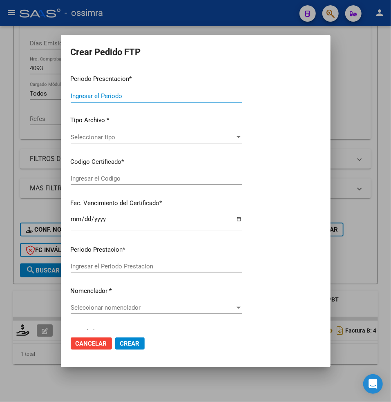
type input "202507"
type input "$ 307.654,34"
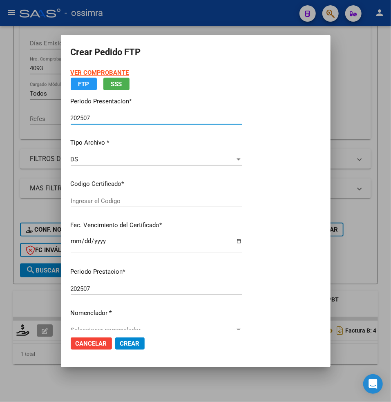
type input "ARG02000510061962021061620250616CTE271"
type input "[DATE]"
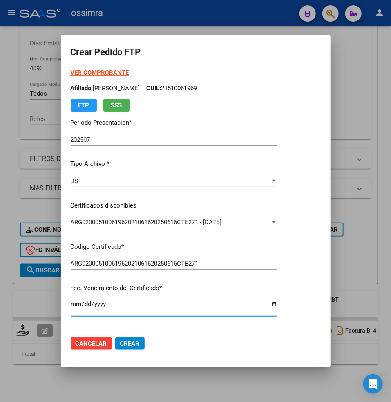
scroll to position [152, 0]
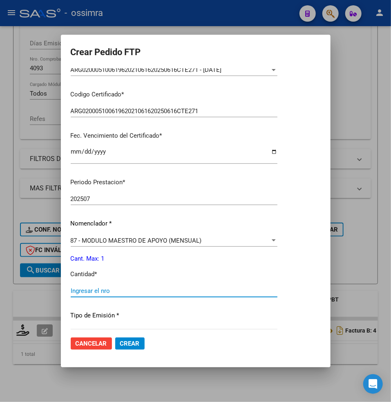
click at [99, 289] on input "Ingresar el nro" at bounding box center [174, 290] width 207 height 7
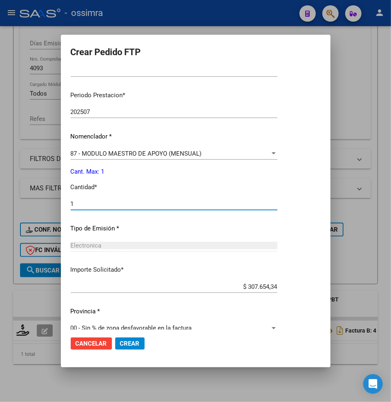
scroll to position [252, 0]
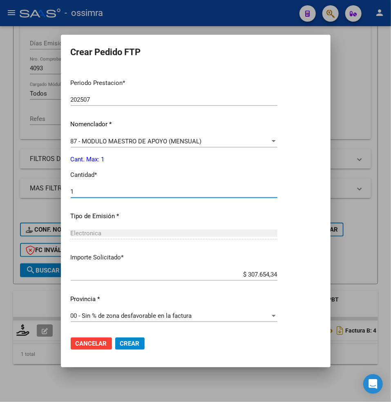
type input "1"
click at [134, 347] on span "Crear" at bounding box center [130, 343] width 20 height 7
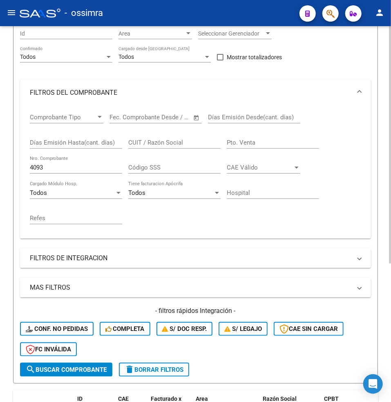
scroll to position [100, 0]
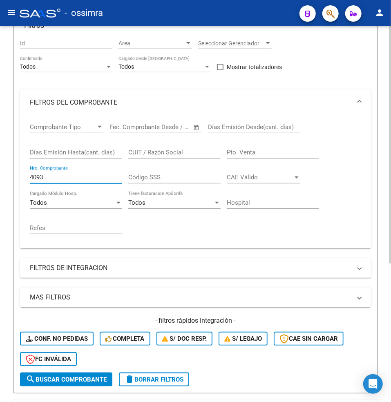
drag, startPoint x: 51, startPoint y: 180, endPoint x: 15, endPoint y: 172, distance: 37.2
click at [15, 172] on form "Filtros Id Area Area Seleccionar Gerenciador Seleccionar Gerenciador Todos Conf…" at bounding box center [195, 210] width 365 height 368
paste input "3645"
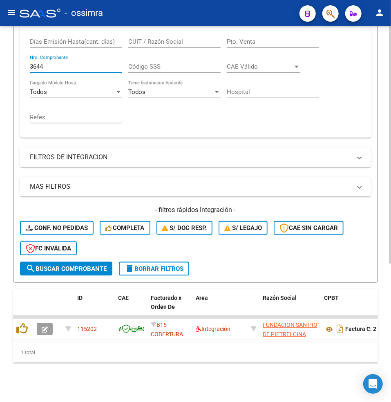
scroll to position [219, 0]
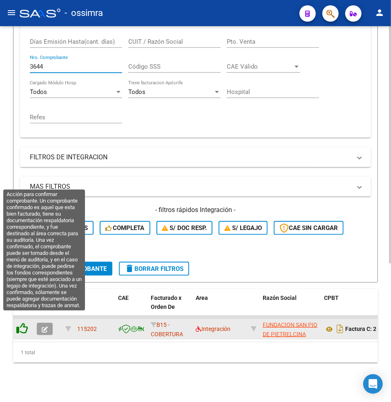
type input "3644"
click at [22, 323] on icon at bounding box center [21, 328] width 11 height 11
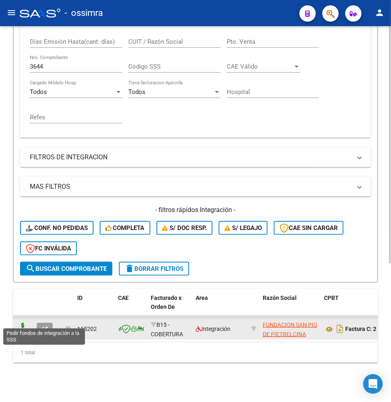
click at [24, 323] on icon at bounding box center [22, 328] width 13 height 11
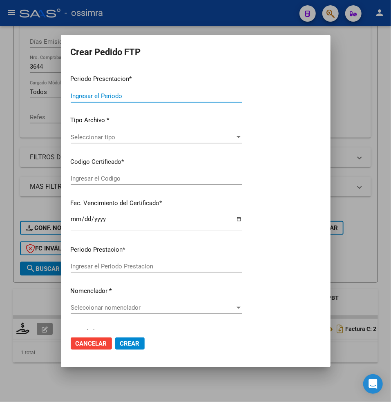
type input "202507"
type input "$ 279.972,26"
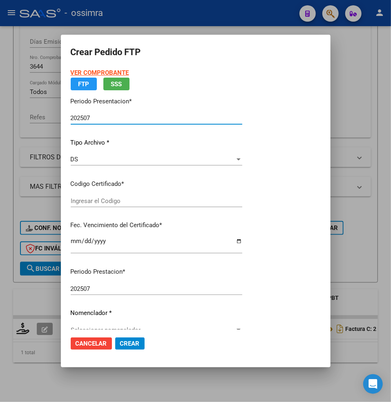
type input "ARG02000526789222022080220250802CTE271"
type input "[DATE]"
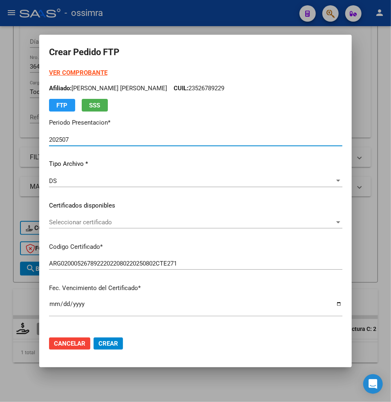
click at [71, 221] on span "Seleccionar certificado" at bounding box center [192, 221] width 286 height 7
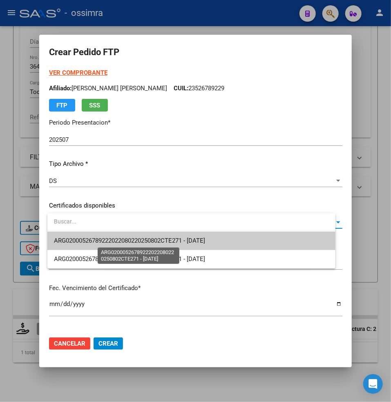
click at [85, 239] on span "ARG02000526789222022080220250802CTE271 - [DATE]" at bounding box center [129, 240] width 151 height 7
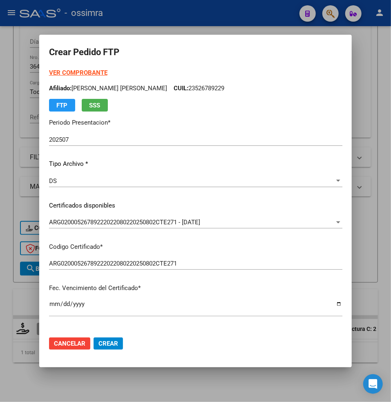
scroll to position [152, 0]
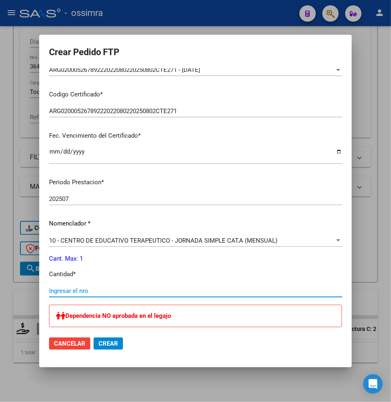
click at [65, 292] on input "Ingresar el nro" at bounding box center [195, 290] width 293 height 7
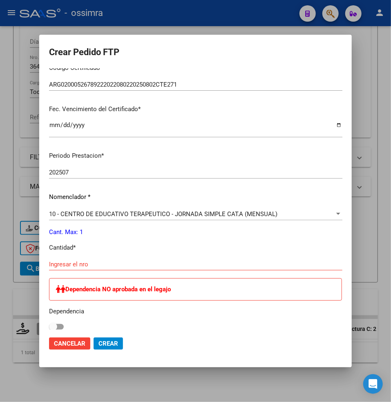
scroll to position [207, 0]
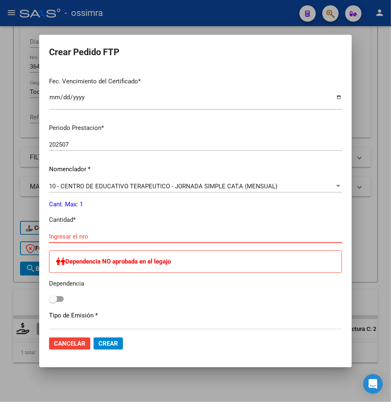
click at [88, 236] on input "Ingresar el nro" at bounding box center [195, 236] width 293 height 7
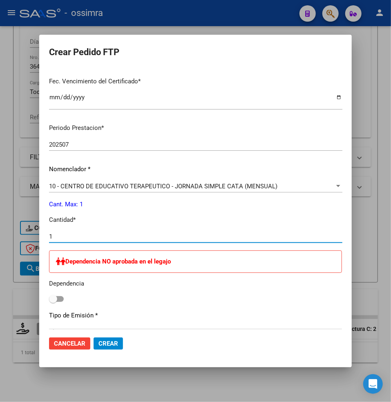
type input "1"
click at [64, 296] on span at bounding box center [56, 299] width 15 height 6
click at [53, 302] on input "checkbox" at bounding box center [53, 302] width 0 height 0
checkbox input "true"
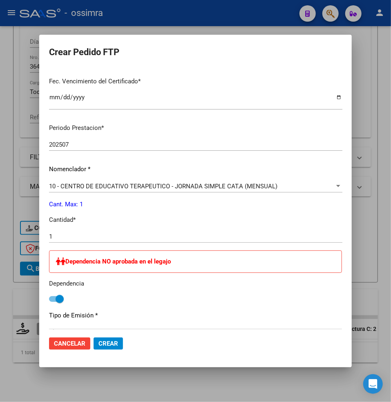
click at [114, 342] on span "Crear" at bounding box center [108, 343] width 20 height 7
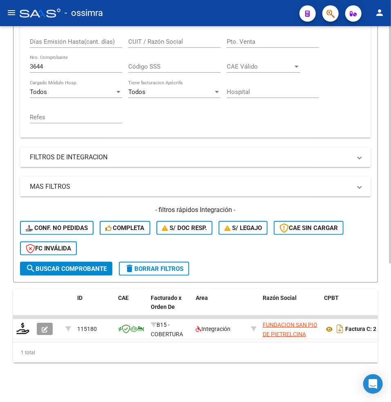
click at [47, 55] on div "3644 Nro. Comprobante" at bounding box center [76, 64] width 92 height 18
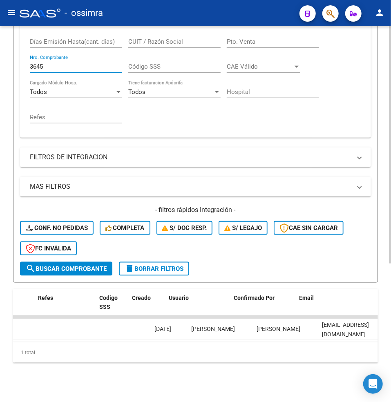
scroll to position [0, 1639]
click at [48, 63] on input "3645" at bounding box center [76, 66] width 92 height 7
drag, startPoint x: 50, startPoint y: 58, endPoint x: 9, endPoint y: 49, distance: 41.7
click at [9, 49] on div "Video tutorial PRESTADORES -> Listado de CPBTs Emitidos por Prestadores / Prove…" at bounding box center [195, 108] width 391 height 586
paste input "1241"
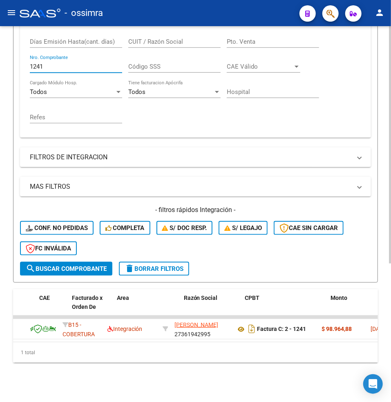
scroll to position [0, 0]
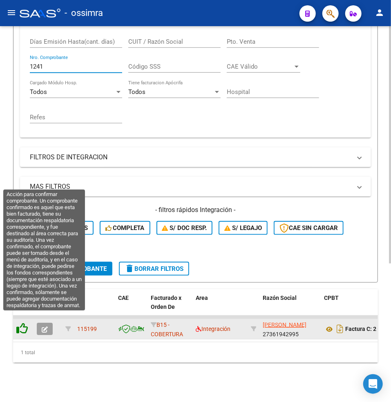
type input "1241"
click at [25, 323] on icon at bounding box center [21, 328] width 11 height 11
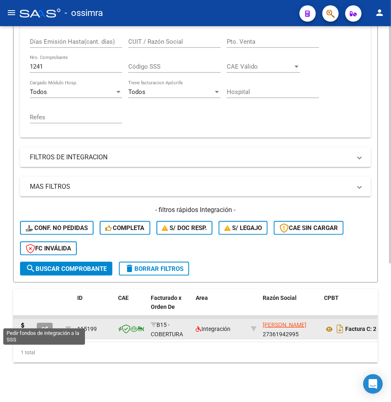
click at [23, 323] on icon at bounding box center [22, 328] width 13 height 11
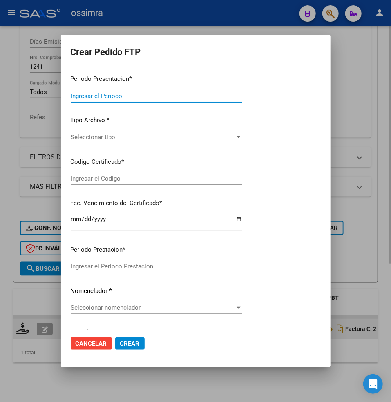
type input "202507"
type input "$ 98.964,88"
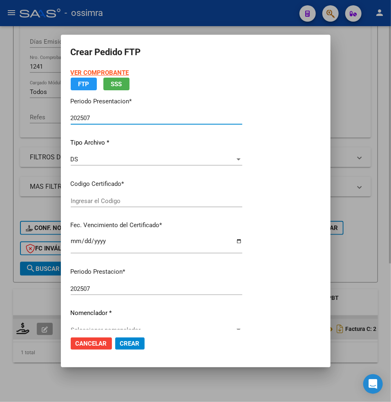
type input "ARG02000591358562024092520260925COR271"
type input "[DATE]"
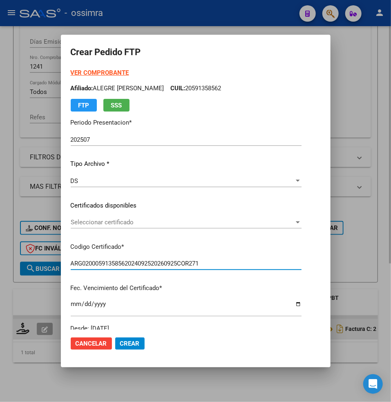
click at [96, 218] on span "Seleccionar certificado" at bounding box center [182, 221] width 223 height 7
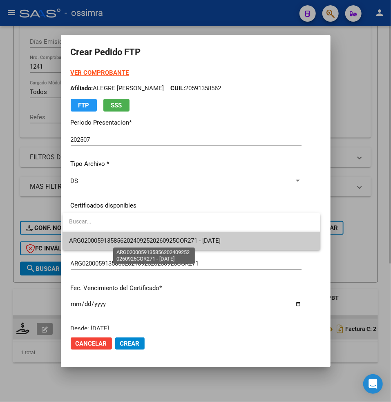
click at [112, 237] on span "ARG02000591358562024092520260925COR271 - [DATE]" at bounding box center [144, 240] width 151 height 7
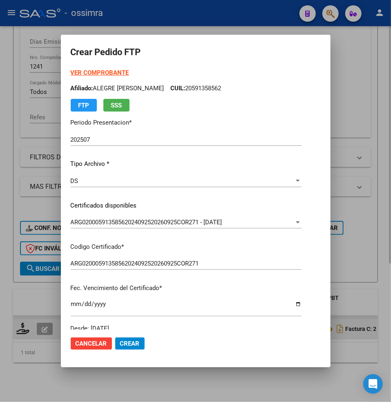
scroll to position [162, 0]
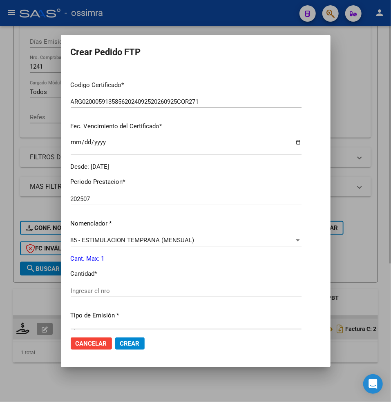
click at [76, 288] on input "Ingresar el nro" at bounding box center [186, 290] width 231 height 7
type input "1"
click at [129, 343] on span "Crear" at bounding box center [130, 343] width 20 height 7
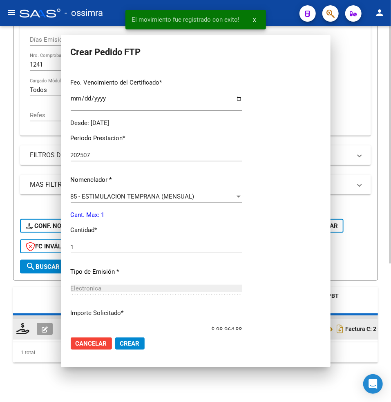
scroll to position [118, 0]
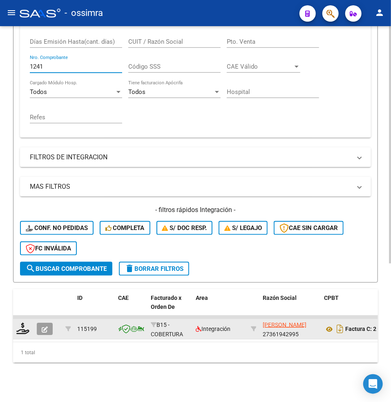
drag, startPoint x: 53, startPoint y: 58, endPoint x: 1, endPoint y: 48, distance: 53.2
click at [10, 54] on div "Video tutorial PRESTADORES -> Listado de CPBTs Emitidos por Prestadores / Prove…" at bounding box center [195, 108] width 391 height 586
paste input "798"
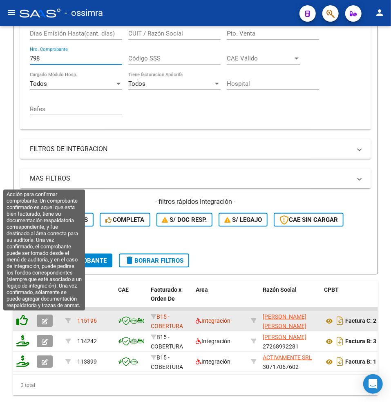
type input "798"
click at [18, 321] on icon at bounding box center [21, 319] width 11 height 11
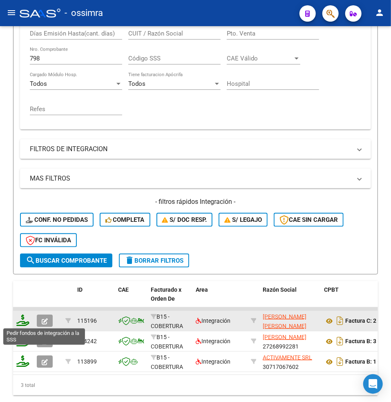
click at [23, 322] on icon at bounding box center [22, 319] width 13 height 11
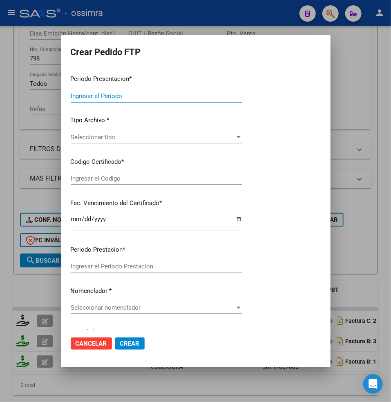
type input "202507"
type input "$ 148.447,32"
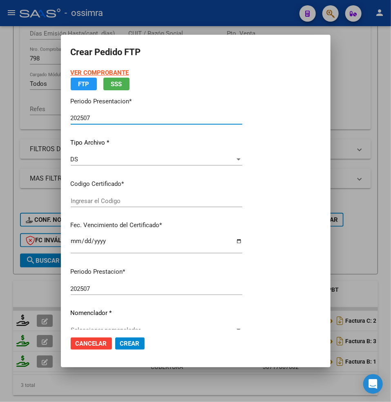
type input "ARG02000542633852022080520250805CTE271"
type input "[DATE]"
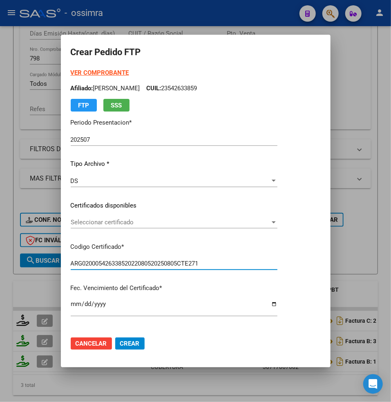
click at [114, 214] on div "VER COMPROBANTE ARCA Padrón Afiliado: [PERSON_NAME]: 23542633859 FTP SSS Period…" at bounding box center [174, 196] width 207 height 256
click at [114, 219] on span "Seleccionar certificado" at bounding box center [170, 221] width 199 height 7
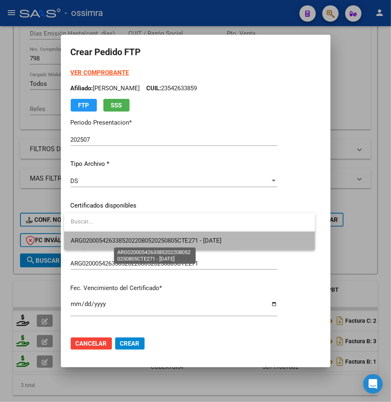
click at [120, 239] on span "ARG02000542633852022080520250805CTE271 - [DATE]" at bounding box center [146, 240] width 151 height 7
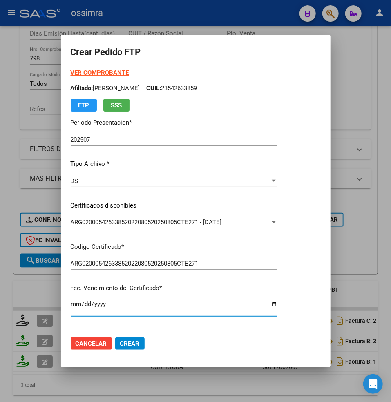
scroll to position [152, 0]
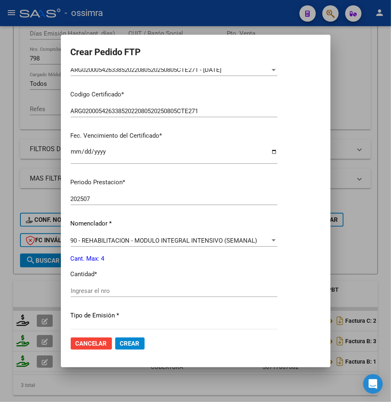
click at [84, 291] on input "Ingresar el nro" at bounding box center [174, 290] width 207 height 7
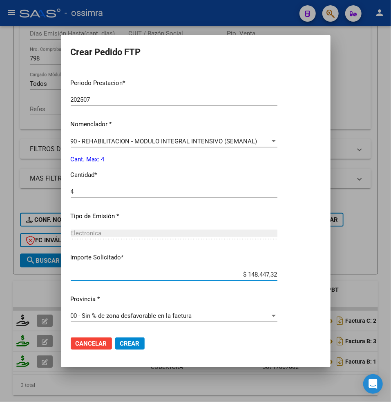
drag, startPoint x: 127, startPoint y: 336, endPoint x: 125, endPoint y: 342, distance: 6.7
click at [127, 337] on mat-dialog-actions "Cancelar Crear" at bounding box center [196, 344] width 250 height 28
click at [128, 340] on span "Crear" at bounding box center [130, 343] width 20 height 7
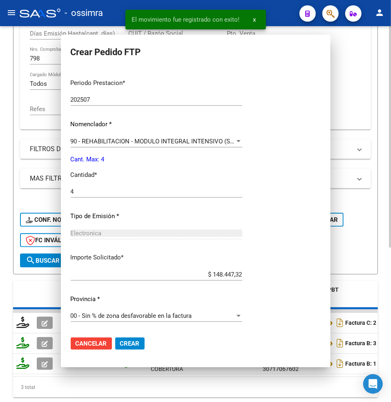
scroll to position [0, 0]
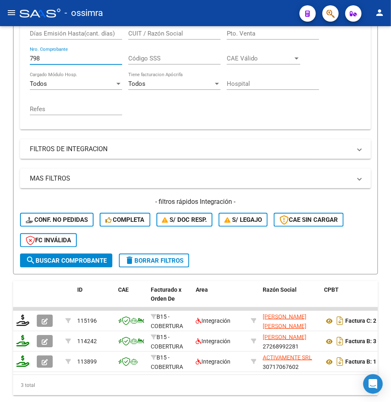
drag, startPoint x: 53, startPoint y: 59, endPoint x: -19, endPoint y: 53, distance: 72.1
click at [0, 53] on html "menu - ossimra person Firma Express Padrón Afiliados Empadronados Padrón Ágil A…" at bounding box center [195, 201] width 391 height 402
paste input "341"
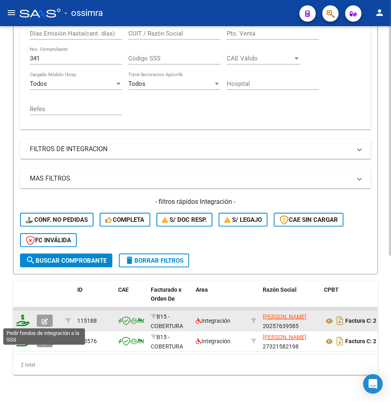
click at [22, 316] on icon at bounding box center [22, 319] width 13 height 11
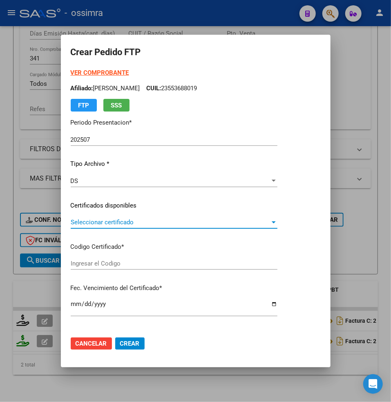
click at [88, 221] on span "Seleccionar certificado" at bounding box center [170, 221] width 199 height 7
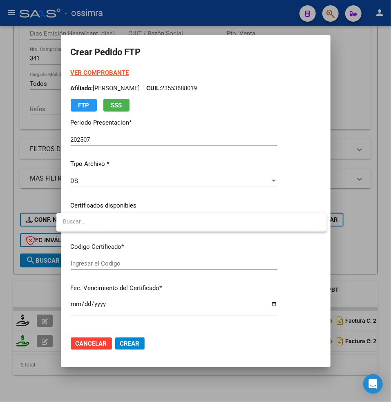
click at [131, 191] on div at bounding box center [195, 201] width 391 height 402
click at [120, 209] on p "Certificados disponibles" at bounding box center [174, 205] width 207 height 9
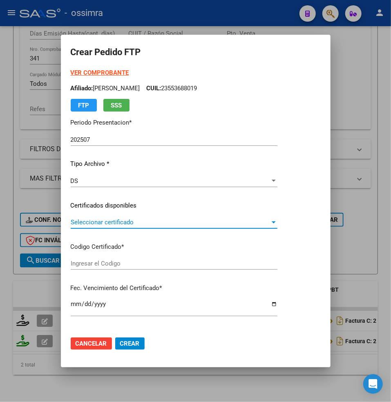
click at [120, 223] on span "Seleccionar certificado" at bounding box center [170, 221] width 199 height 7
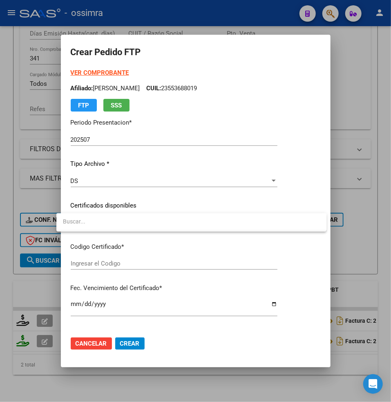
click at [125, 203] on div at bounding box center [195, 201] width 391 height 402
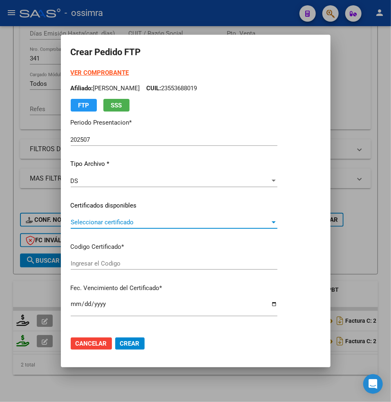
click at [114, 220] on span "Seleccionar certificado" at bounding box center [170, 221] width 199 height 7
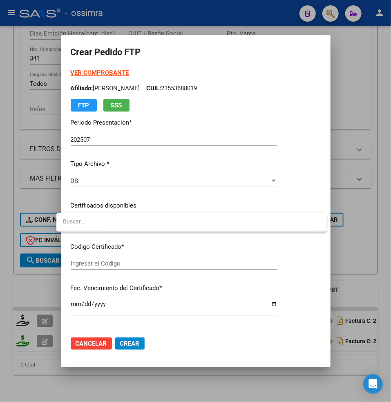
click at [114, 226] on input "dropdown search" at bounding box center [191, 221] width 270 height 17
click at [115, 209] on div at bounding box center [195, 201] width 391 height 402
click at [115, 201] on p "Certificados disponibles" at bounding box center [174, 205] width 207 height 9
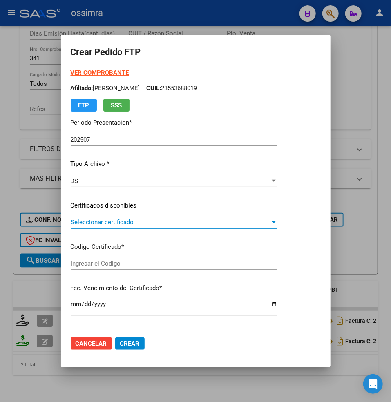
click at [284, 220] on app-drop-down-list "Certificados disponibles Seleccionar certificado Seleccionar certificado" at bounding box center [177, 213] width 213 height 25
click at [270, 225] on span "Seleccionar certificado" at bounding box center [170, 221] width 199 height 7
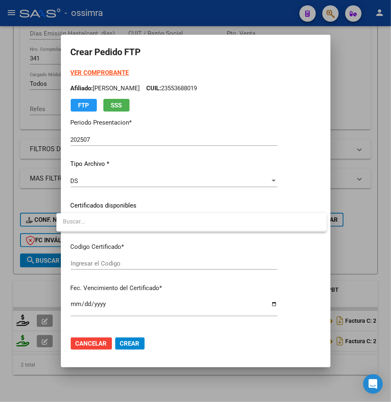
click at [181, 204] on div at bounding box center [195, 201] width 391 height 402
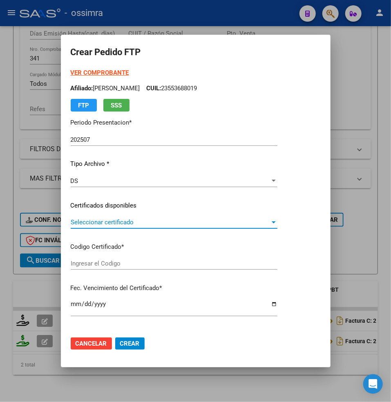
click at [96, 219] on span "Seleccionar certificado" at bounding box center [170, 221] width 199 height 7
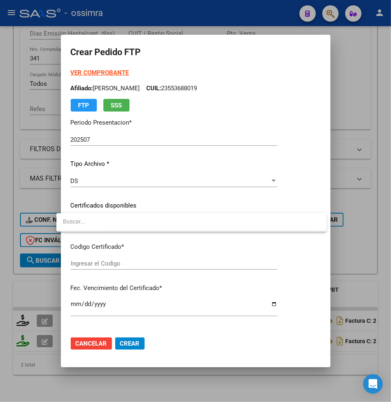
click at [95, 219] on input "dropdown search" at bounding box center [191, 221] width 270 height 17
click at [94, 209] on div at bounding box center [195, 201] width 391 height 402
click at [12, 89] on div at bounding box center [195, 201] width 391 height 402
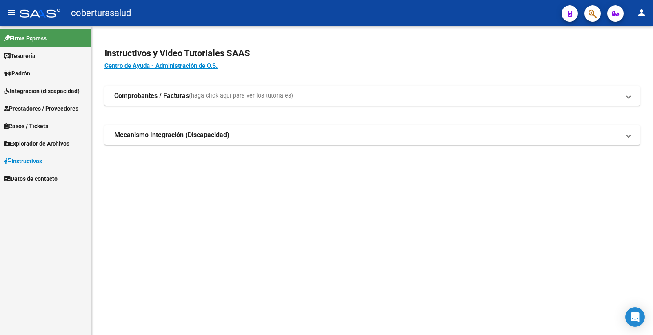
click at [58, 102] on link "Prestadores / Proveedores" at bounding box center [45, 109] width 91 height 18
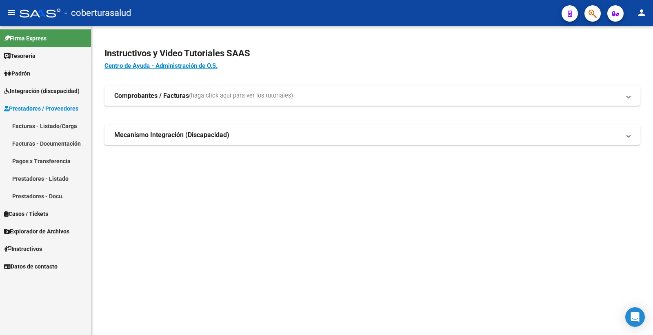
click at [51, 126] on link "Facturas - Listado/Carga" at bounding box center [45, 126] width 91 height 18
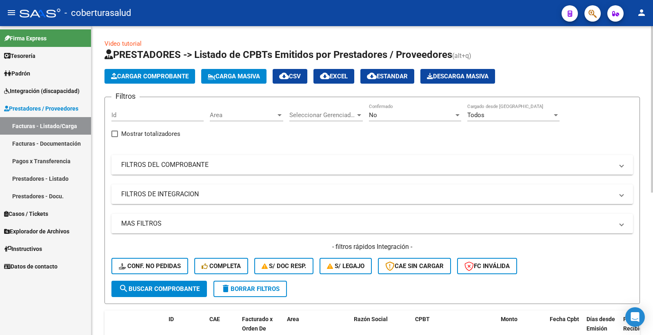
click at [184, 165] on mat-panel-title "FILTROS DEL COMPROBANTE" at bounding box center [367, 164] width 492 height 9
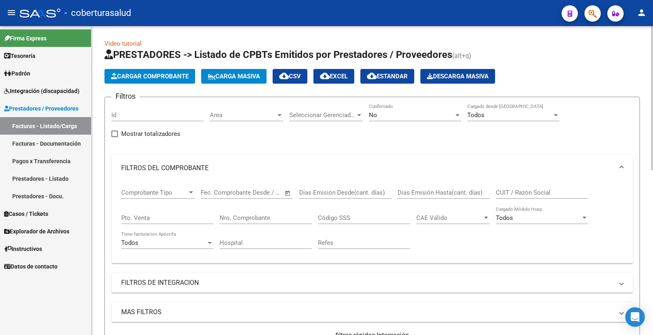
click at [507, 193] on input "CUIT / Razón Social" at bounding box center [542, 192] width 92 height 7
paste input "20354803349"
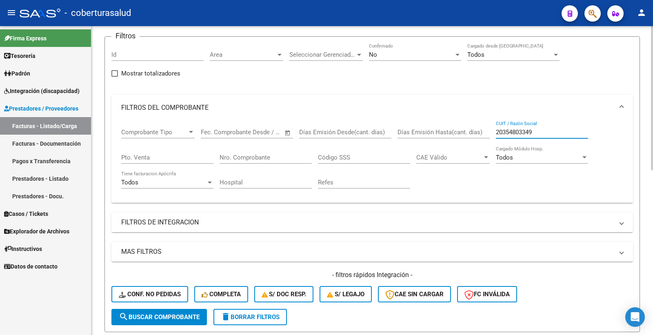
scroll to position [91, 0]
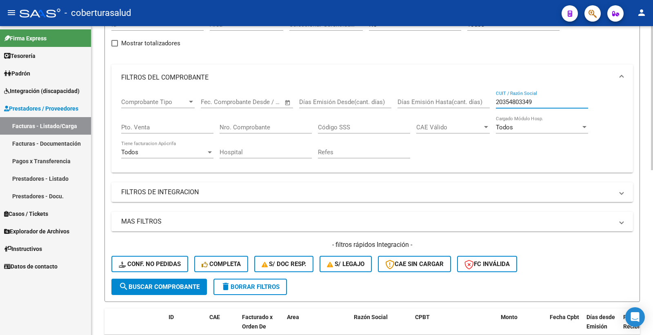
type input "20354803349"
click at [163, 285] on span "search Buscar Comprobante" at bounding box center [159, 286] width 81 height 7
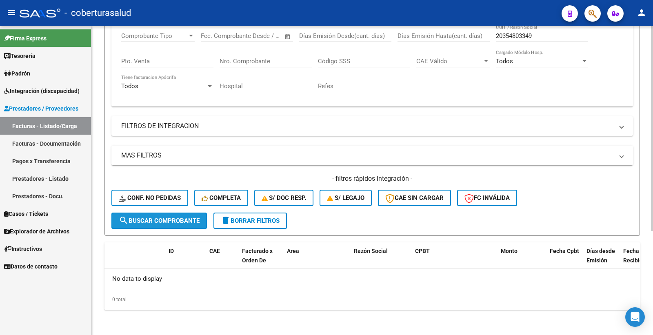
click at [190, 222] on span "search Buscar Comprobante" at bounding box center [159, 220] width 81 height 7
click at [189, 222] on span "search Buscar Comprobante" at bounding box center [159, 220] width 81 height 7
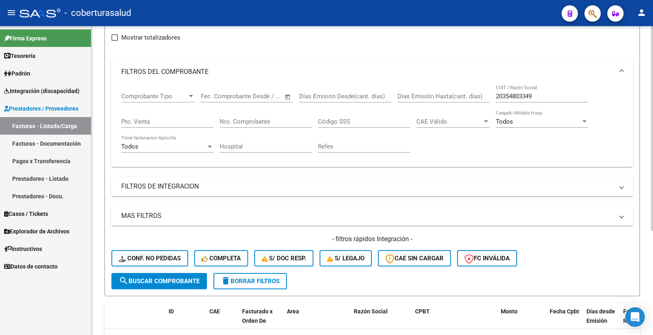
scroll to position [0, 0]
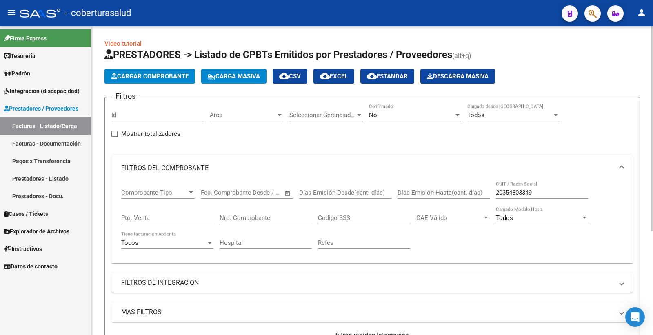
click at [379, 121] on div "No Confirmado" at bounding box center [415, 113] width 92 height 18
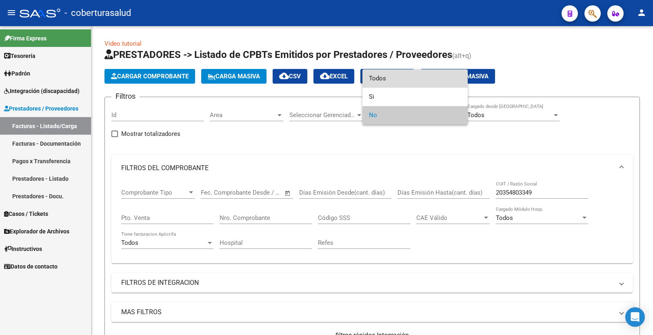
click at [390, 78] on span "Todos" at bounding box center [415, 78] width 92 height 18
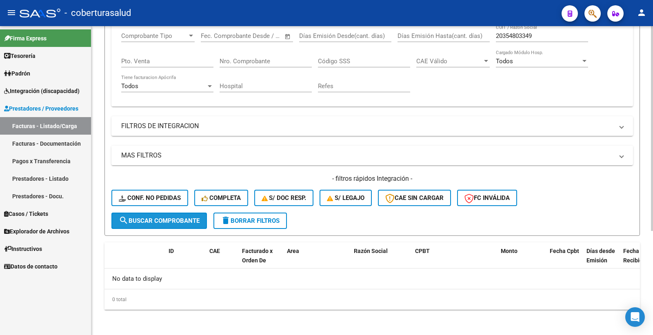
click at [191, 214] on button "search Buscar Comprobante" at bounding box center [159, 221] width 96 height 16
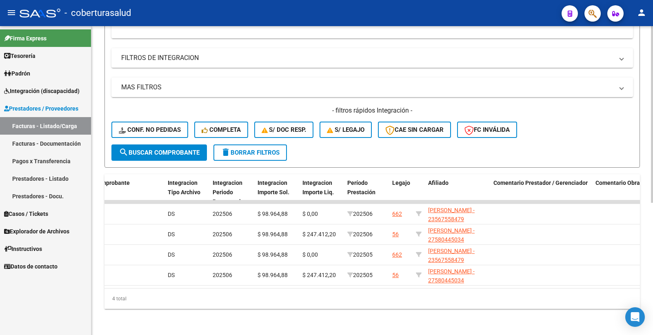
scroll to position [0, 933]
